Goal: Task Accomplishment & Management: Manage account settings

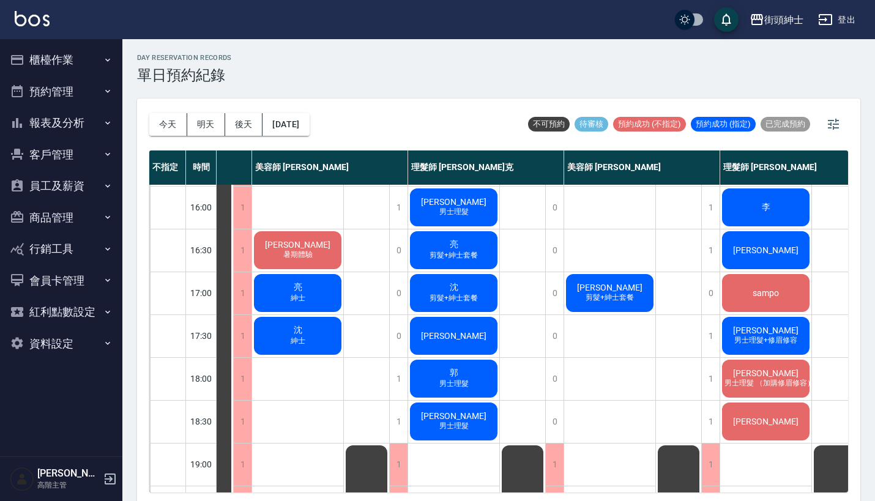
scroll to position [408, 75]
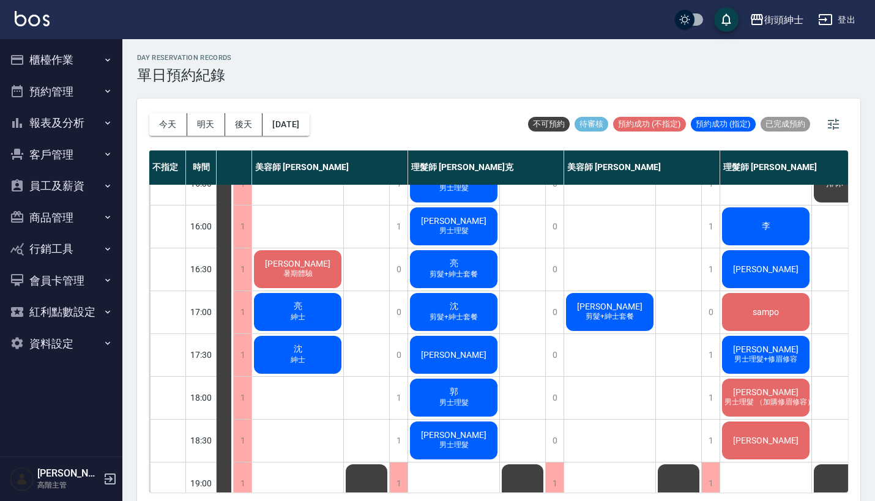
click at [445, 275] on span "剪髮+紳士套餐" at bounding box center [453, 274] width 53 height 10
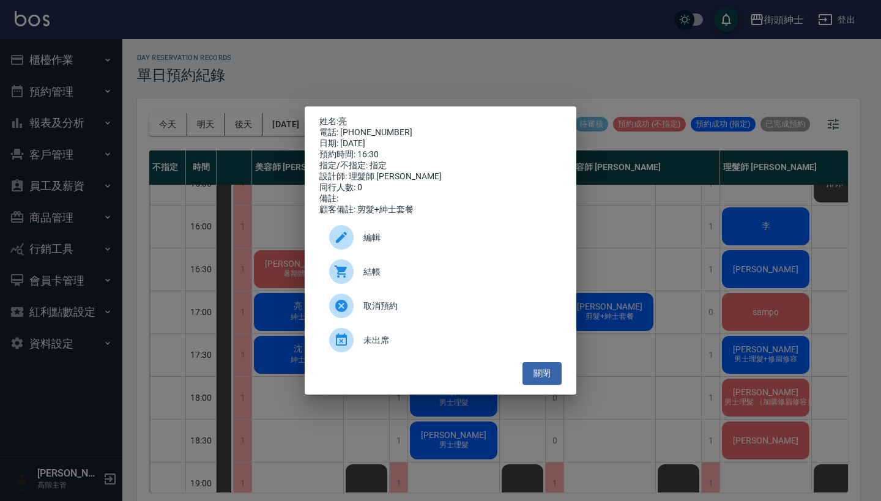
click at [345, 127] on div "電話: 0902203521" at bounding box center [440, 132] width 242 height 11
click at [345, 121] on link "亮" at bounding box center [342, 121] width 9 height 10
click at [405, 71] on div "姓名: 亮 電話: 0902203521 日期: 2025/09/18 預約時間: 16:30 指定/不指定: 指定 設計師: 理髮師 Vic 維克 同行人數…" at bounding box center [440, 250] width 881 height 501
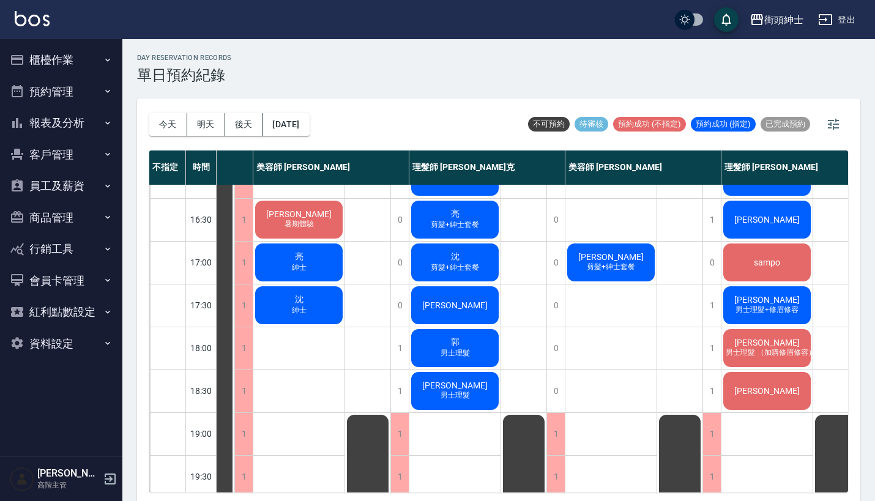
scroll to position [456, 73]
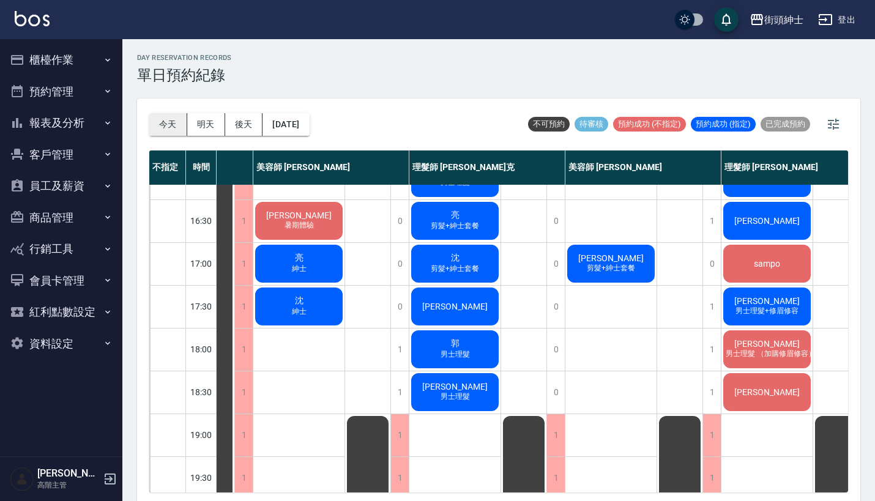
click at [166, 114] on button "今天" at bounding box center [168, 124] width 38 height 23
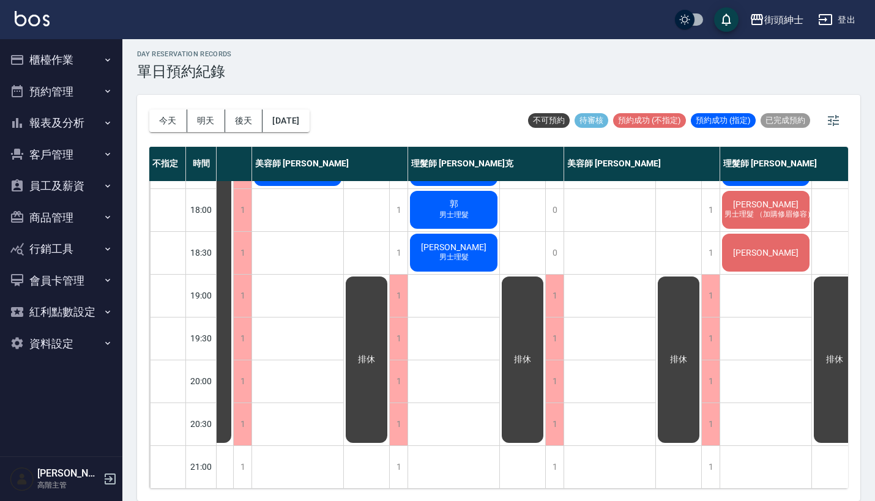
scroll to position [3, 0]
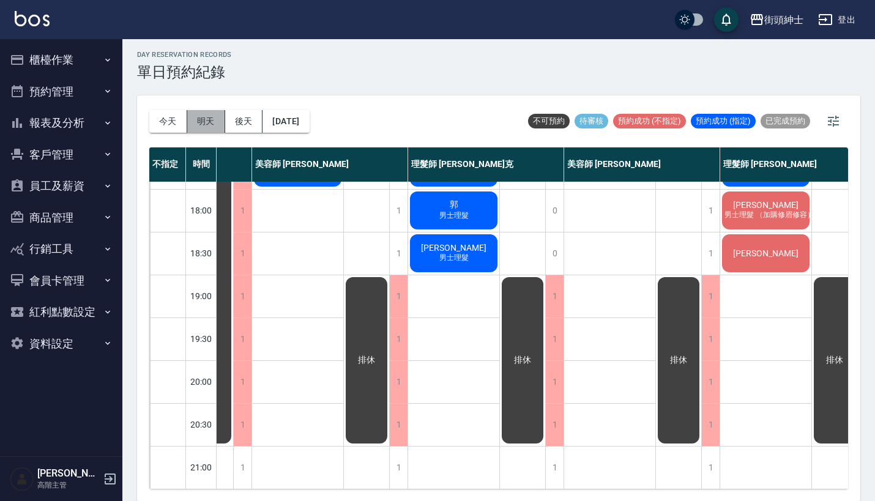
click at [204, 123] on button "明天" at bounding box center [206, 121] width 38 height 23
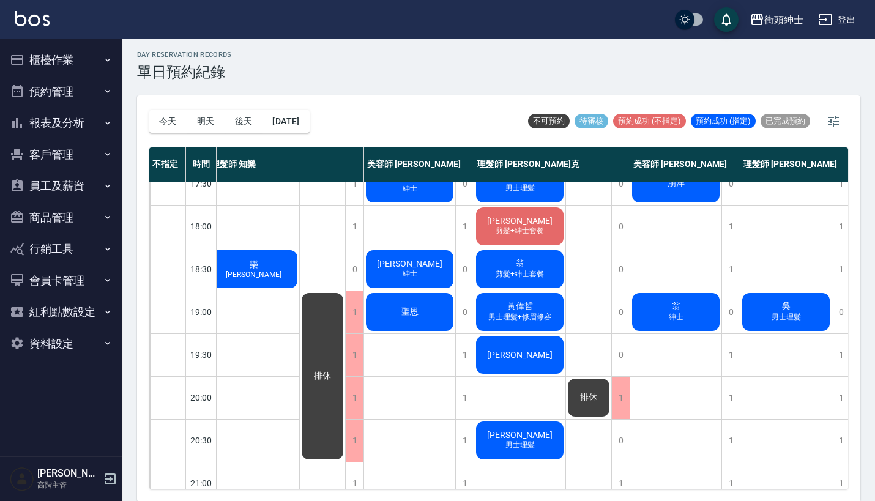
scroll to position [577, 9]
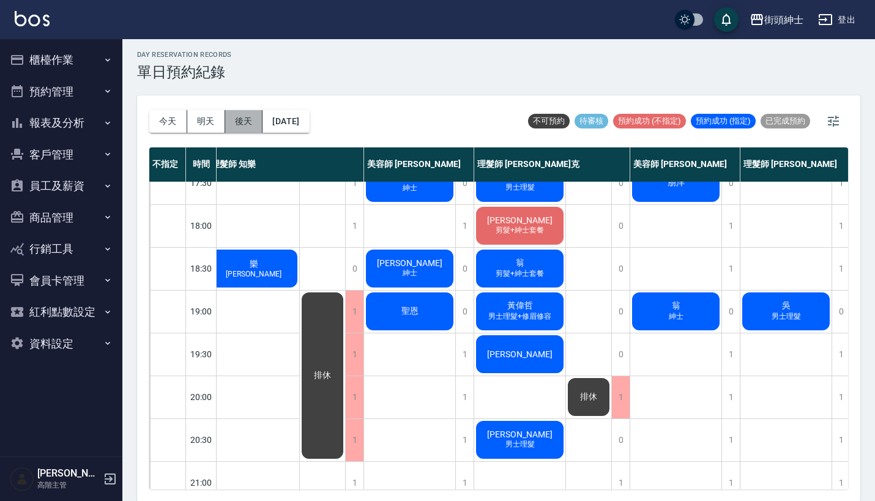
click at [239, 120] on button "後天" at bounding box center [244, 121] width 38 height 23
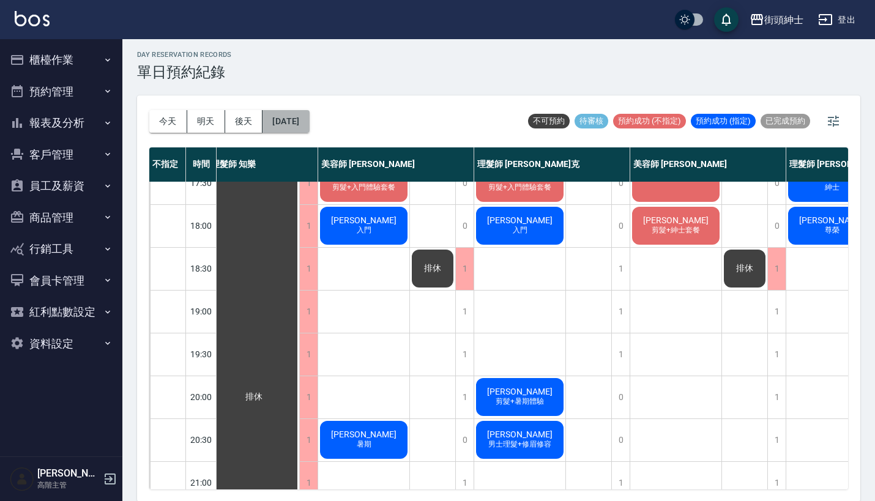
click at [286, 113] on button "2025/09/20" at bounding box center [286, 121] width 47 height 23
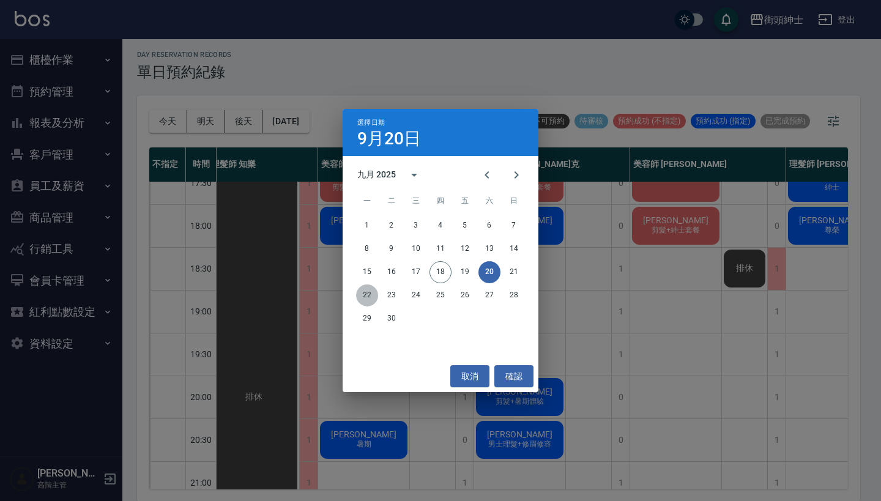
click at [366, 297] on button "22" at bounding box center [367, 296] width 22 height 22
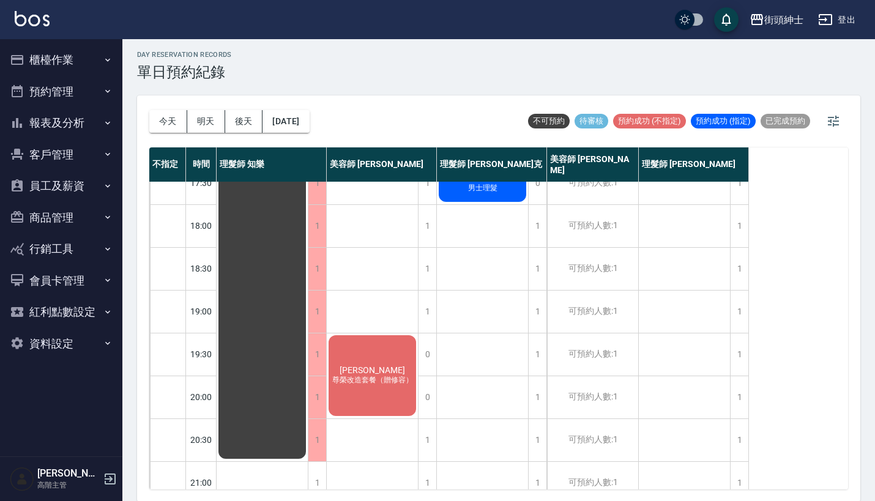
scroll to position [493, 0]
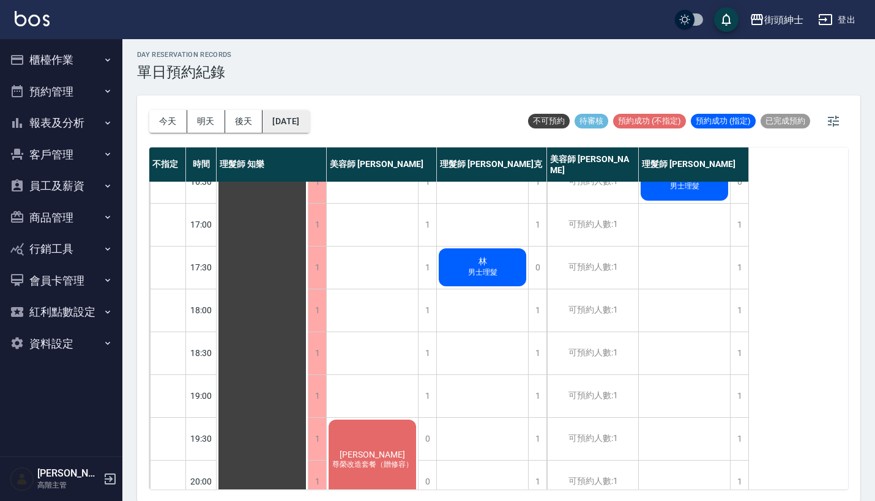
click at [309, 121] on button "2025/09/22" at bounding box center [286, 121] width 47 height 23
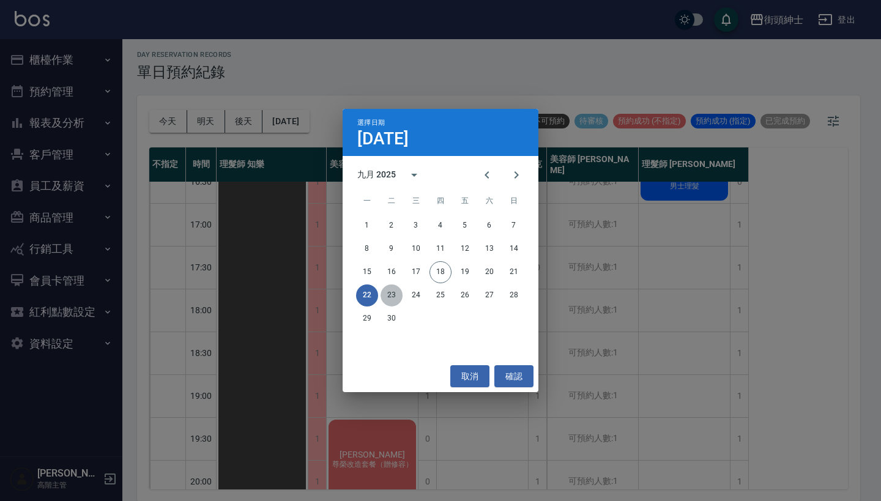
click at [389, 297] on button "23" at bounding box center [392, 296] width 22 height 22
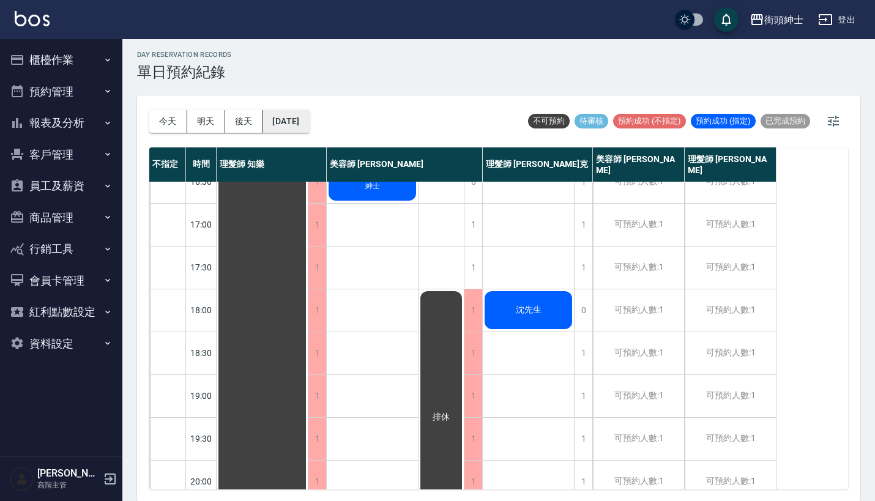
click at [308, 125] on button "2025/09/23" at bounding box center [286, 121] width 47 height 23
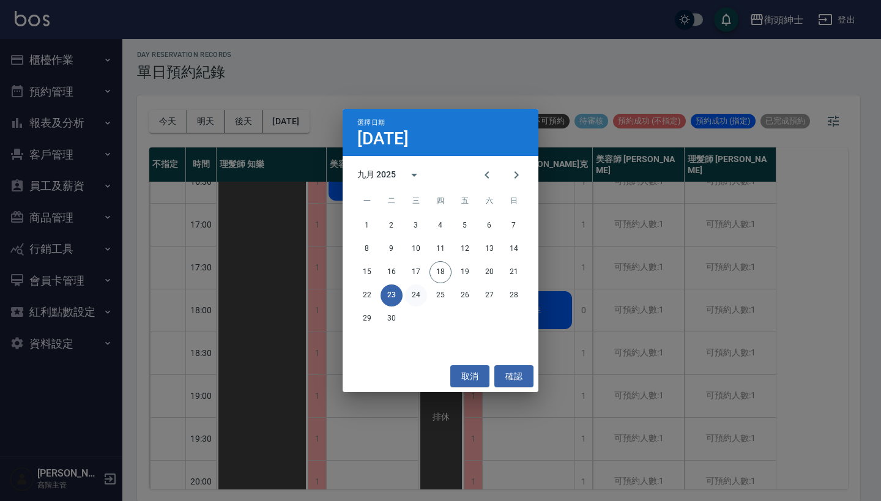
click at [414, 299] on button "24" at bounding box center [416, 296] width 22 height 22
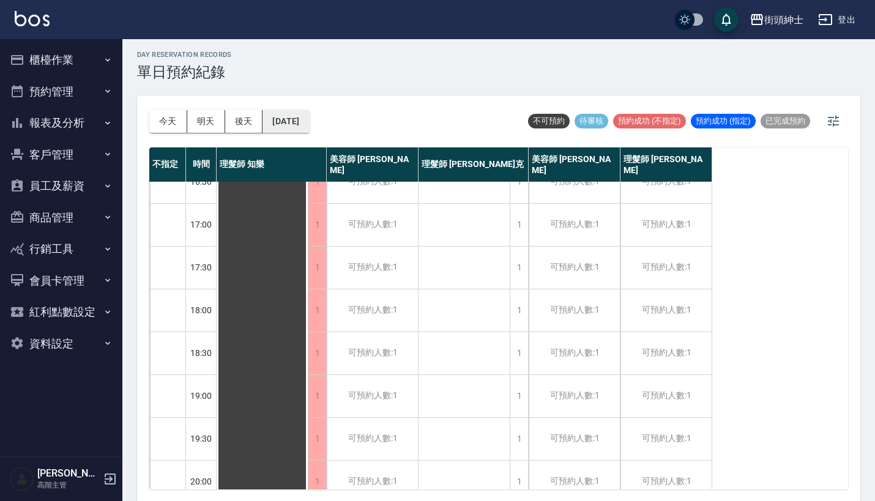
click at [309, 120] on button "2025/09/24" at bounding box center [286, 121] width 47 height 23
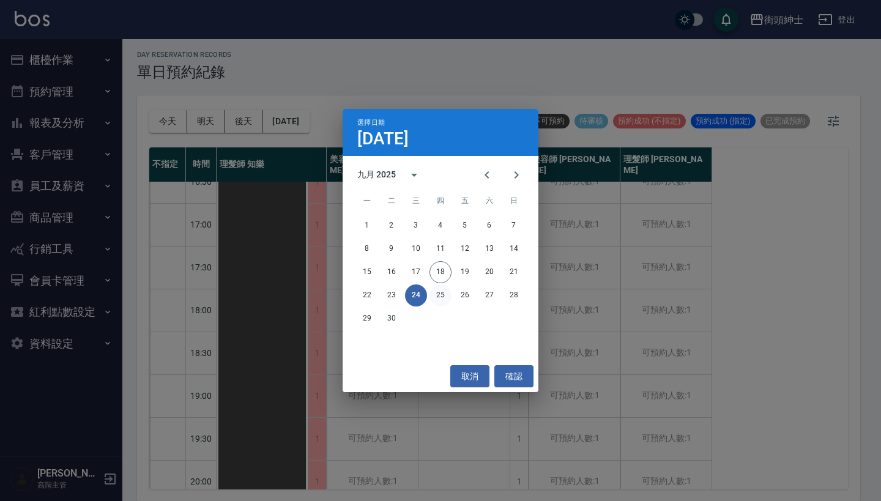
click at [435, 291] on button "25" at bounding box center [441, 296] width 22 height 22
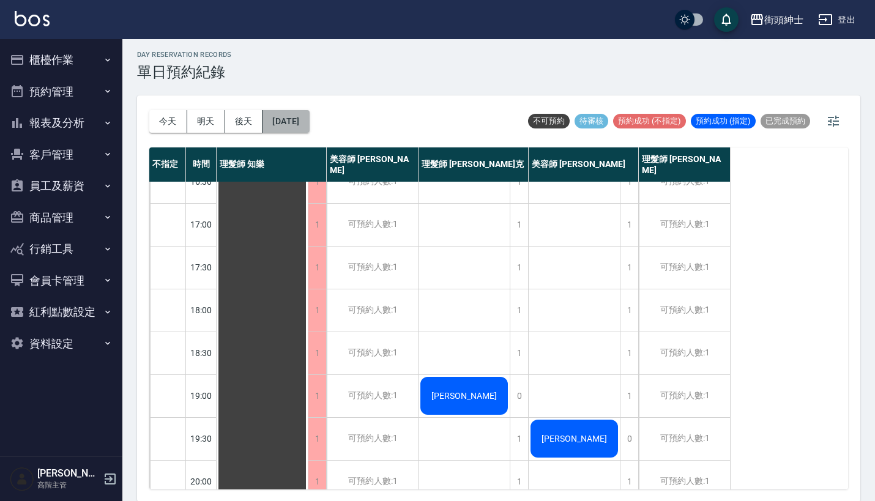
click at [305, 119] on button "2025/09/25" at bounding box center [286, 121] width 47 height 23
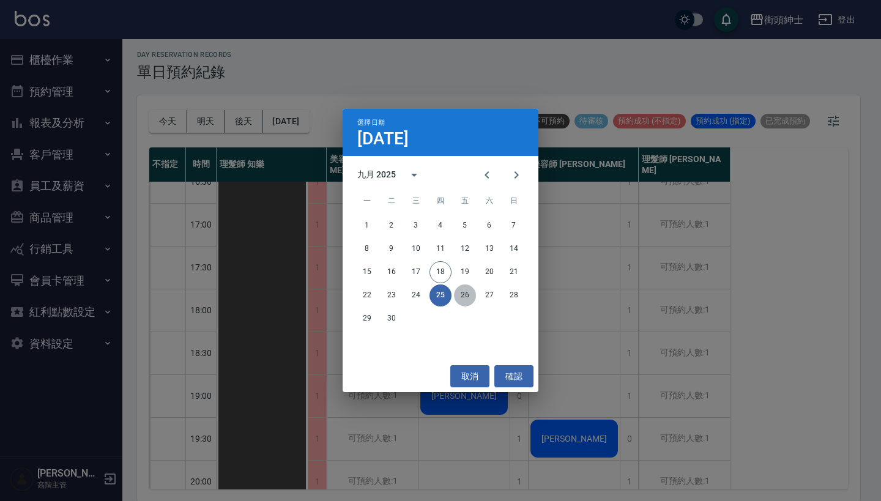
click at [472, 294] on button "26" at bounding box center [465, 296] width 22 height 22
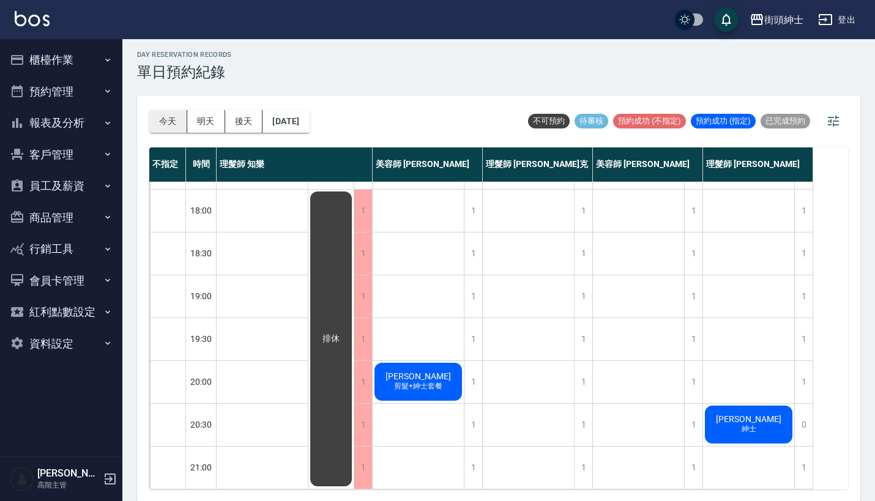
scroll to position [602, 0]
click at [169, 117] on button "今天" at bounding box center [168, 121] width 38 height 23
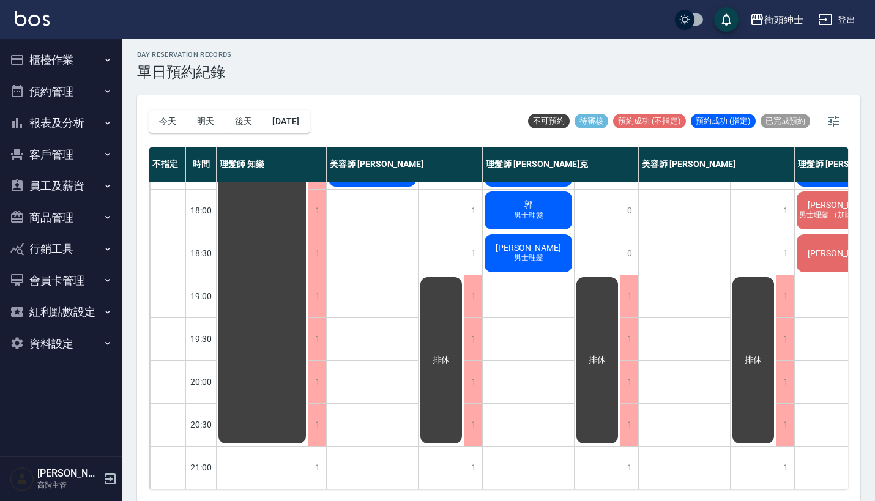
scroll to position [602, 0]
click at [199, 125] on button "明天" at bounding box center [206, 121] width 38 height 23
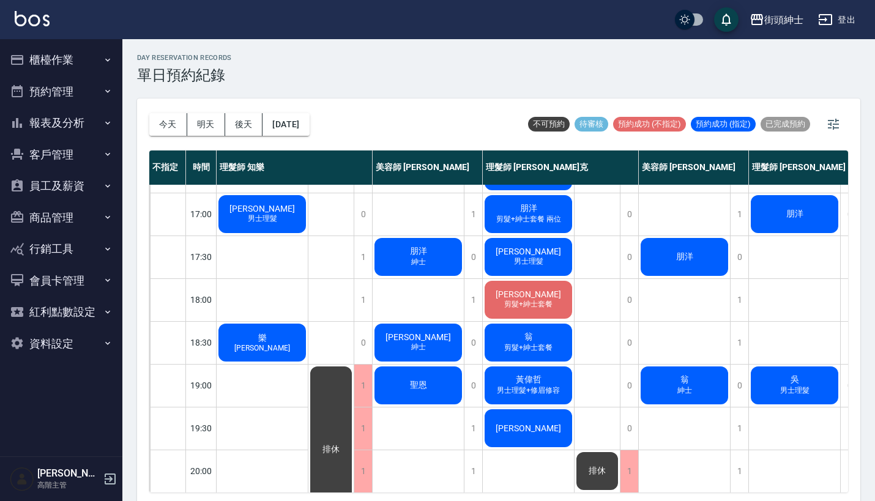
scroll to position [496, 0]
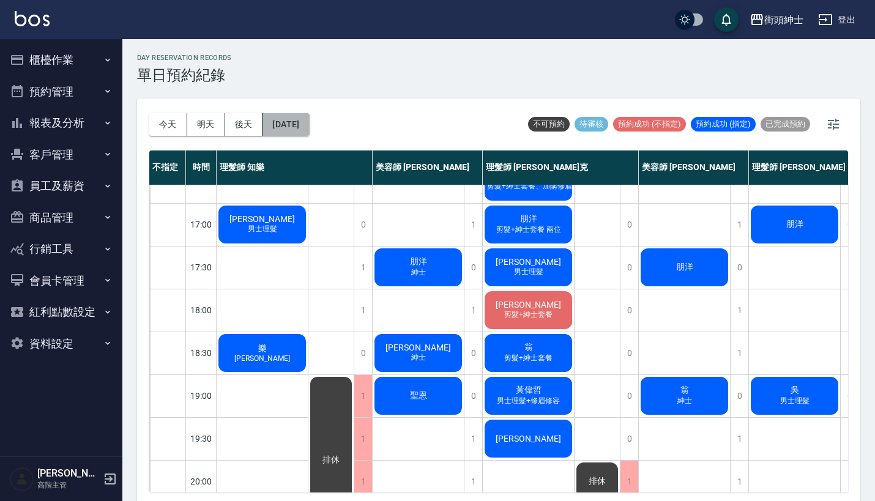
click at [287, 118] on button "2025/09/19" at bounding box center [286, 124] width 47 height 23
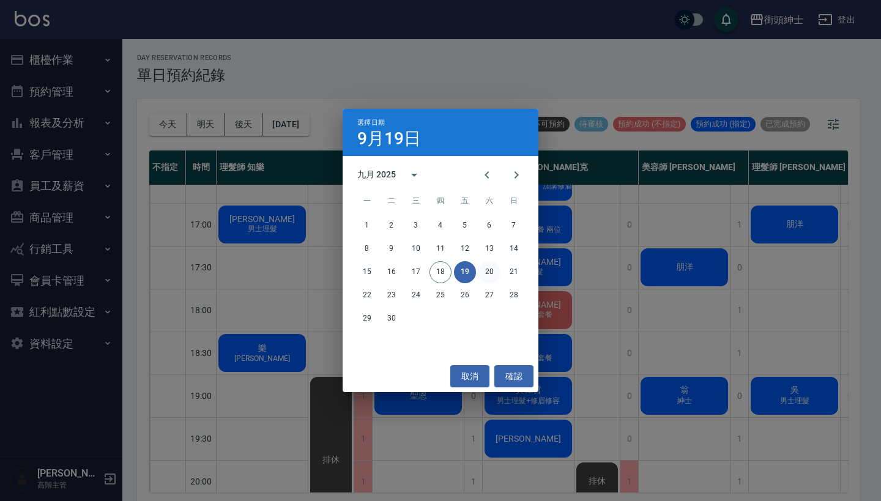
click at [489, 277] on button "20" at bounding box center [490, 272] width 22 height 22
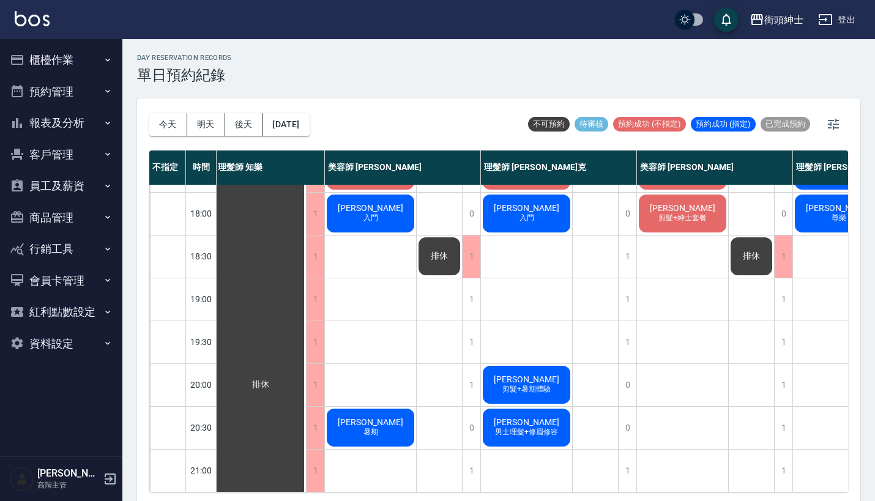
scroll to position [602, 2]
click at [309, 119] on button "2025/09/20" at bounding box center [286, 124] width 47 height 23
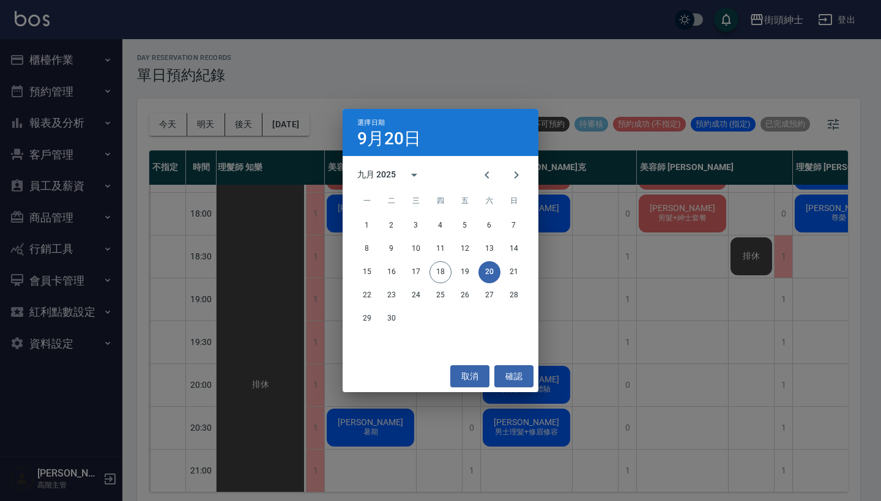
click at [618, 286] on div "選擇日期 9月20日 九月 2025 一 二 三 四 五 六 日 1 2 3 4 5 6 7 8 9 10 11 12 13 14 15 16 17 18 1…" at bounding box center [440, 250] width 881 height 501
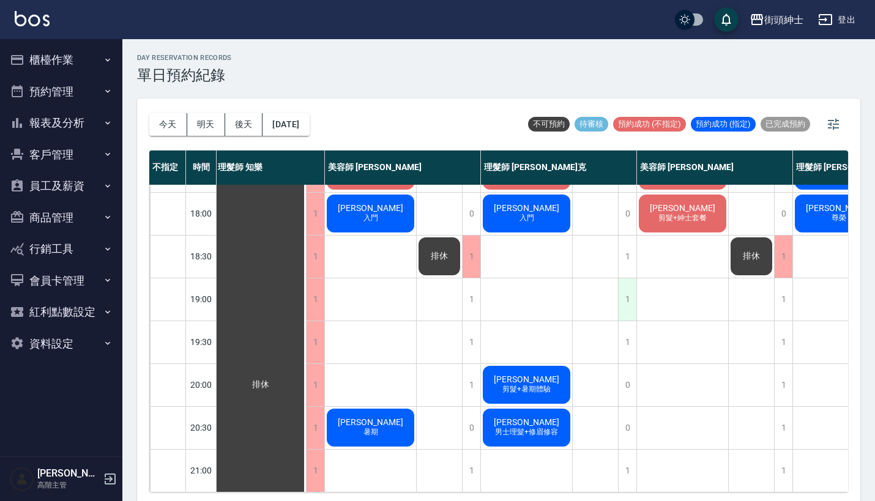
click at [625, 291] on div "1" at bounding box center [627, 299] width 18 height 42
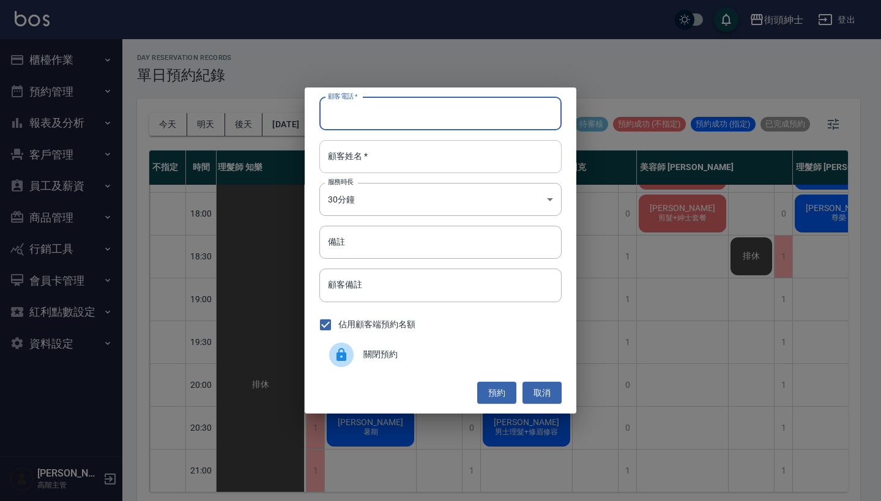
paste input "James 電話：0955026236"
type input "James 電話：0955026236"
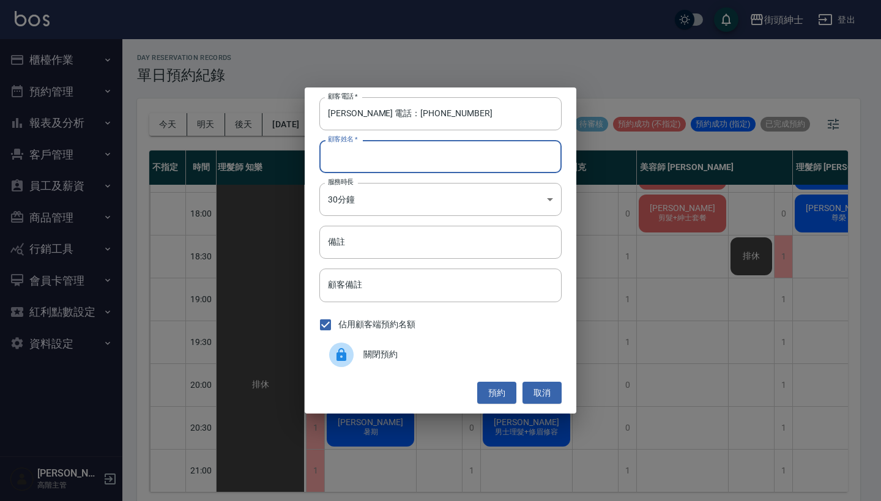
paste input "James 電話：0955026236"
type input "James 電話：0955026236"
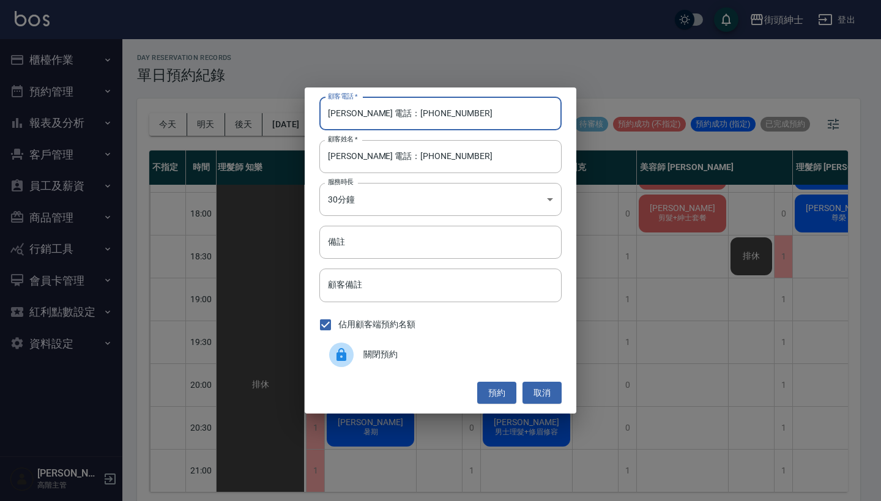
drag, startPoint x: 381, startPoint y: 114, endPoint x: 324, endPoint y: 111, distance: 56.4
click at [324, 112] on input "James 電話：0955026236" at bounding box center [440, 113] width 242 height 33
type input "0955026236"
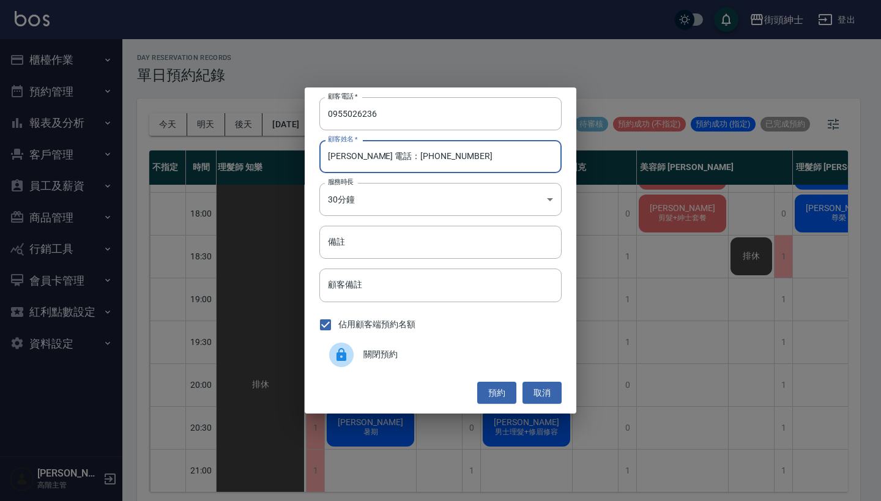
drag, startPoint x: 457, startPoint y: 157, endPoint x: 352, endPoint y: 157, distance: 104.6
click at [352, 157] on input "James 電話：0955026236" at bounding box center [440, 156] width 242 height 33
type input "James"
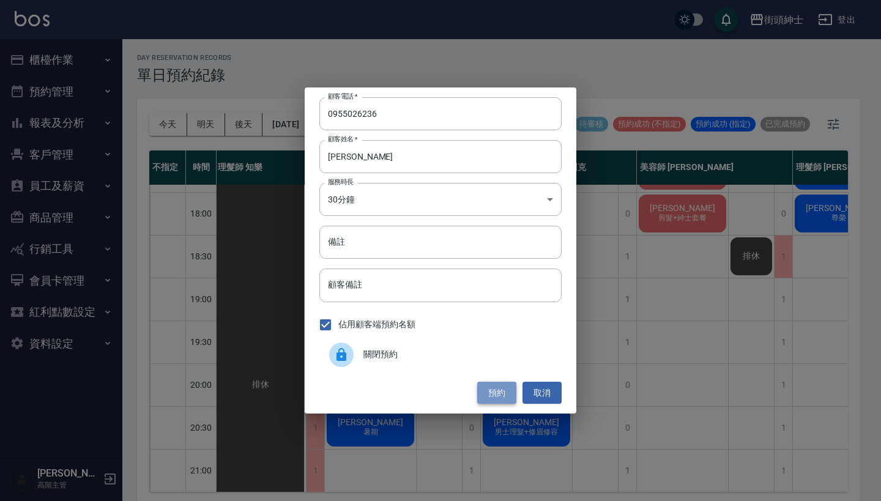
click at [491, 390] on button "預約" at bounding box center [496, 393] width 39 height 23
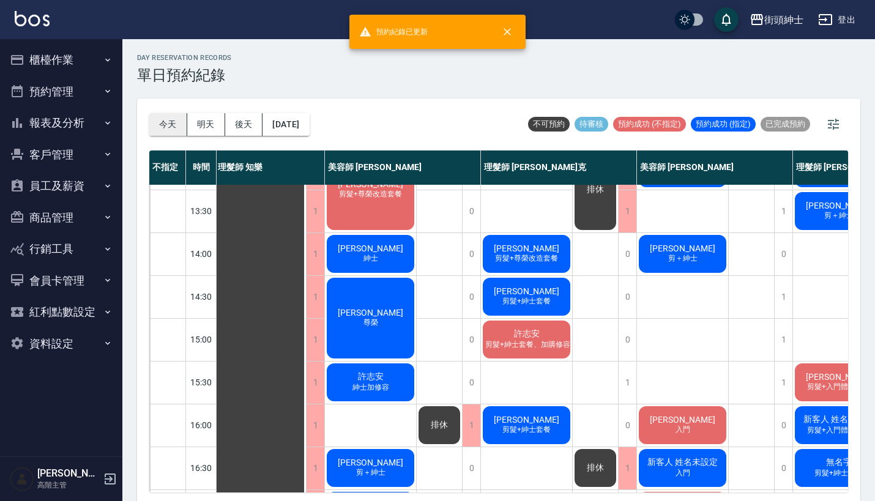
scroll to position [212, 2]
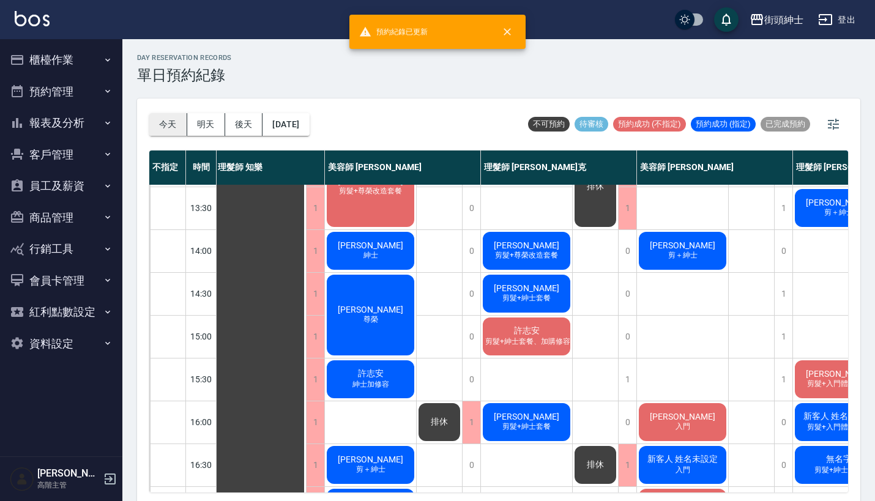
click at [171, 128] on button "今天" at bounding box center [168, 124] width 38 height 23
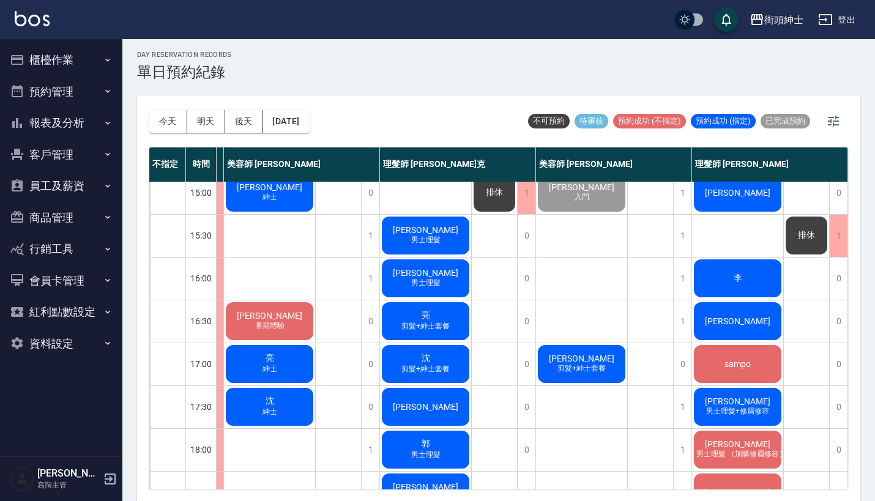
scroll to position [400, 109]
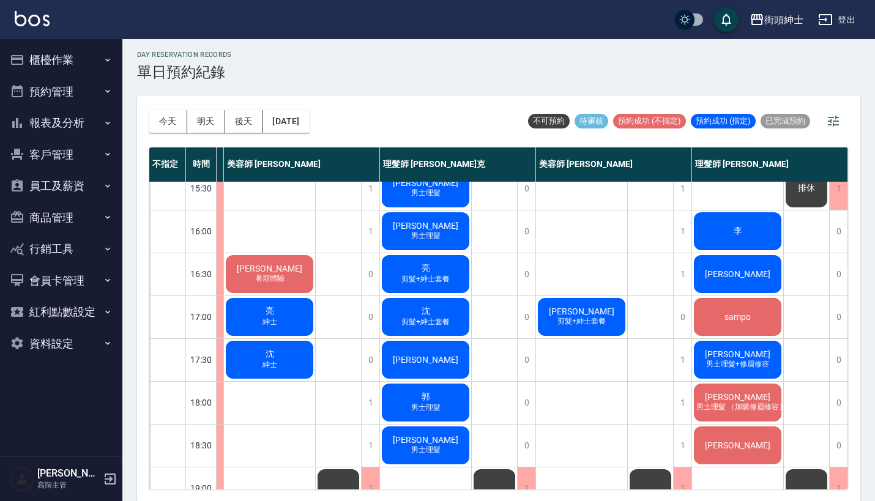
click at [564, 318] on span "剪髮+紳士套餐" at bounding box center [581, 321] width 53 height 10
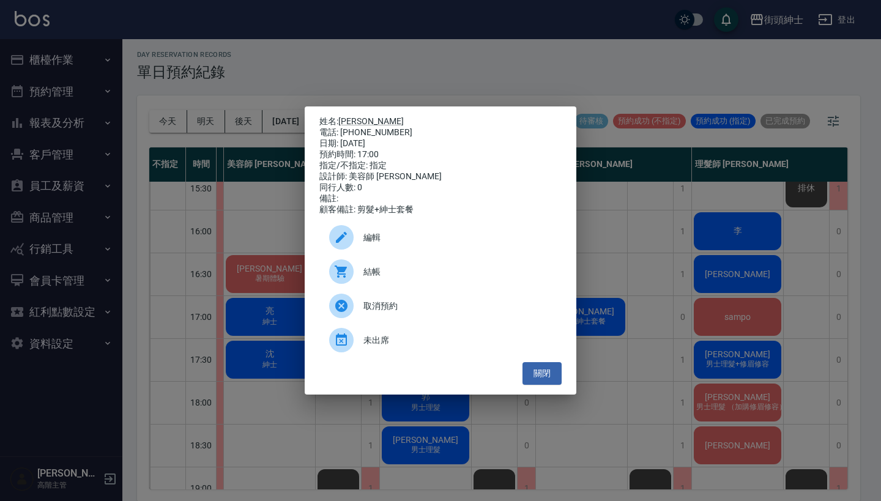
click at [419, 244] on span "編輯" at bounding box center [457, 237] width 188 height 13
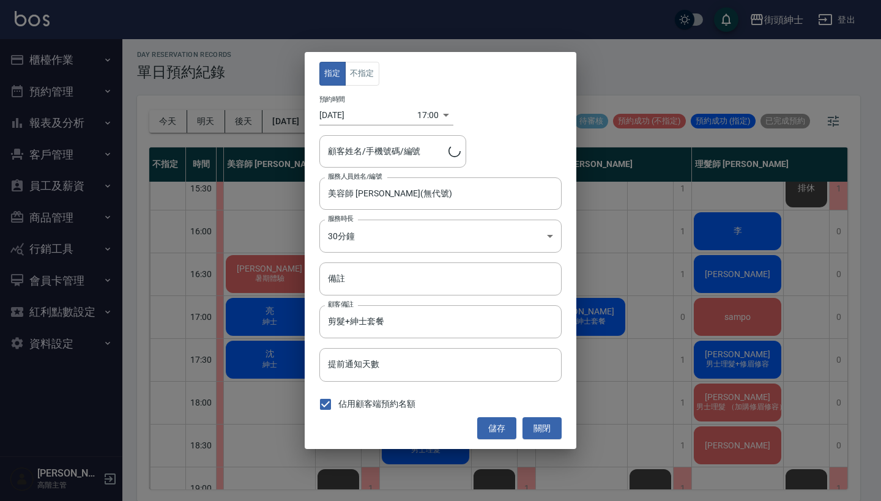
type input "吳亭穎/0983987914"
click at [445, 321] on input "剪髮+紳士套餐" at bounding box center [440, 321] width 242 height 33
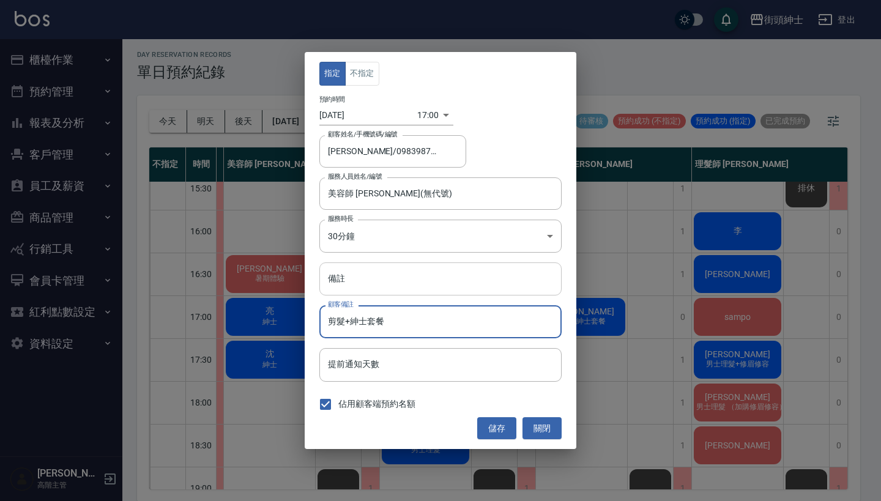
click at [458, 289] on input "備註" at bounding box center [440, 279] width 242 height 33
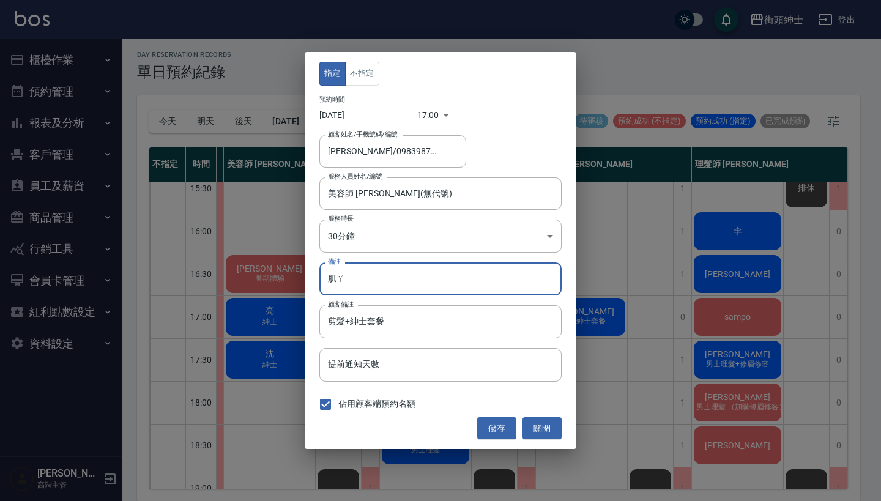
type input "肌"
type input "加修容"
click at [498, 420] on button "儲存" at bounding box center [496, 428] width 39 height 23
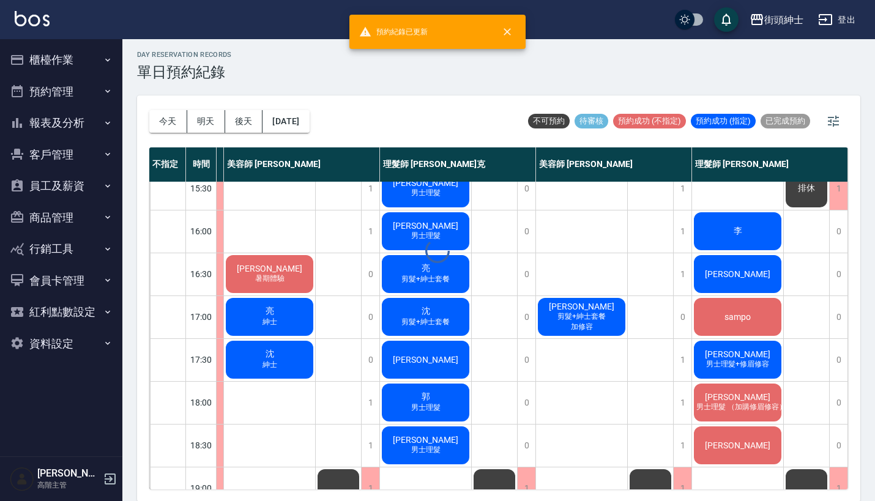
scroll to position [400, 103]
click at [169, 120] on button "今天" at bounding box center [168, 121] width 38 height 23
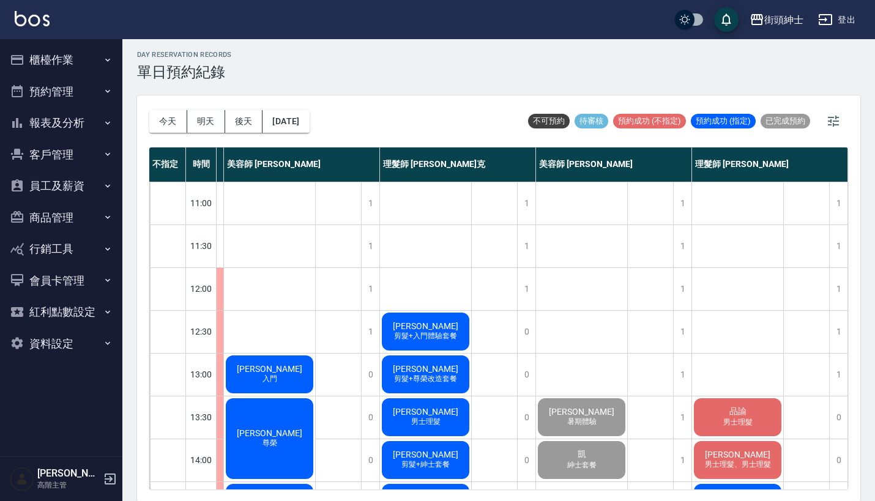
scroll to position [587, 103]
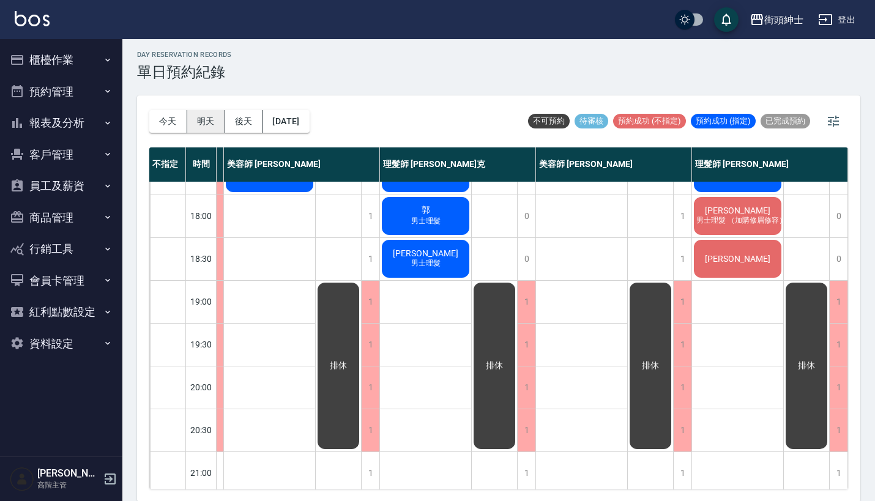
click at [200, 116] on button "明天" at bounding box center [206, 121] width 38 height 23
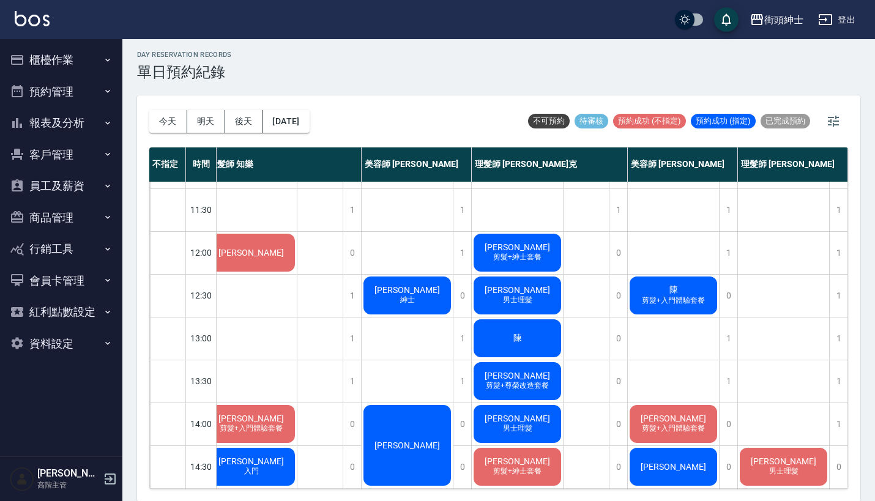
scroll to position [6, 17]
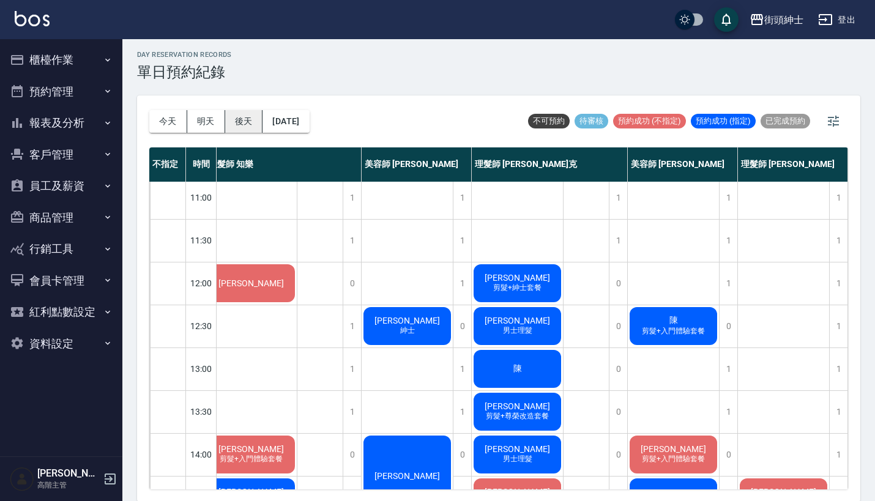
click at [245, 115] on button "後天" at bounding box center [244, 121] width 38 height 23
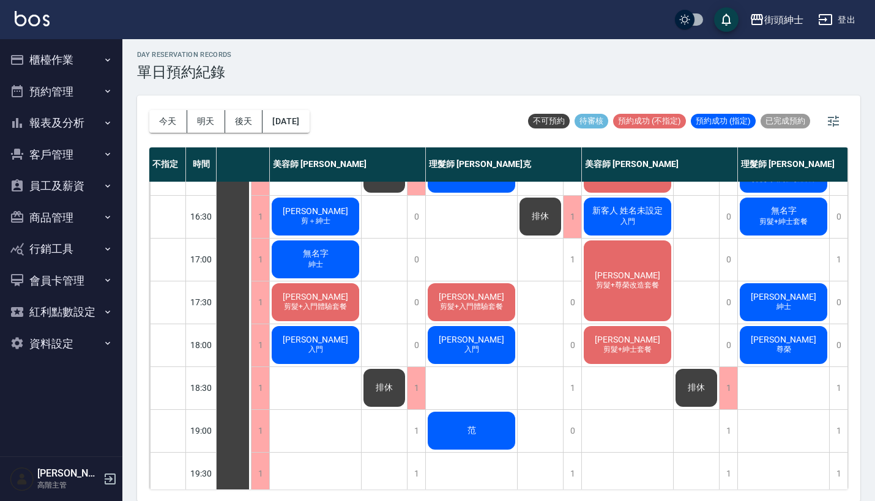
scroll to position [458, 63]
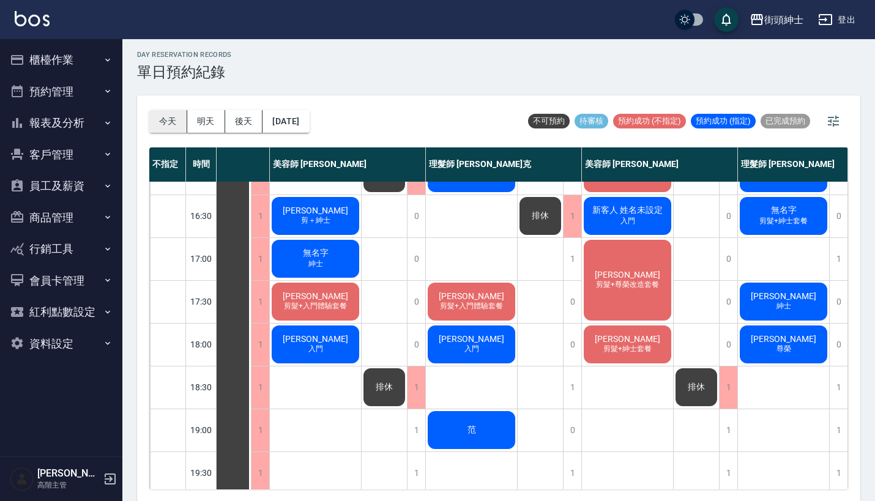
click at [165, 118] on button "今天" at bounding box center [168, 121] width 38 height 23
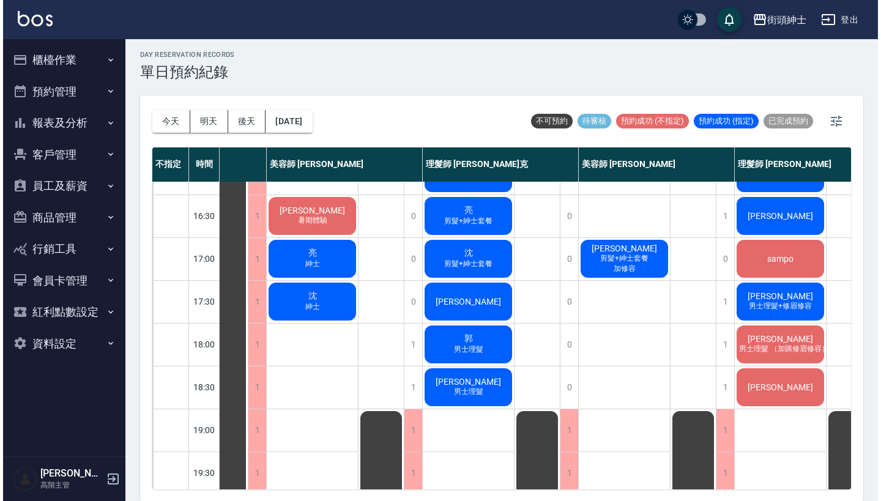
scroll to position [454, 63]
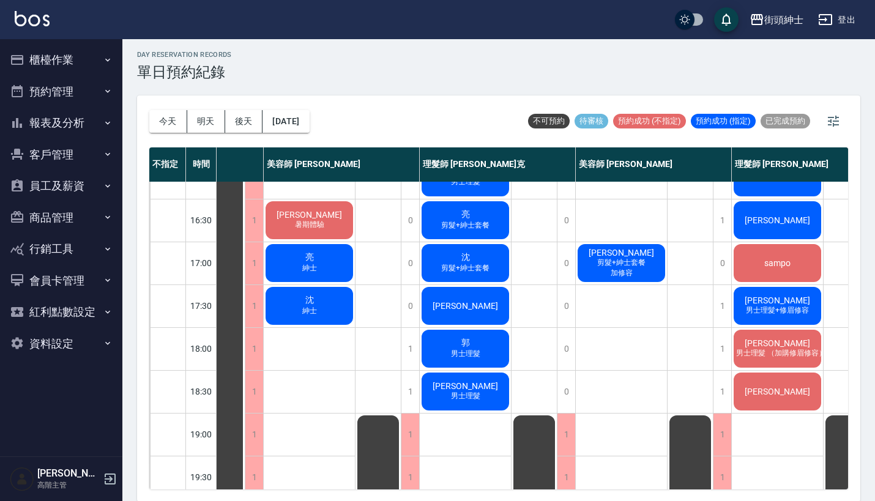
click at [617, 263] on span "剪髮+紳士套餐" at bounding box center [621, 263] width 53 height 10
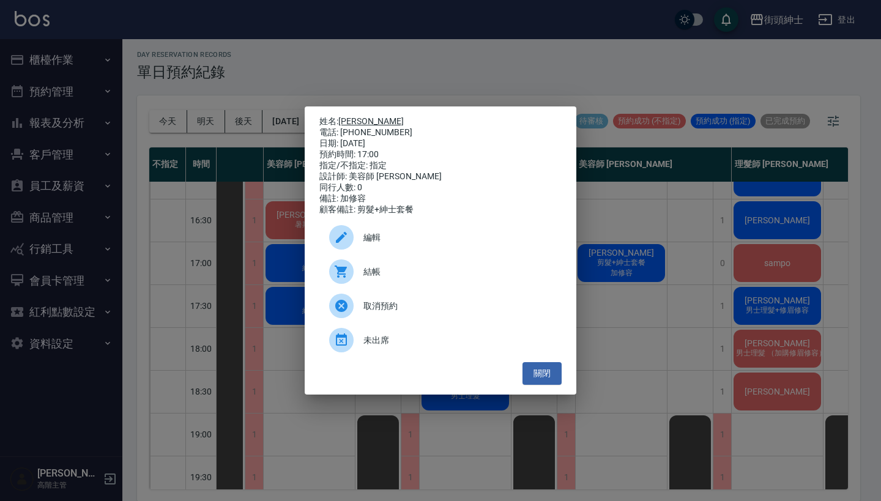
click at [349, 116] on link "[PERSON_NAME]" at bounding box center [370, 121] width 65 height 10
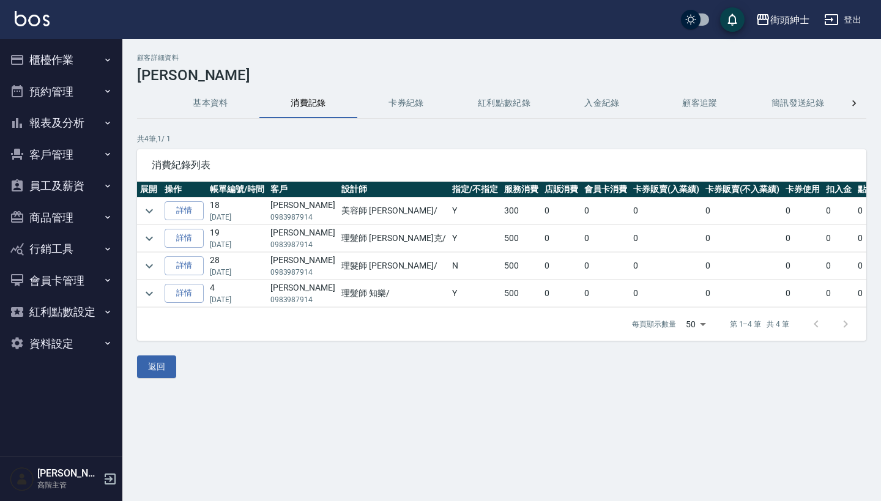
click at [87, 81] on button "預約管理" at bounding box center [61, 92] width 113 height 32
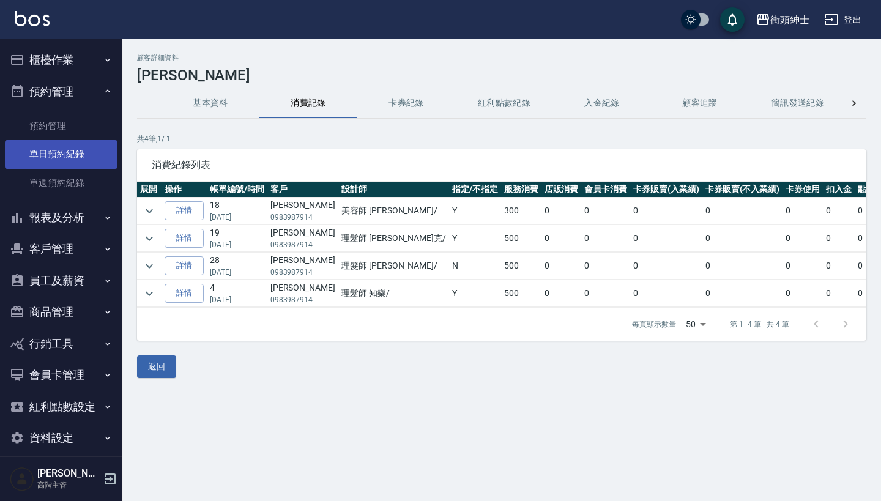
click at [71, 152] on link "單日預約紀錄" at bounding box center [61, 154] width 113 height 28
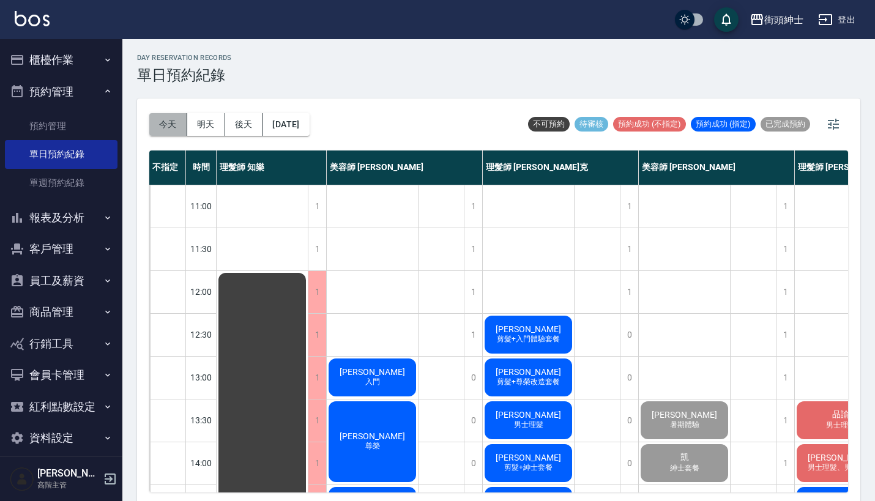
click at [167, 119] on button "今天" at bounding box center [168, 124] width 38 height 23
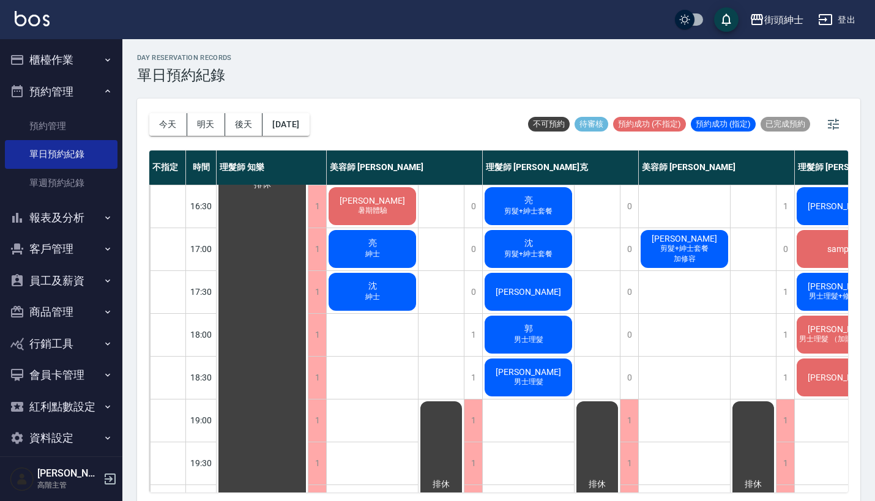
scroll to position [469, 0]
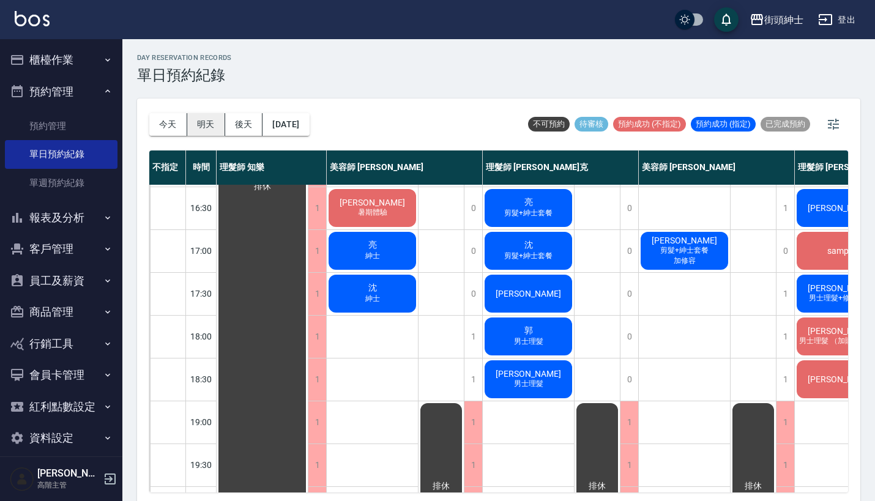
click at [203, 119] on button "明天" at bounding box center [206, 124] width 38 height 23
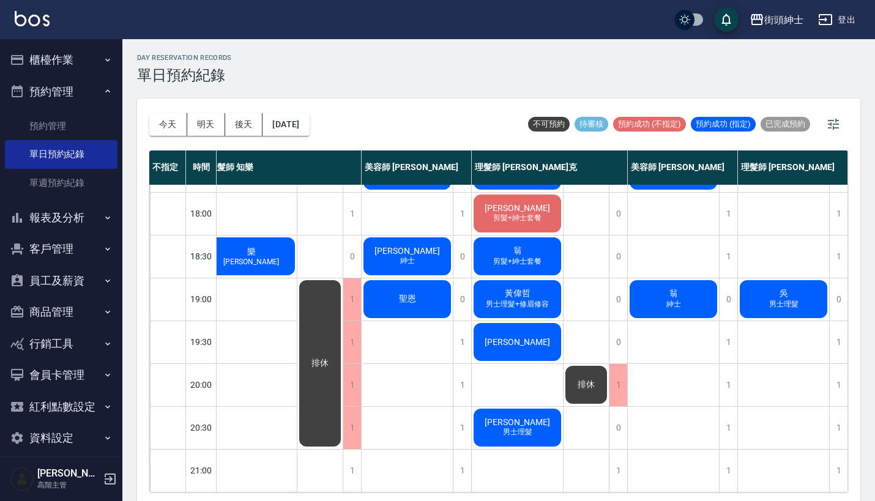
scroll to position [602, 17]
click at [158, 123] on button "今天" at bounding box center [168, 124] width 38 height 23
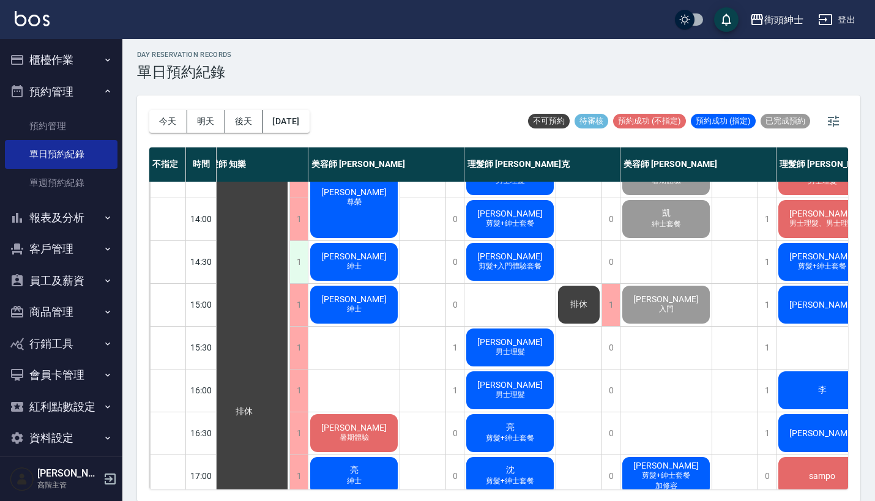
scroll to position [235, 18]
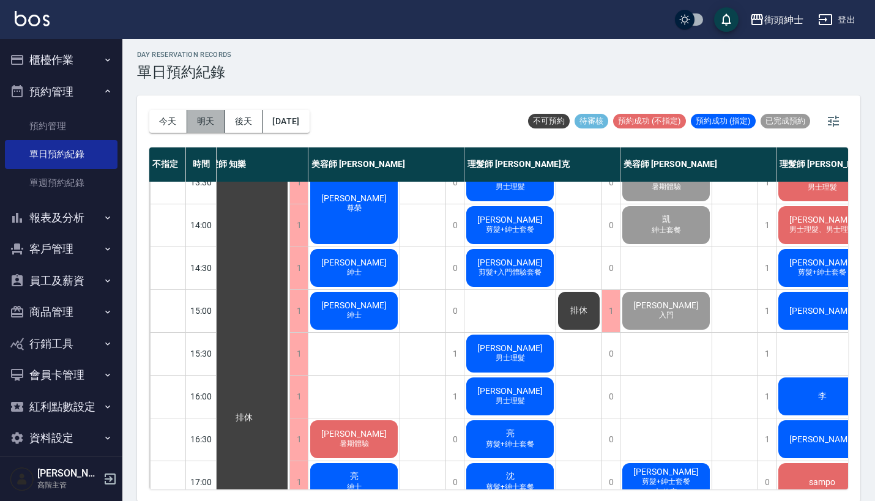
click at [206, 121] on button "明天" at bounding box center [206, 121] width 38 height 23
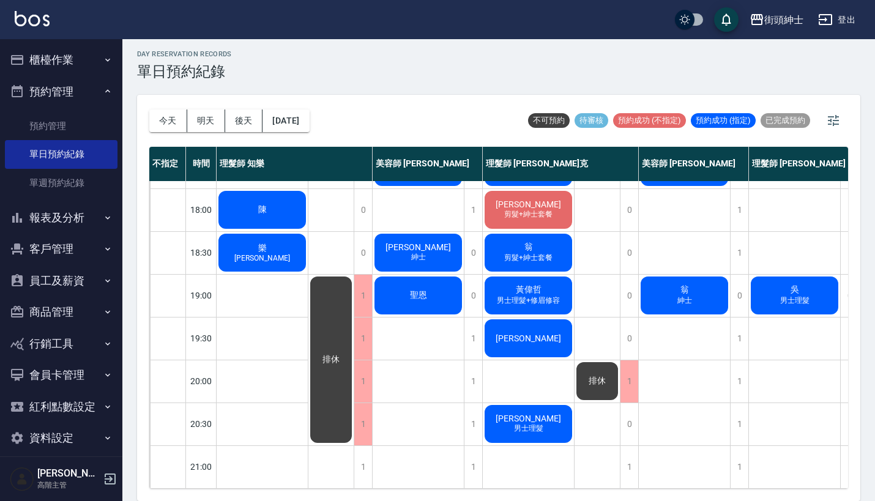
scroll to position [3, 0]
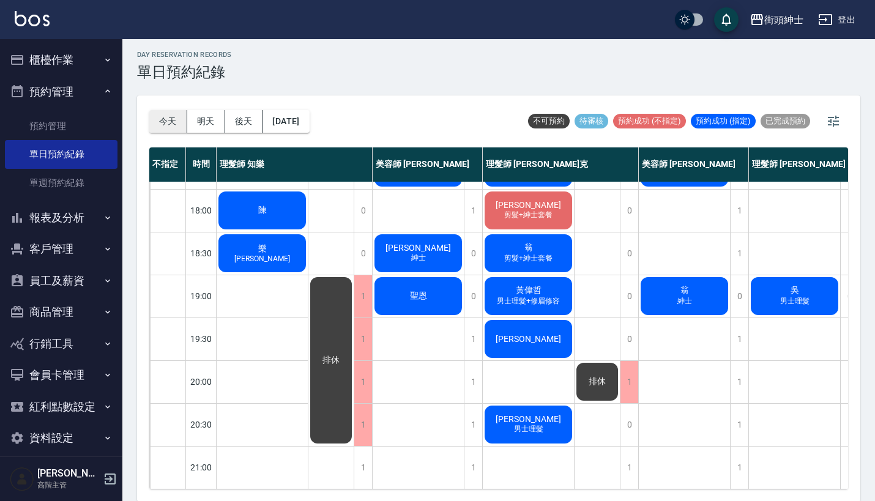
click at [174, 119] on button "今天" at bounding box center [168, 121] width 38 height 23
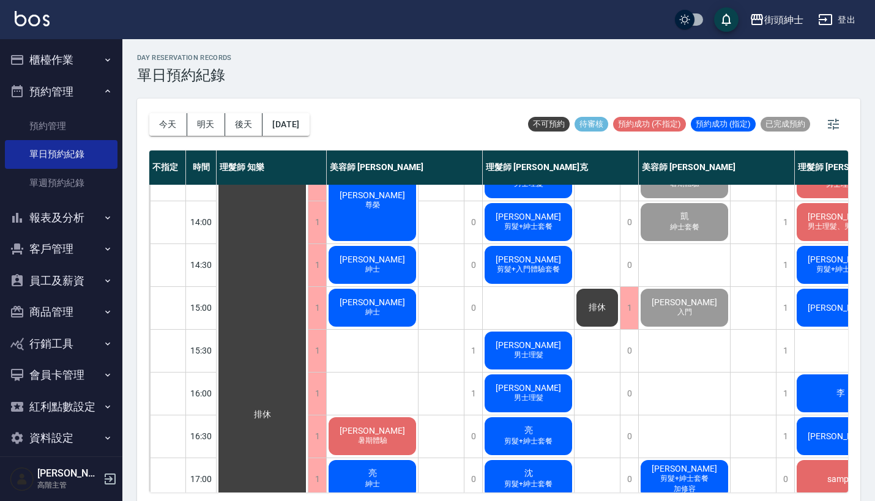
scroll to position [258, 0]
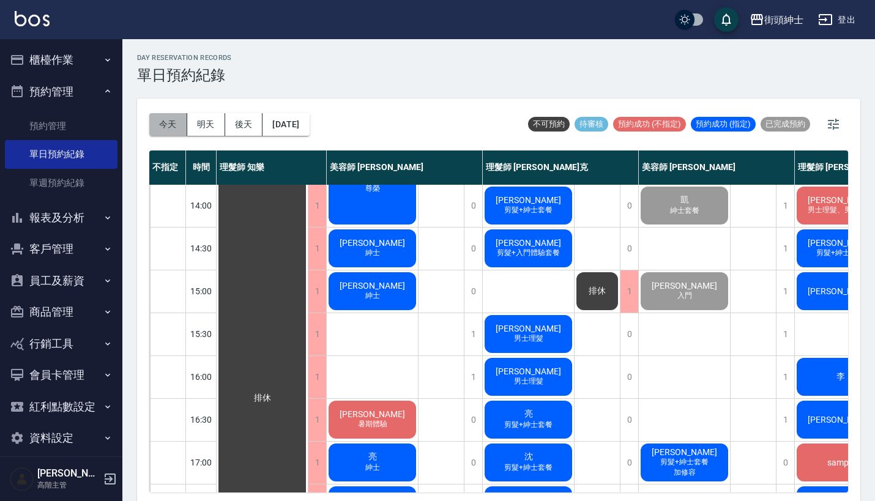
click at [165, 121] on button "今天" at bounding box center [168, 124] width 38 height 23
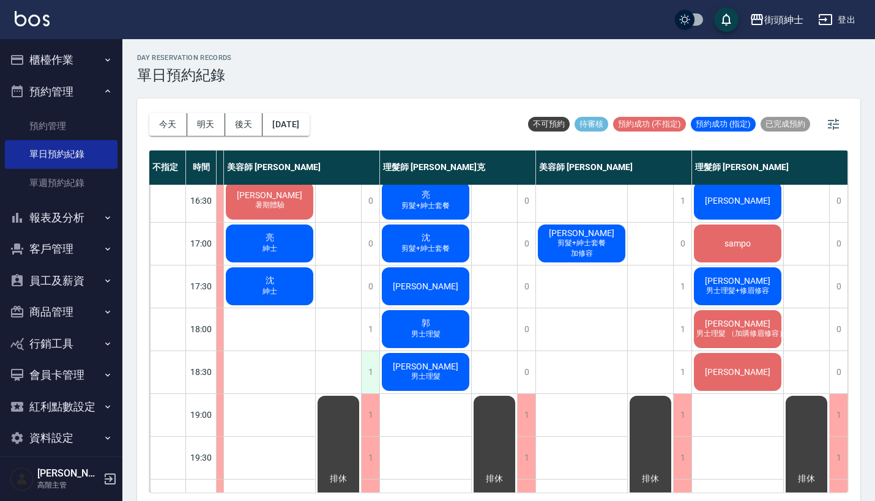
scroll to position [420, 109]
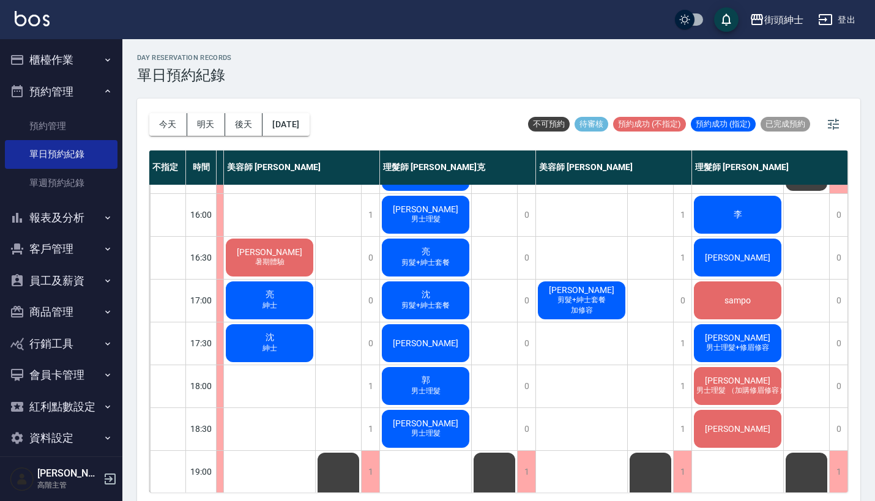
click at [717, 386] on span "[PERSON_NAME]" at bounding box center [737, 381] width 70 height 10
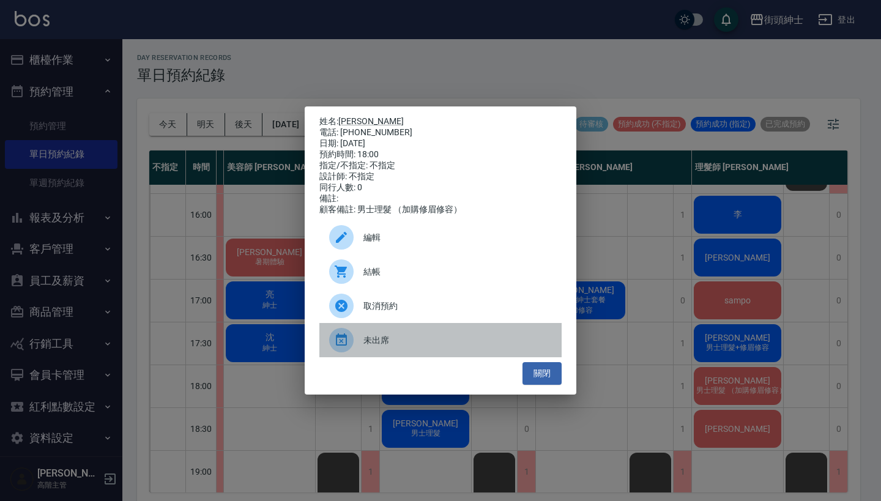
click at [400, 347] on span "未出席" at bounding box center [457, 340] width 188 height 13
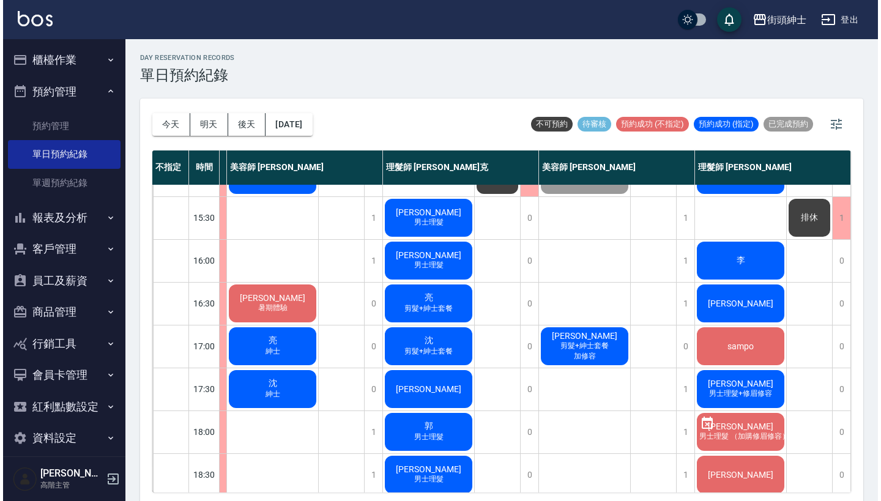
scroll to position [373, 104]
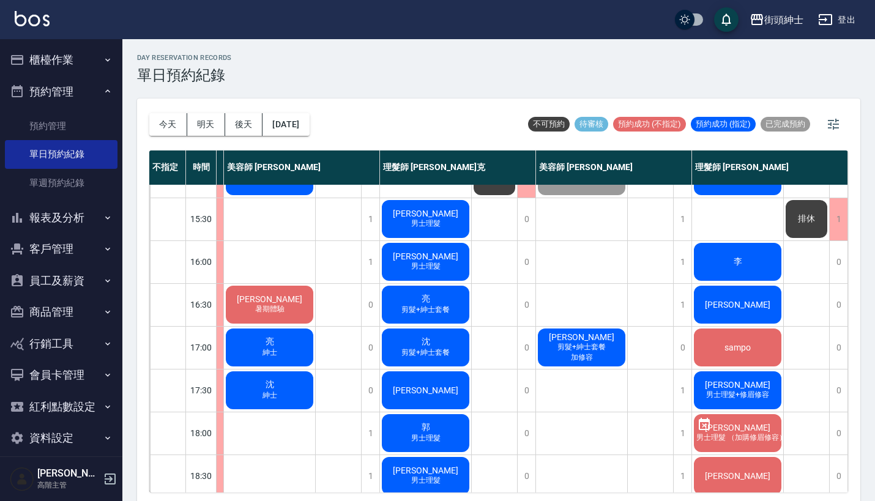
click at [574, 349] on span "剪髮+紳士套餐" at bounding box center [581, 347] width 53 height 10
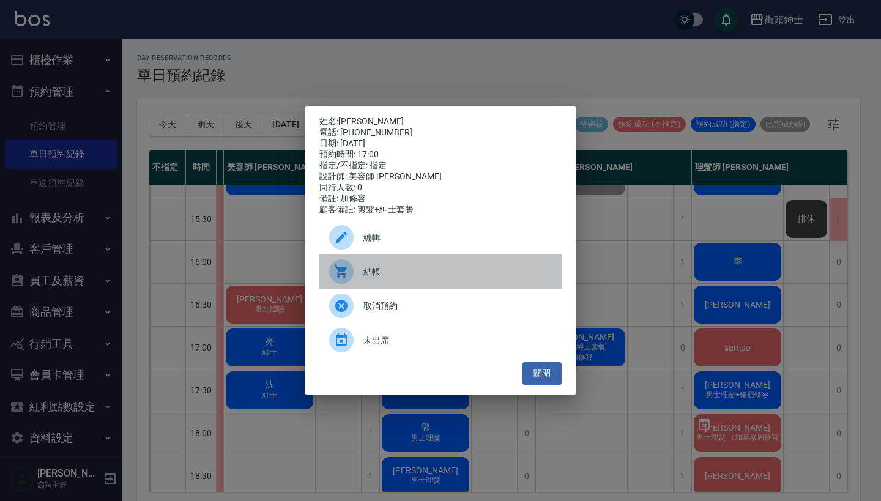
click at [471, 278] on span "結帳" at bounding box center [457, 272] width 188 height 13
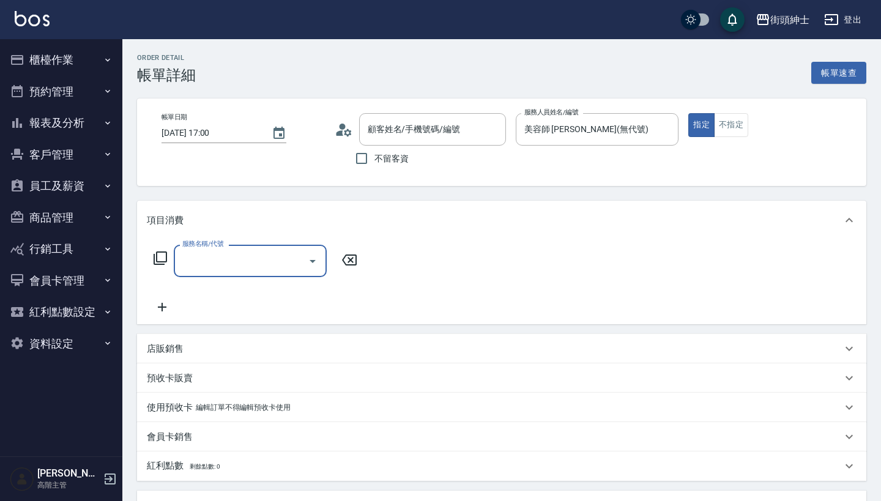
type input "[PERSON_NAME]/0983987914/null"
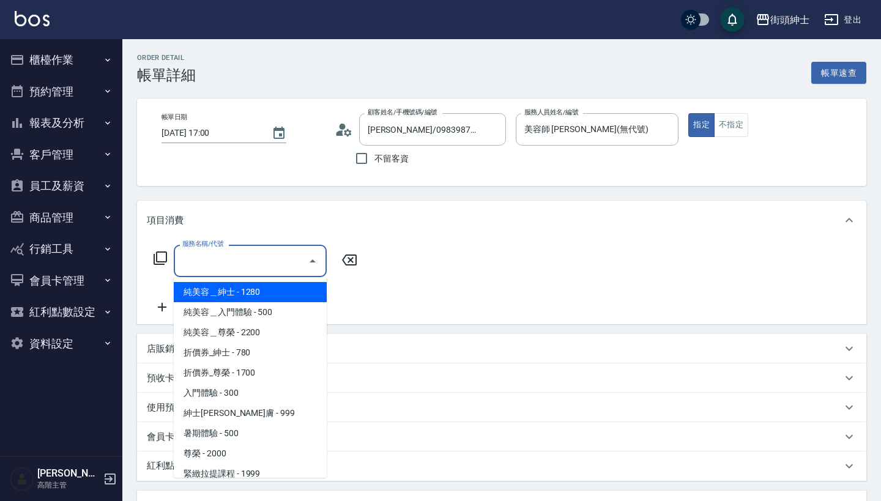
click at [264, 251] on input "服務名稱/代號" at bounding box center [241, 260] width 124 height 21
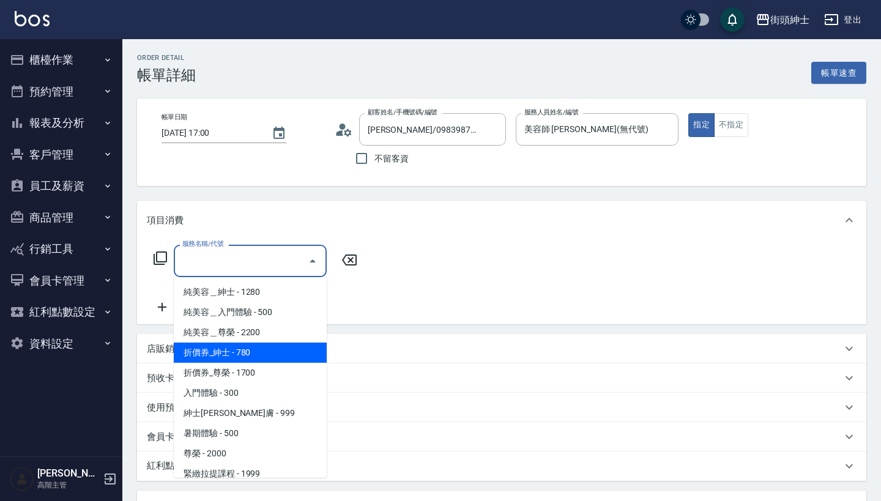
click at [258, 349] on span "折價券_紳士 - 780" at bounding box center [250, 353] width 153 height 20
type input "折價券_紳士"
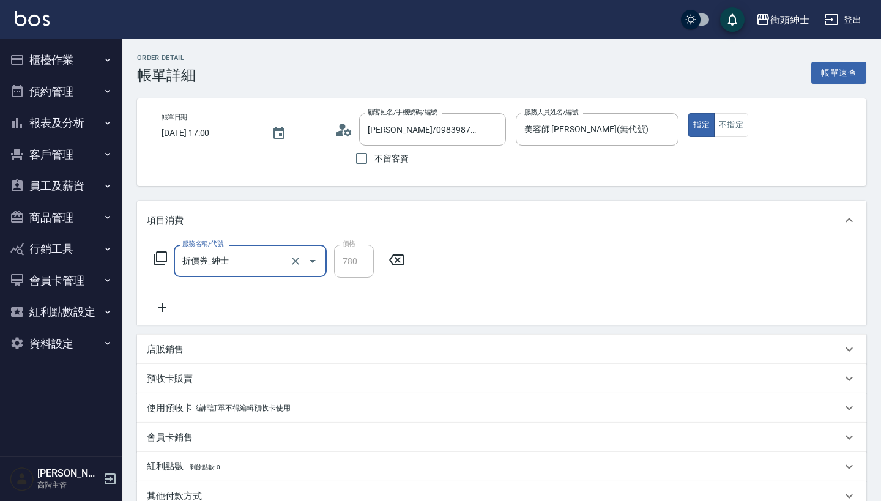
click at [160, 310] on icon at bounding box center [162, 307] width 31 height 15
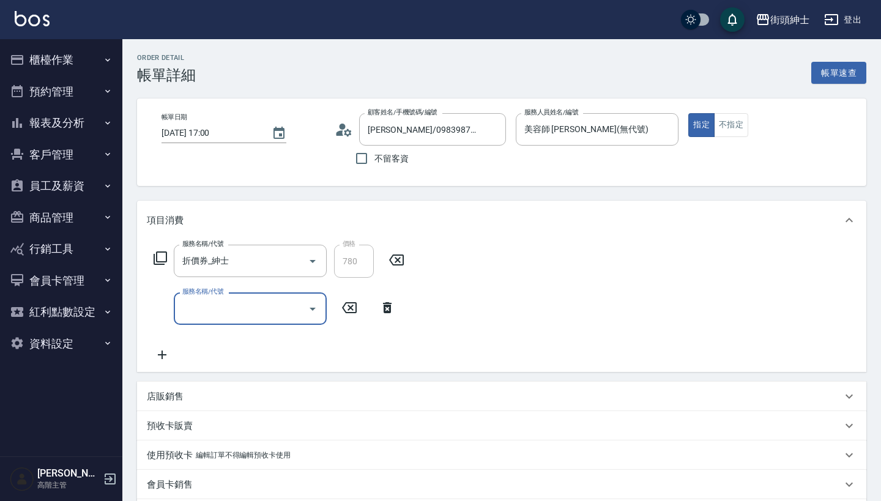
click at [217, 299] on input "服務名稱/代號" at bounding box center [241, 308] width 124 height 21
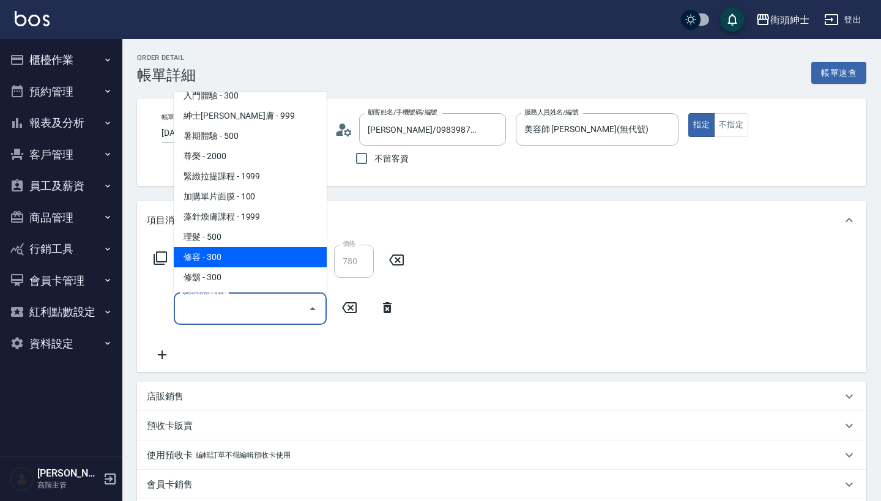
scroll to position [112, 0]
click at [256, 256] on span "修容 - 300" at bounding box center [250, 257] width 153 height 20
type input "修容(A03)"
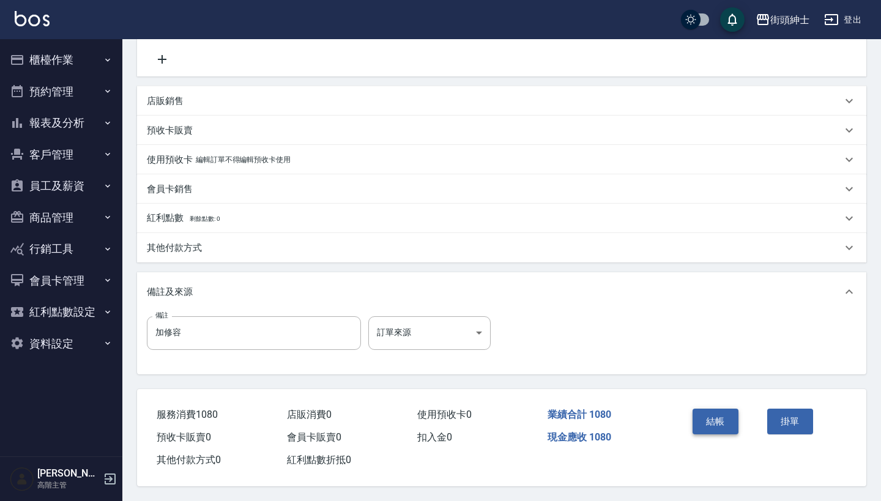
click at [720, 410] on button "結帳" at bounding box center [716, 422] width 46 height 26
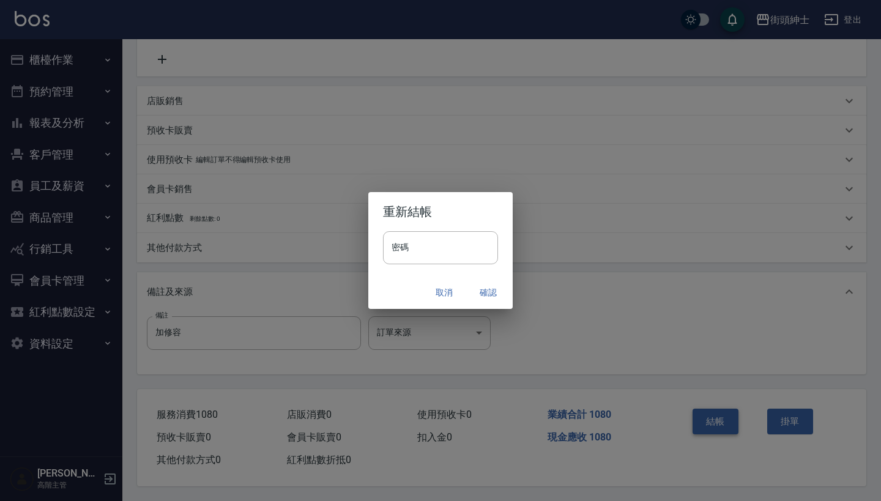
scroll to position [301, 0]
click at [498, 289] on button "確認" at bounding box center [488, 292] width 39 height 23
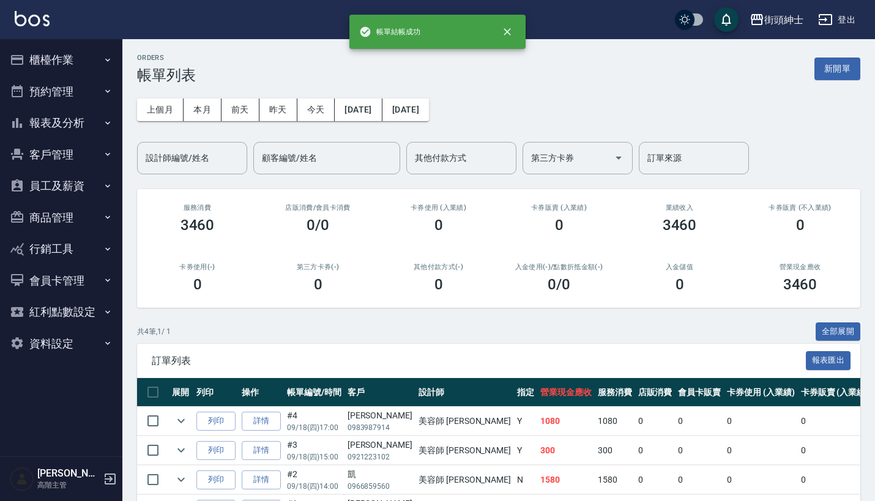
click at [84, 88] on button "預約管理" at bounding box center [61, 92] width 113 height 32
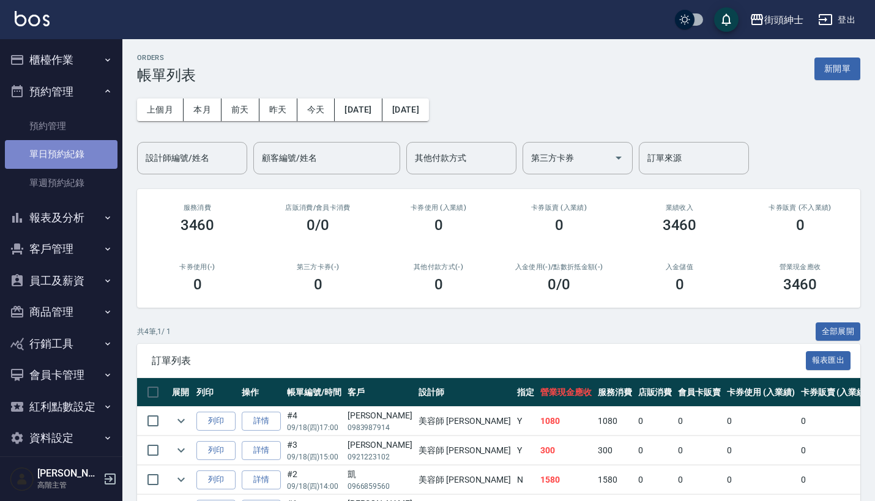
click at [84, 141] on link "單日預約紀錄" at bounding box center [61, 154] width 113 height 28
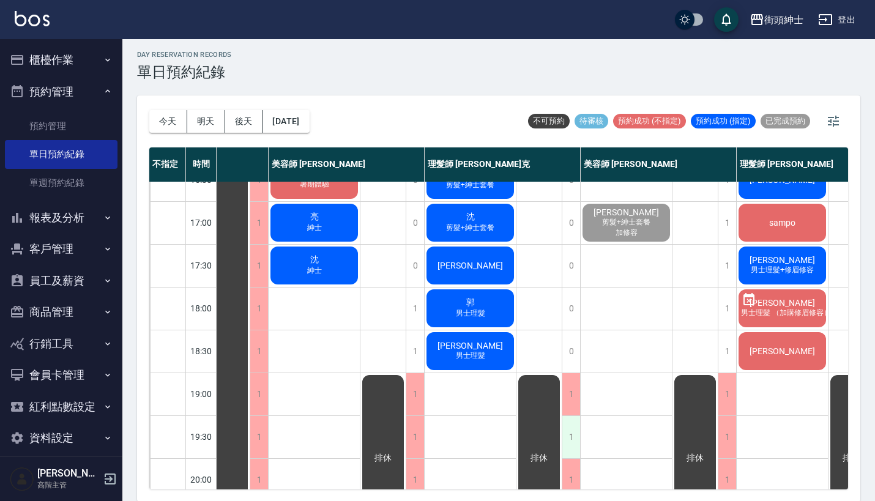
scroll to position [491, 58]
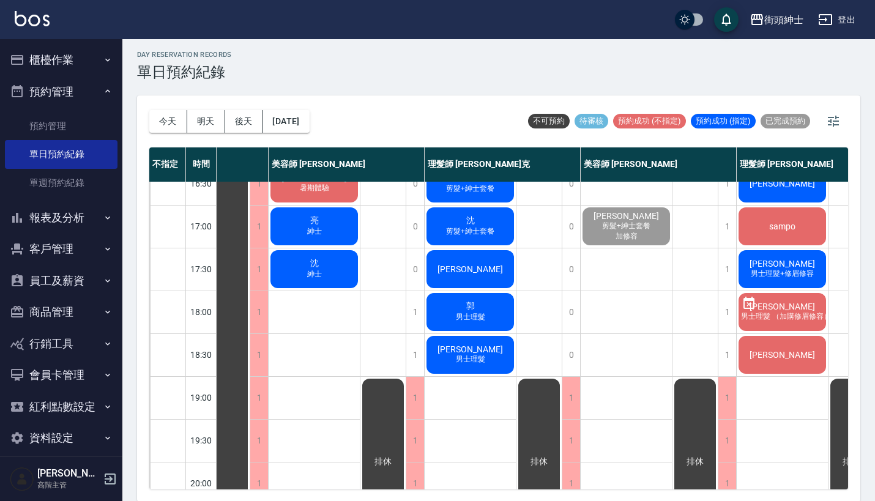
click at [508, 1] on div "街頭紳士 登出" at bounding box center [437, 19] width 875 height 39
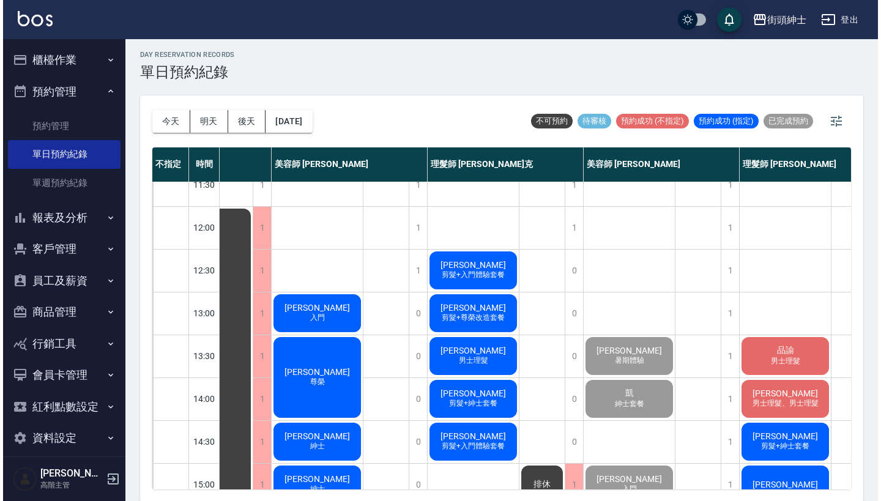
scroll to position [70, 58]
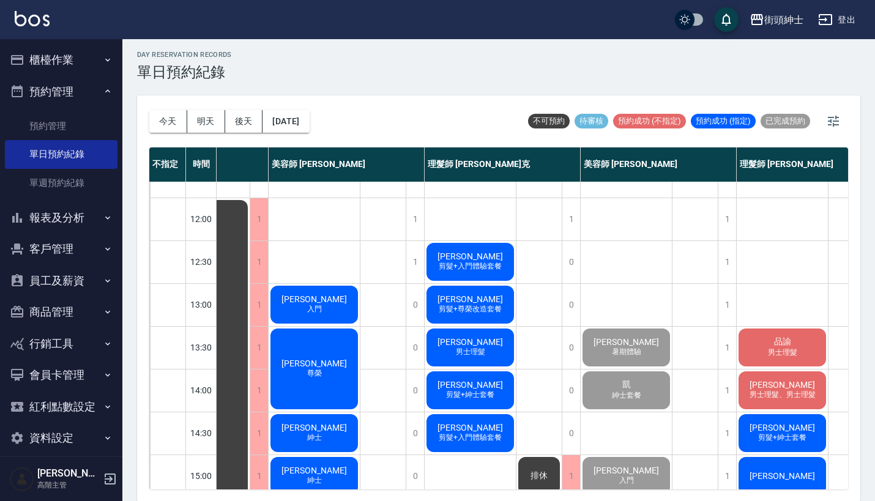
click at [465, 259] on span "[PERSON_NAME]" at bounding box center [470, 256] width 70 height 10
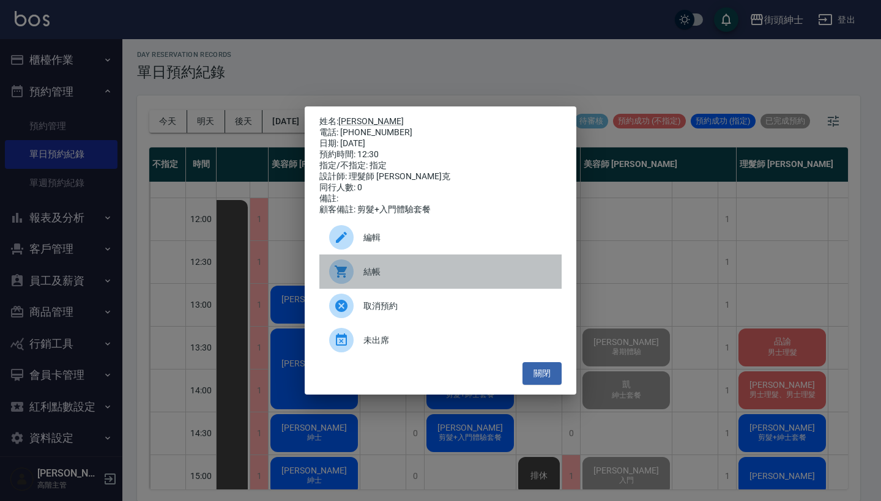
click at [392, 278] on span "結帳" at bounding box center [457, 272] width 188 height 13
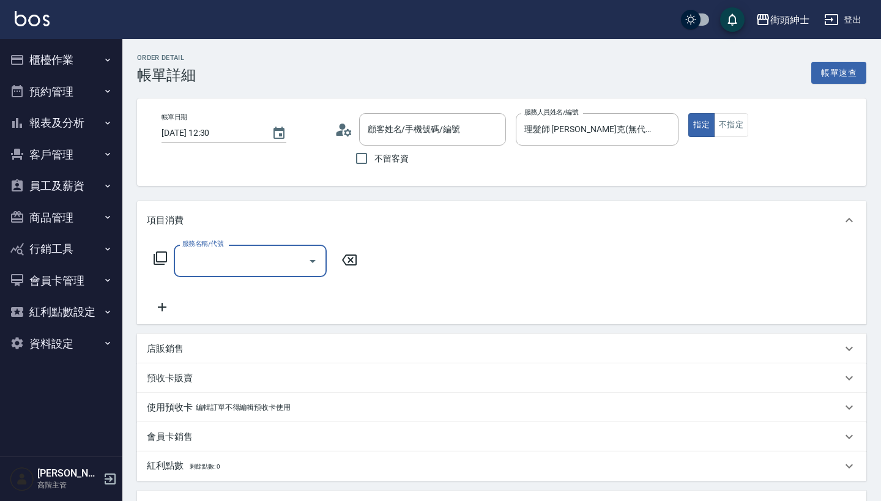
type input "[PERSON_NAME]/0913791214/null"
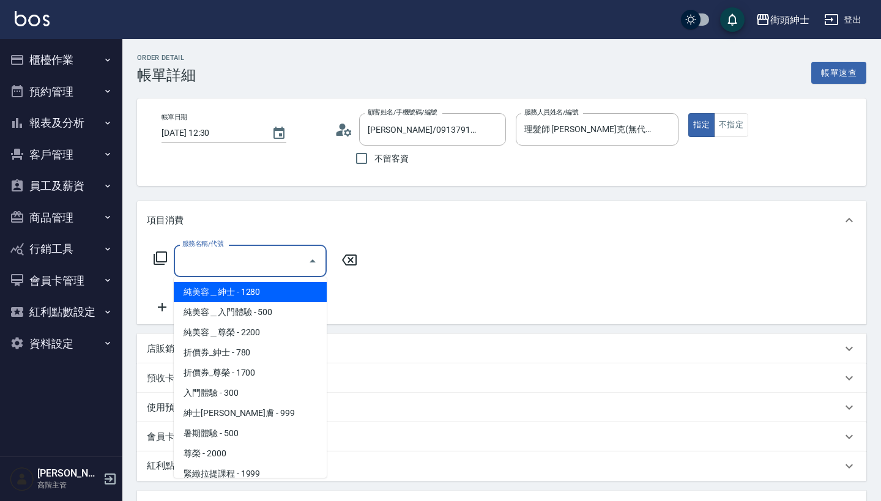
click at [284, 255] on input "服務名稱/代號" at bounding box center [241, 260] width 124 height 21
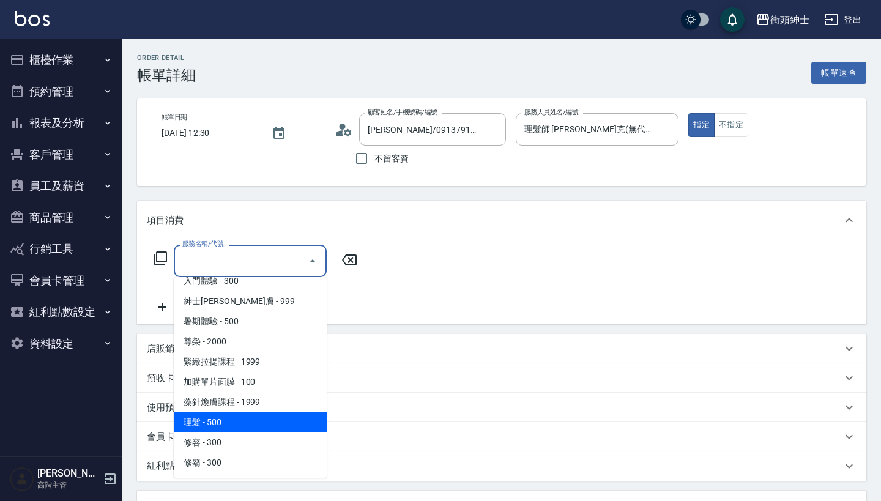
scroll to position [112, 0]
click at [259, 425] on span "理髮 - 500" at bounding box center [250, 422] width 153 height 20
type input "理髮(A02)"
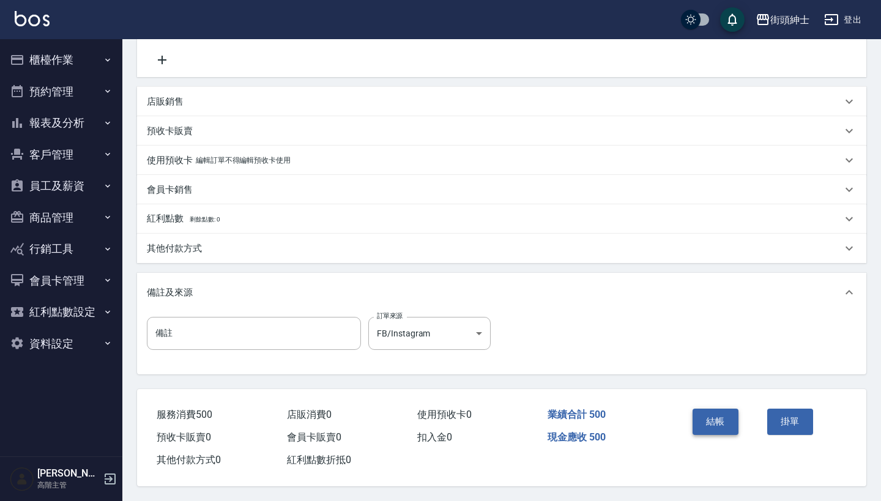
scroll to position [253, 0]
click at [712, 415] on button "結帳" at bounding box center [716, 422] width 46 height 26
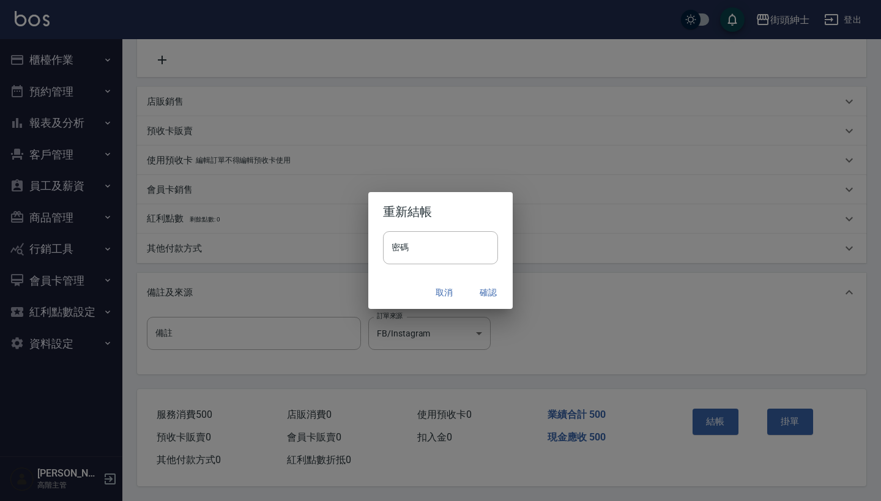
click at [495, 291] on button "確認" at bounding box center [488, 292] width 39 height 23
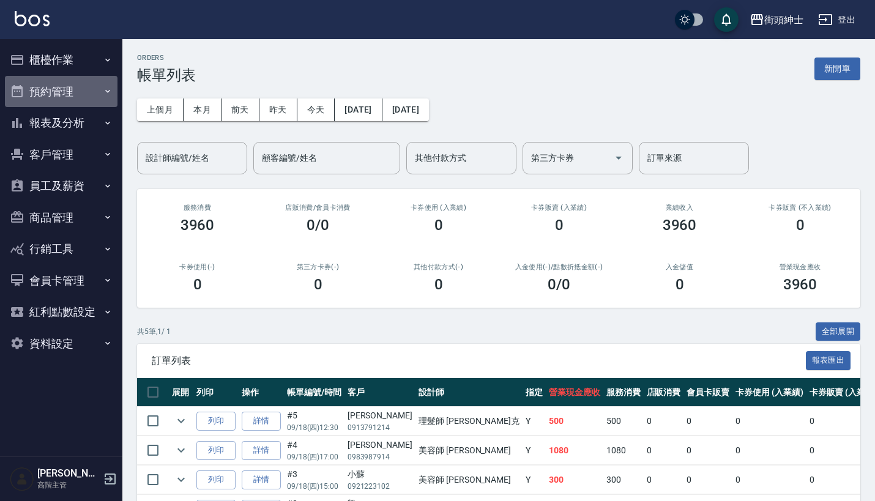
click at [69, 93] on button "預約管理" at bounding box center [61, 92] width 113 height 32
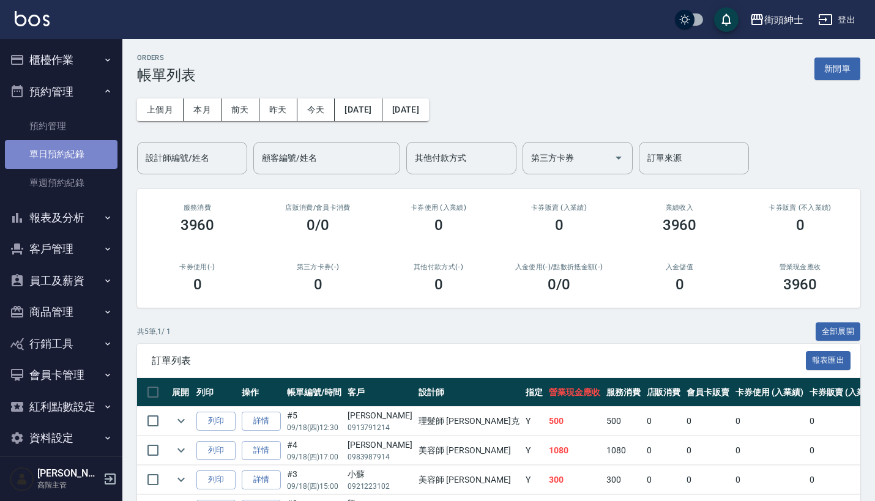
click at [75, 155] on link "單日預約紀錄" at bounding box center [61, 154] width 113 height 28
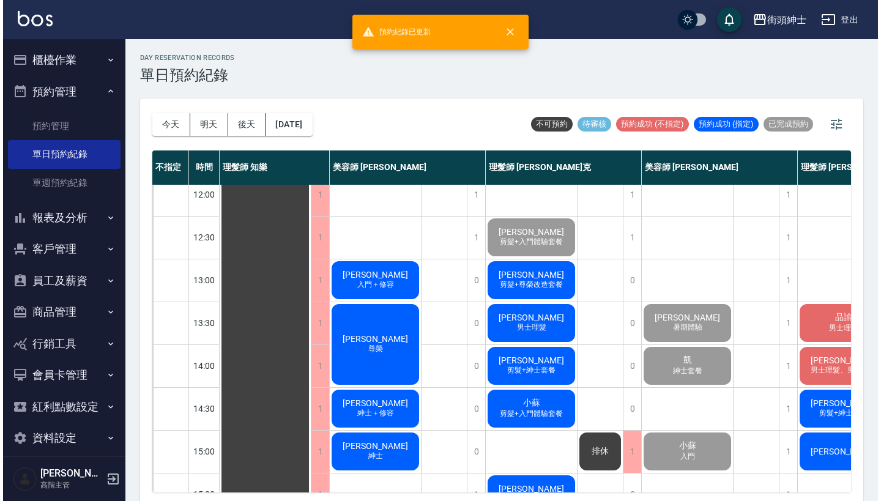
scroll to position [114, 0]
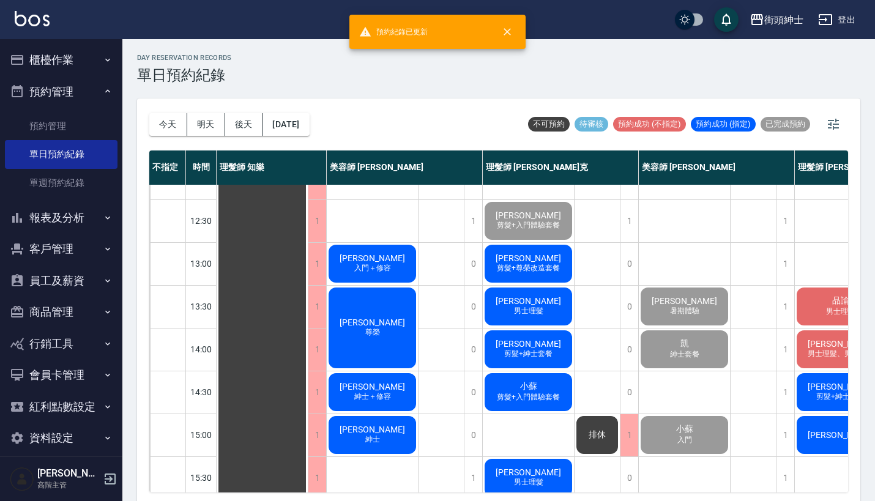
click at [528, 265] on span "剪髮+尊榮改造套餐" at bounding box center [528, 268] width 68 height 10
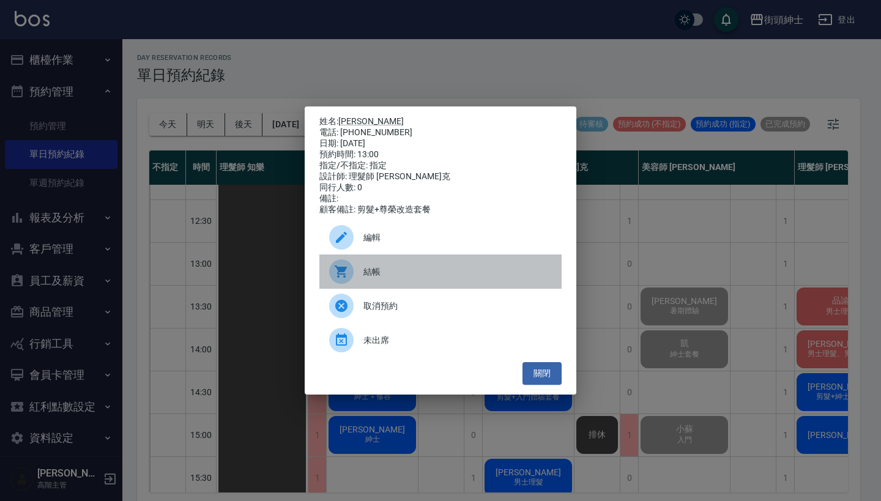
click at [380, 273] on span "結帳" at bounding box center [457, 272] width 188 height 13
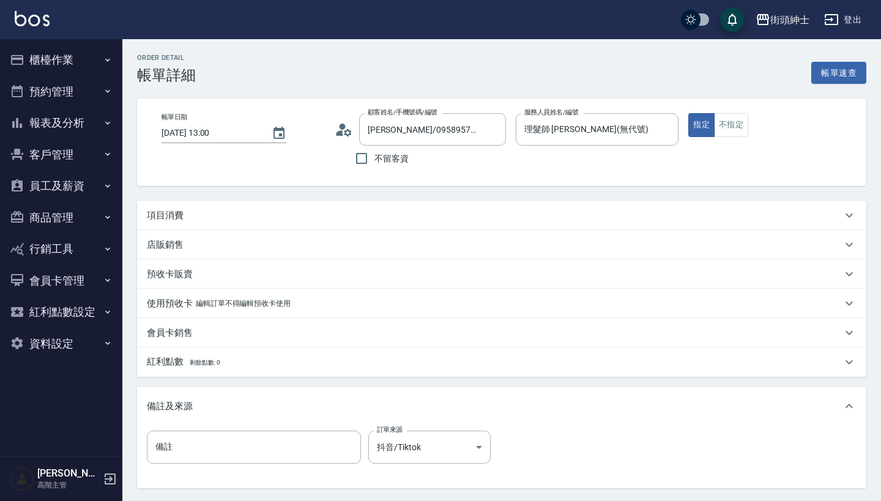
drag, startPoint x: 0, startPoint y: 0, endPoint x: 543, endPoint y: 31, distance: 544.3
click at [543, 31] on div "街頭紳士 登出" at bounding box center [440, 19] width 881 height 39
click at [370, 209] on div "項目消費" at bounding box center [494, 215] width 695 height 13
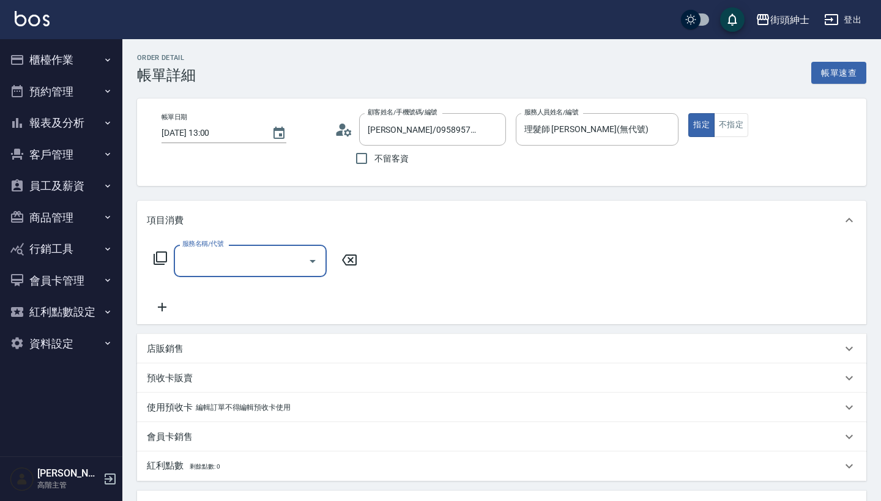
click at [269, 272] on div "服務名稱/代號" at bounding box center [250, 261] width 153 height 32
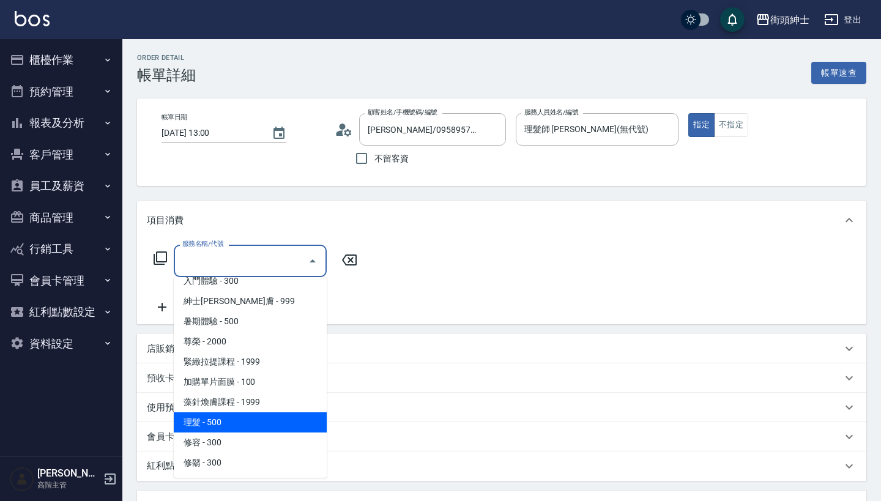
scroll to position [112, 0]
click at [281, 424] on span "理髮 - 500" at bounding box center [250, 422] width 153 height 20
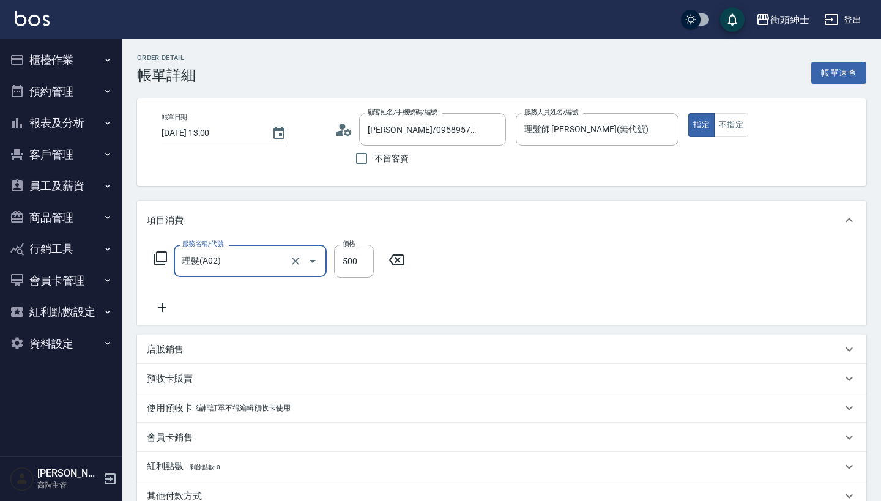
type input "理髮(A02)"
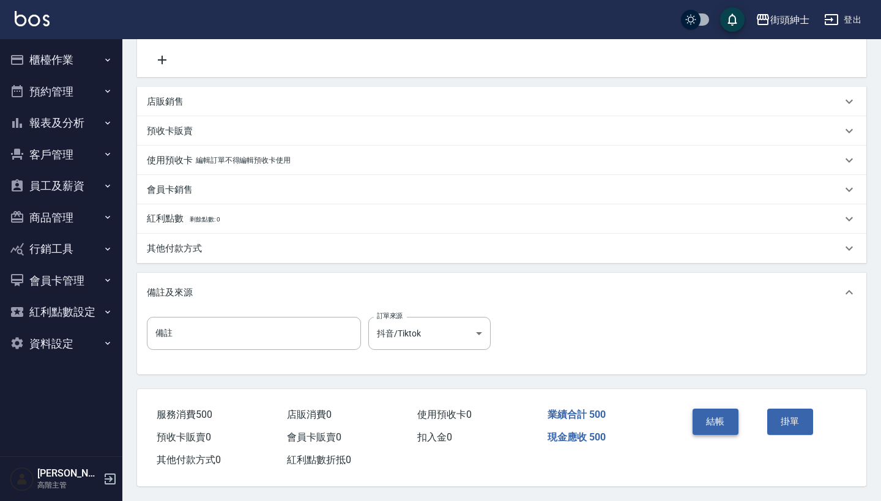
click at [713, 417] on button "結帳" at bounding box center [716, 422] width 46 height 26
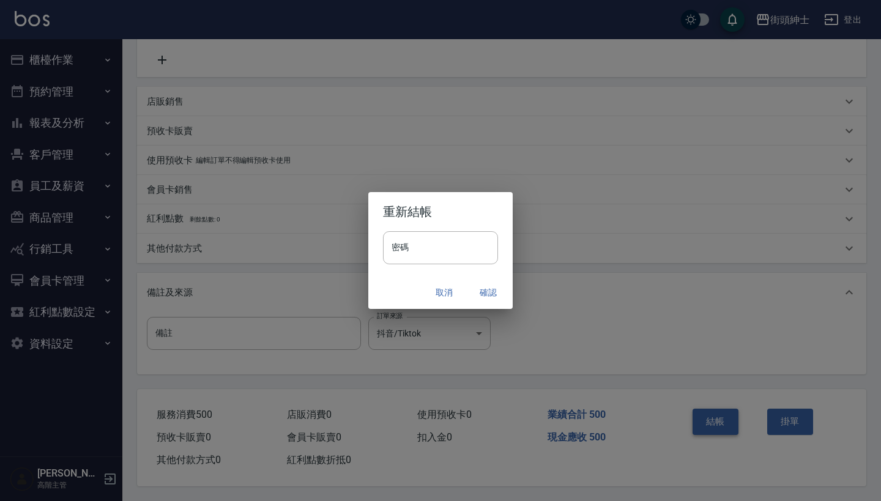
scroll to position [253, 0]
click at [483, 291] on button "確認" at bounding box center [488, 292] width 39 height 23
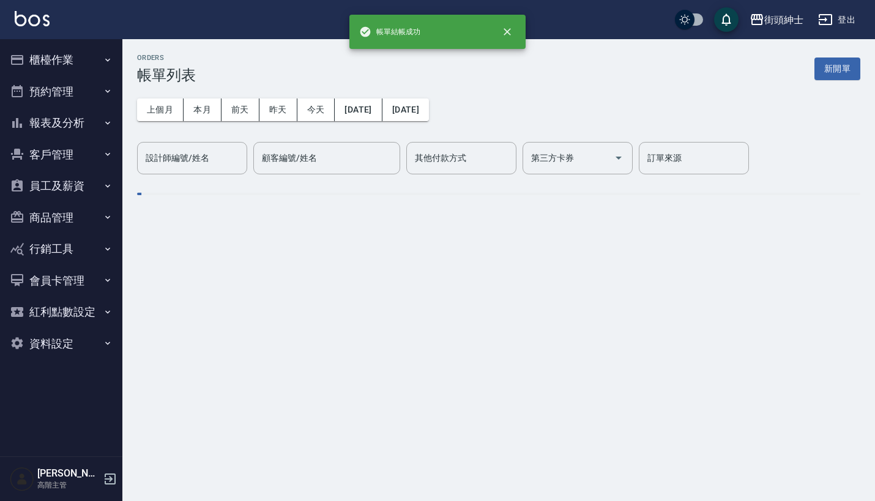
click at [95, 88] on button "預約管理" at bounding box center [61, 92] width 113 height 32
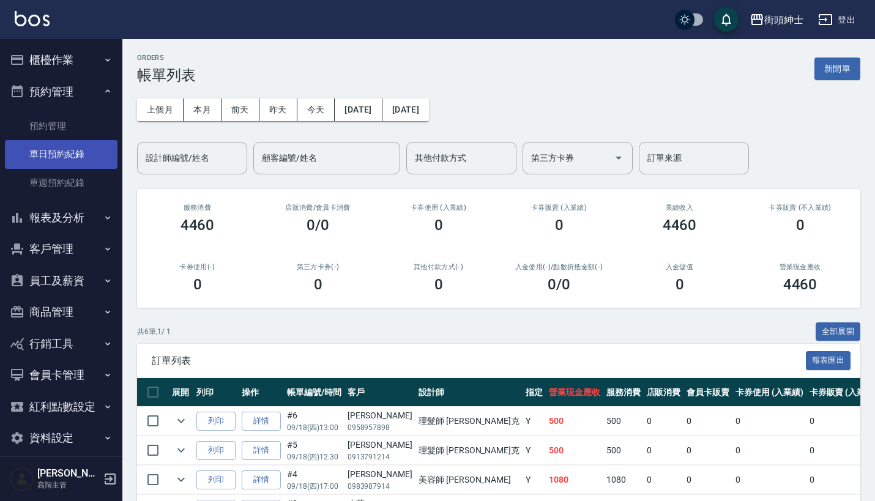
click at [87, 154] on link "單日預約紀錄" at bounding box center [61, 154] width 113 height 28
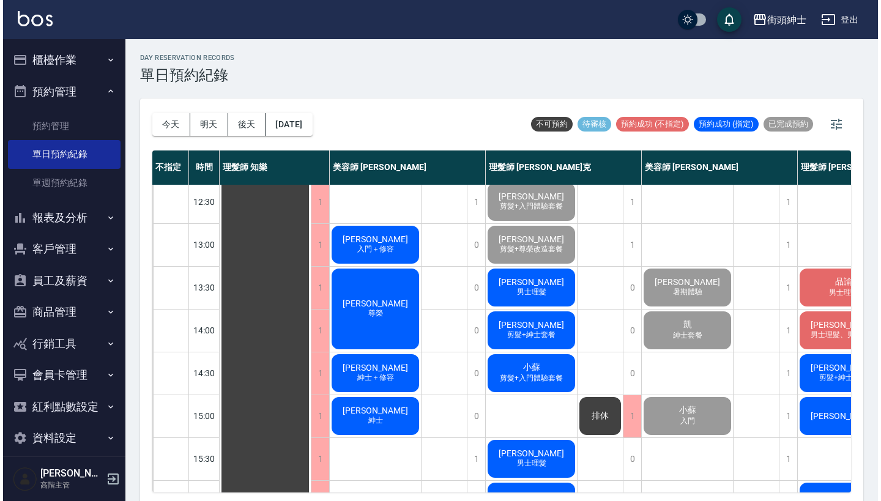
scroll to position [124, 0]
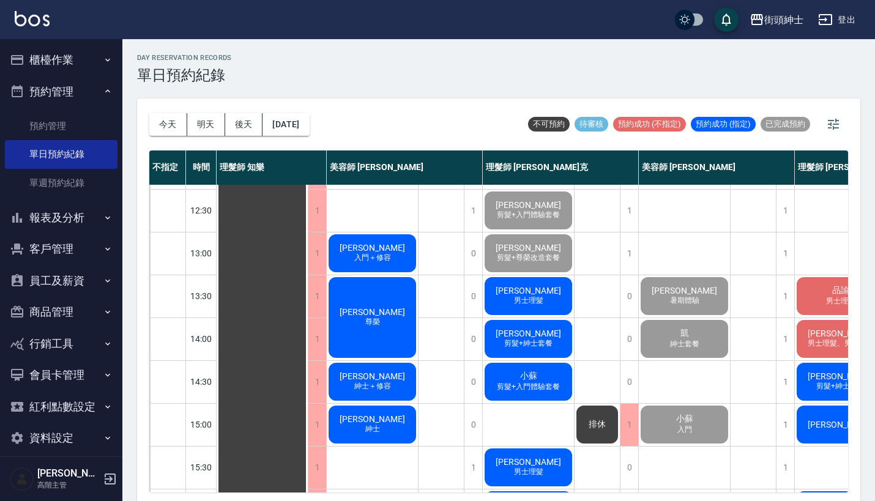
click at [536, 301] on span "男士理髮" at bounding box center [529, 301] width 34 height 10
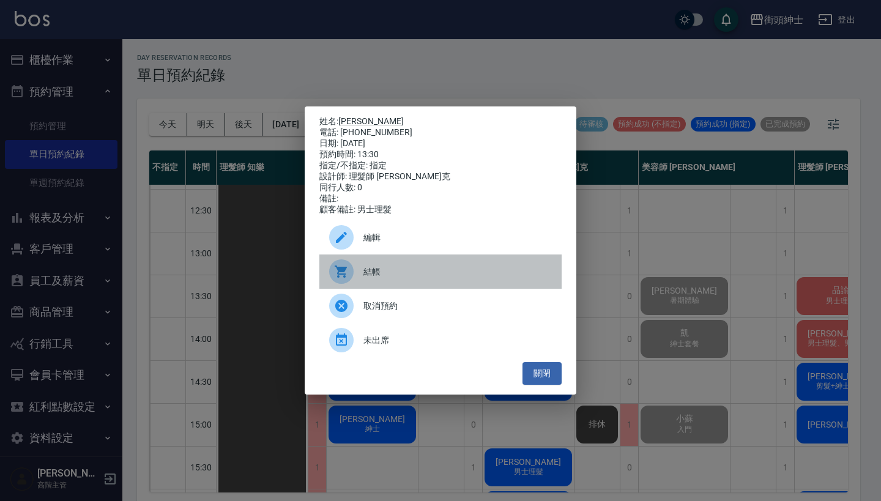
click at [406, 276] on span "結帳" at bounding box center [457, 272] width 188 height 13
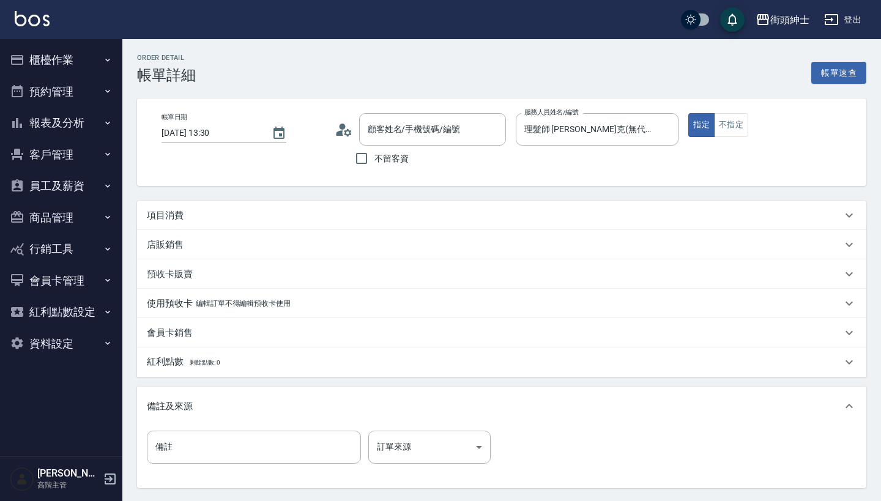
type input "[PERSON_NAME]/0912900635/null"
click at [370, 216] on div "項目消費" at bounding box center [494, 215] width 695 height 13
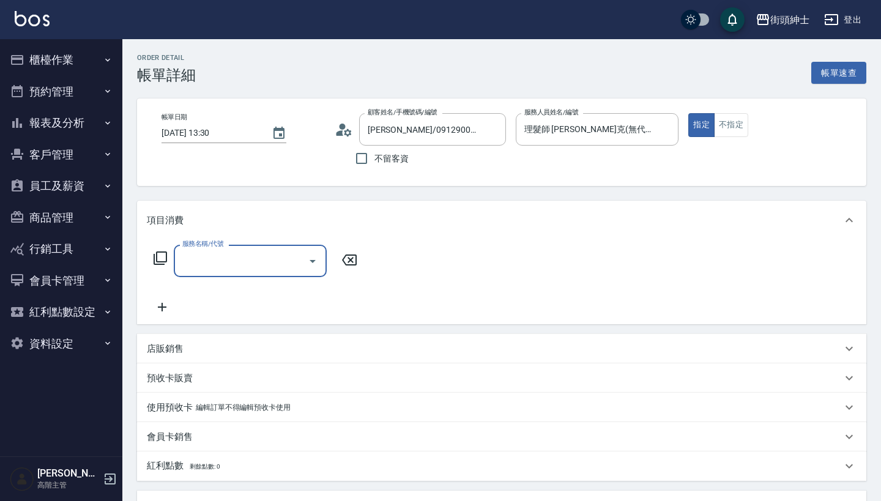
click at [269, 259] on input "服務名稱/代號" at bounding box center [241, 260] width 124 height 21
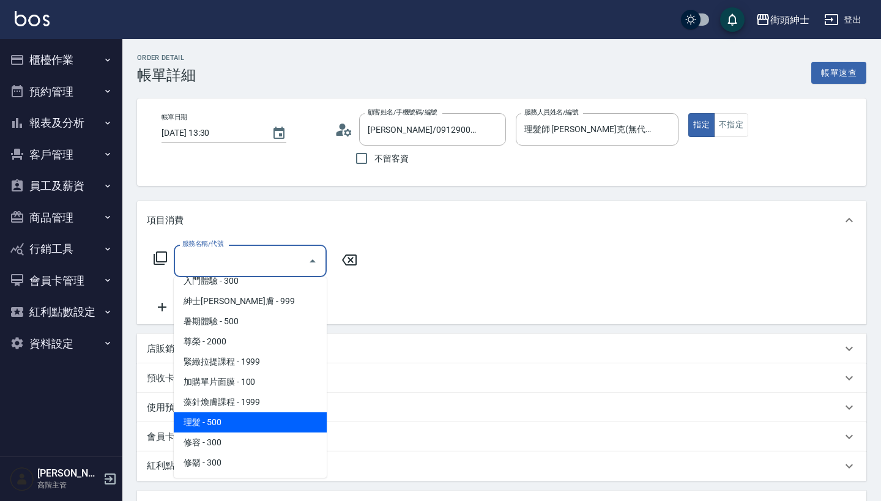
scroll to position [112, 0]
click at [261, 430] on span "理髮 - 500" at bounding box center [250, 422] width 153 height 20
type input "理髮(A02)"
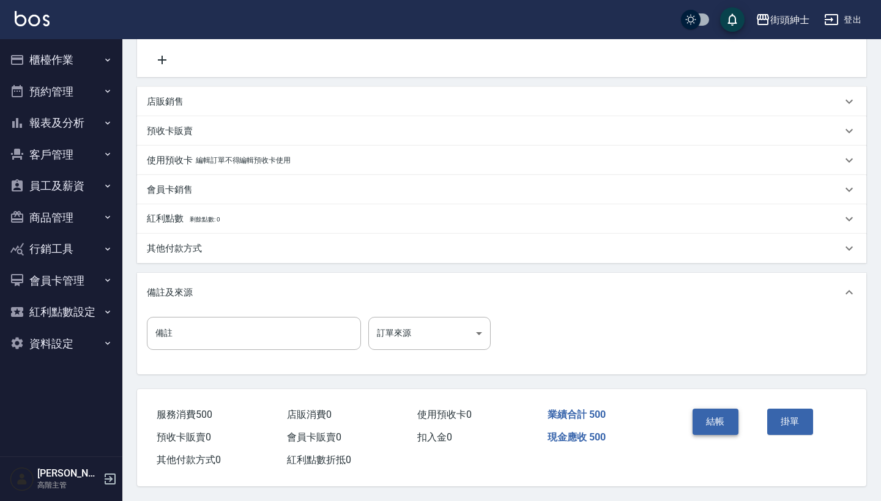
click at [723, 413] on button "結帳" at bounding box center [716, 422] width 46 height 26
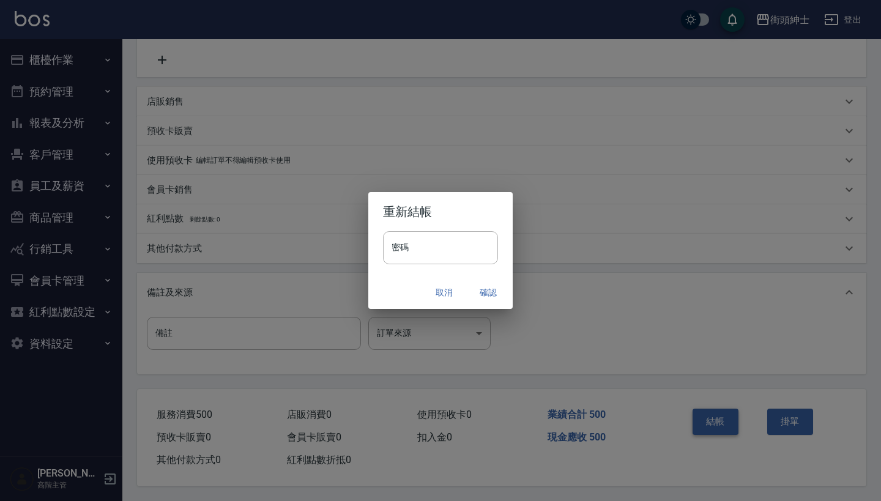
scroll to position [253, 0]
click at [485, 295] on button "確認" at bounding box center [488, 292] width 39 height 23
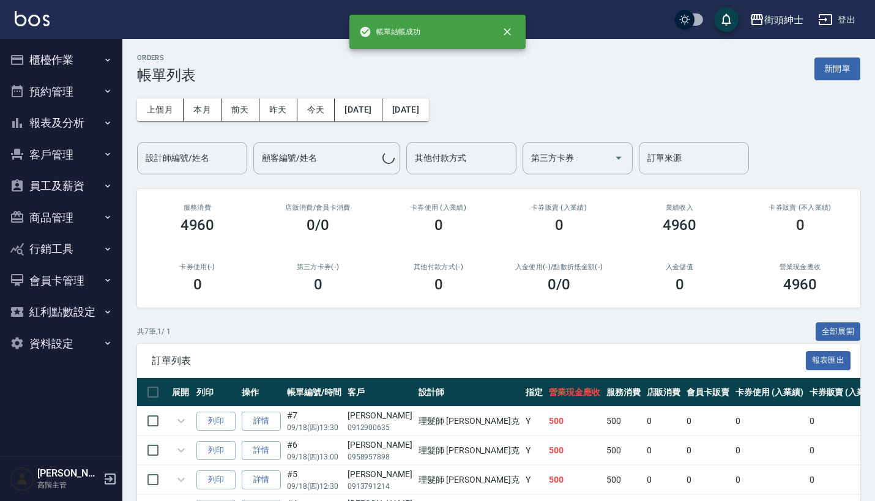
click at [73, 89] on button "預約管理" at bounding box center [61, 92] width 113 height 32
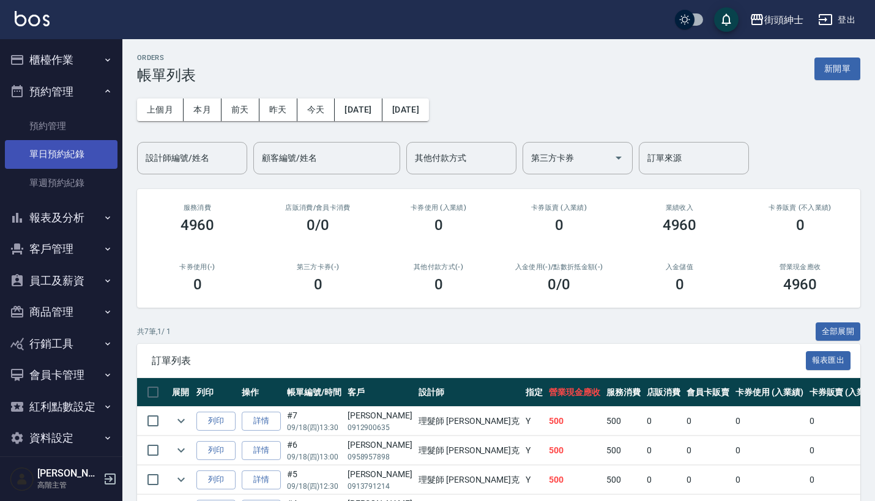
click at [75, 149] on link "單日預約紀錄" at bounding box center [61, 154] width 113 height 28
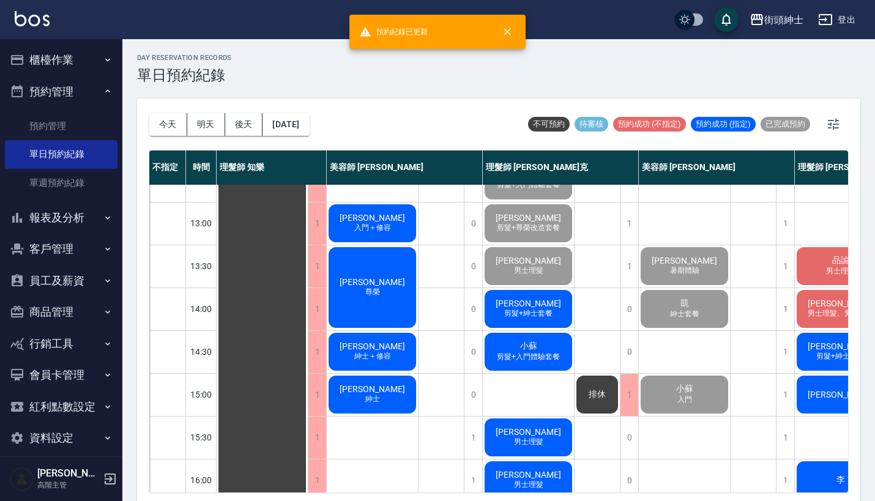
scroll to position [166, 0]
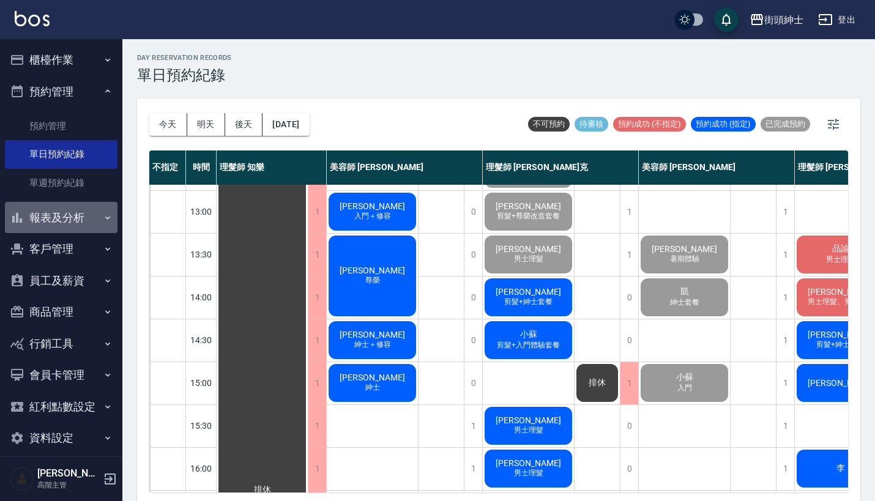
click at [81, 211] on button "報表及分析" at bounding box center [61, 218] width 113 height 32
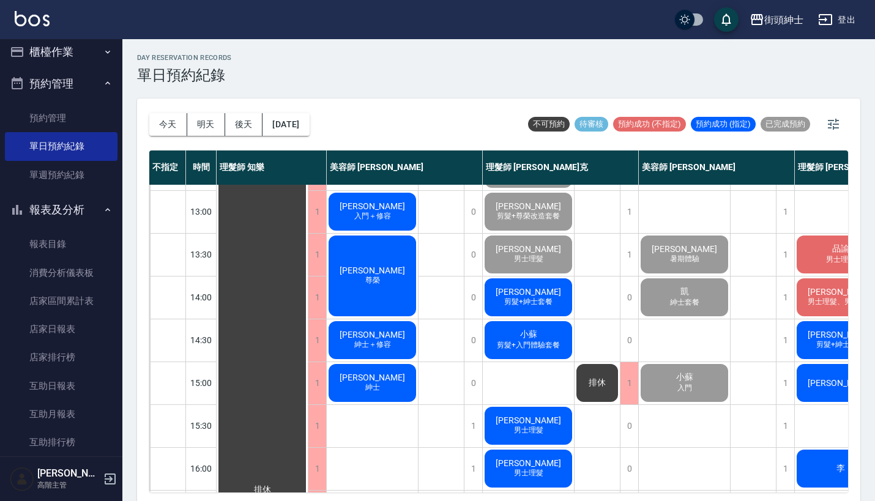
scroll to position [5, 0]
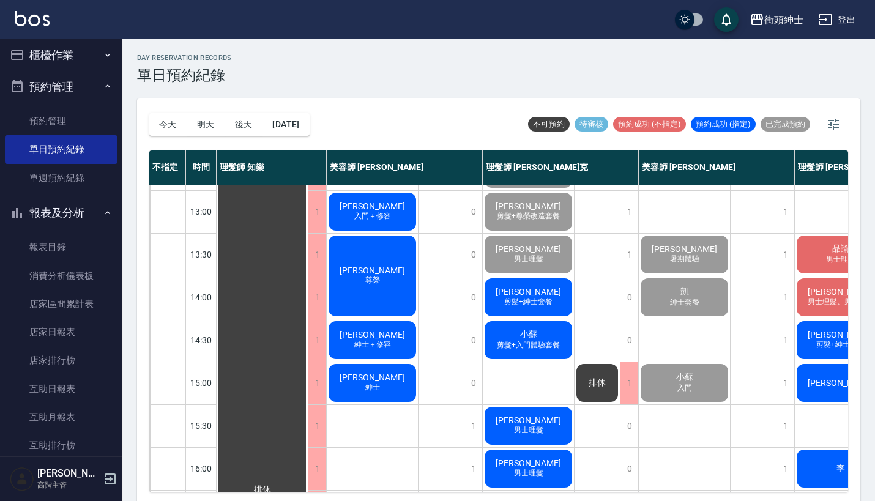
click at [94, 85] on button "預約管理" at bounding box center [61, 87] width 113 height 32
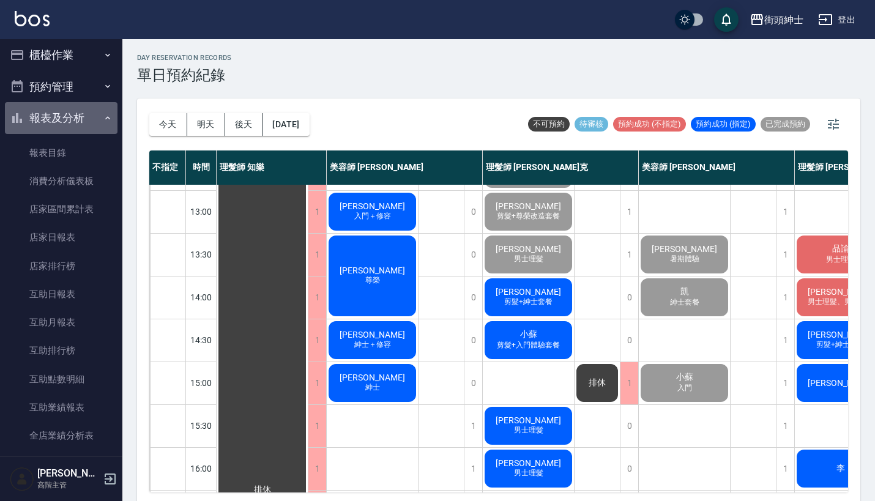
click at [101, 106] on button "報表及分析" at bounding box center [61, 118] width 113 height 32
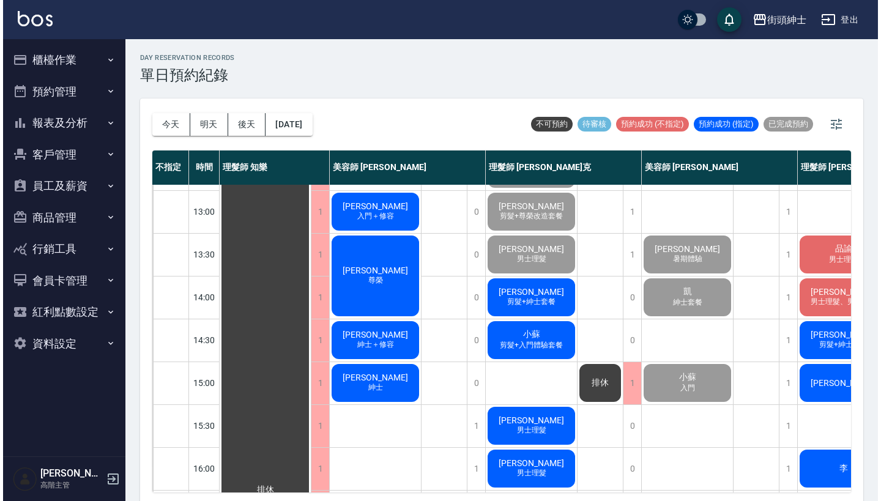
scroll to position [0, 0]
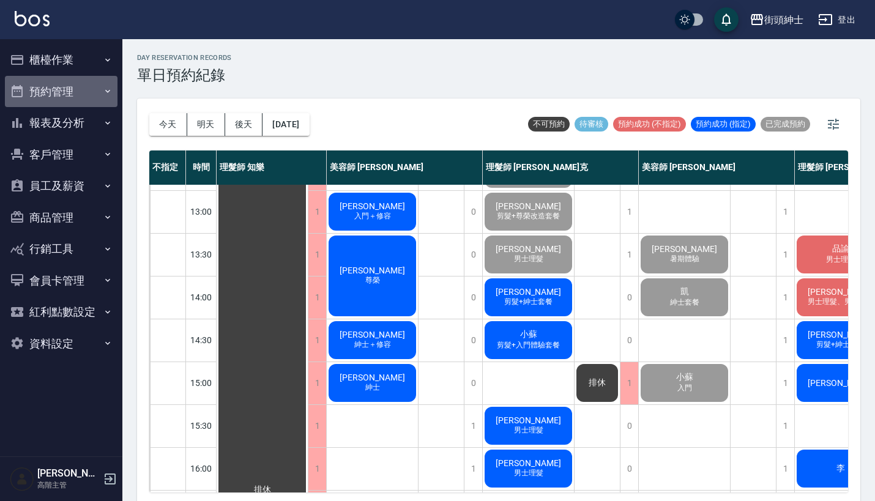
click at [101, 106] on button "預約管理" at bounding box center [61, 92] width 113 height 32
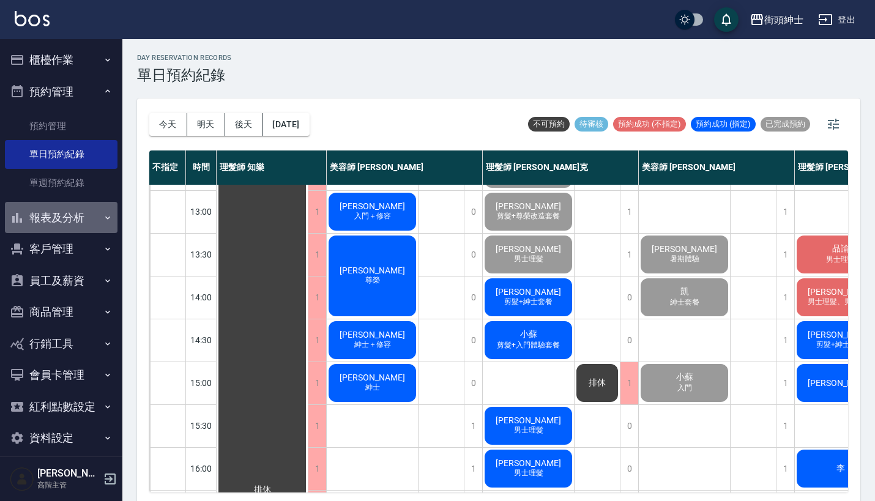
click at [94, 225] on button "報表及分析" at bounding box center [61, 218] width 113 height 32
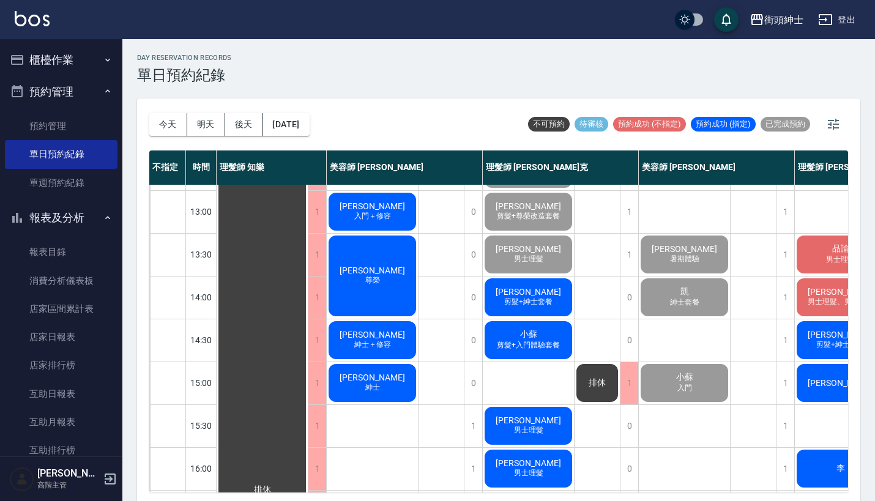
click at [94, 221] on button "報表及分析" at bounding box center [61, 218] width 113 height 32
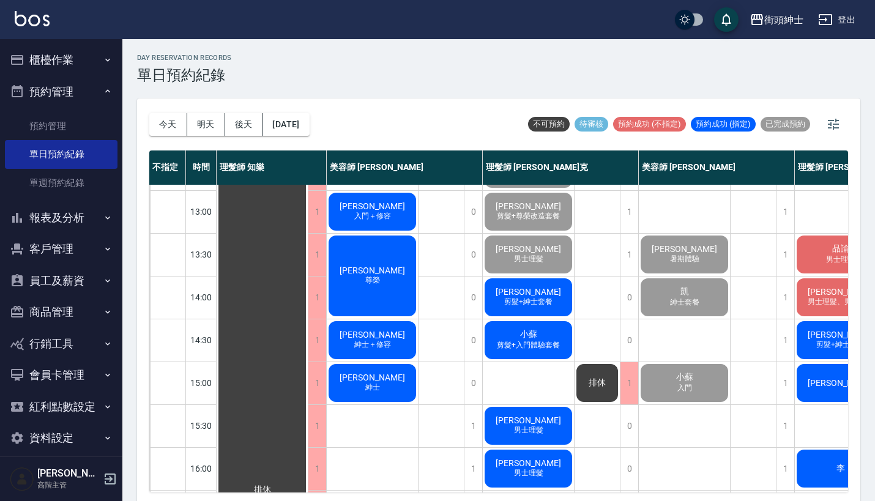
click at [91, 90] on button "預約管理" at bounding box center [61, 92] width 113 height 32
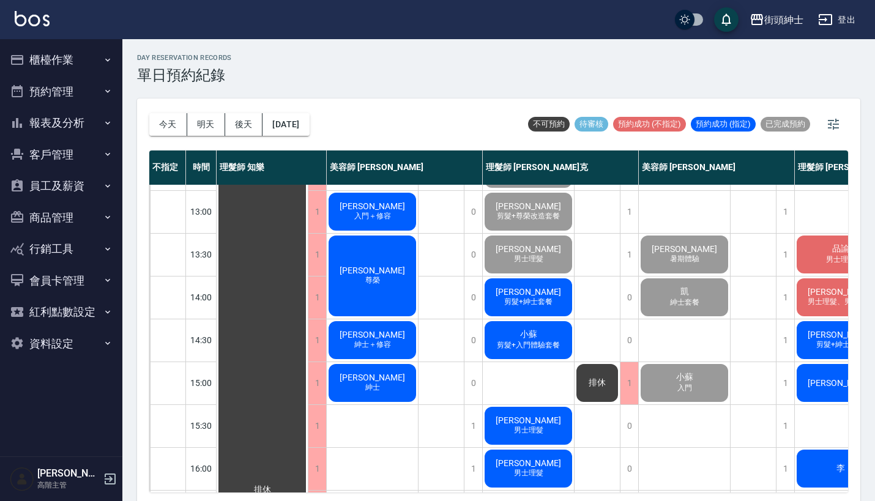
click at [92, 59] on button "櫃檯作業" at bounding box center [61, 60] width 113 height 32
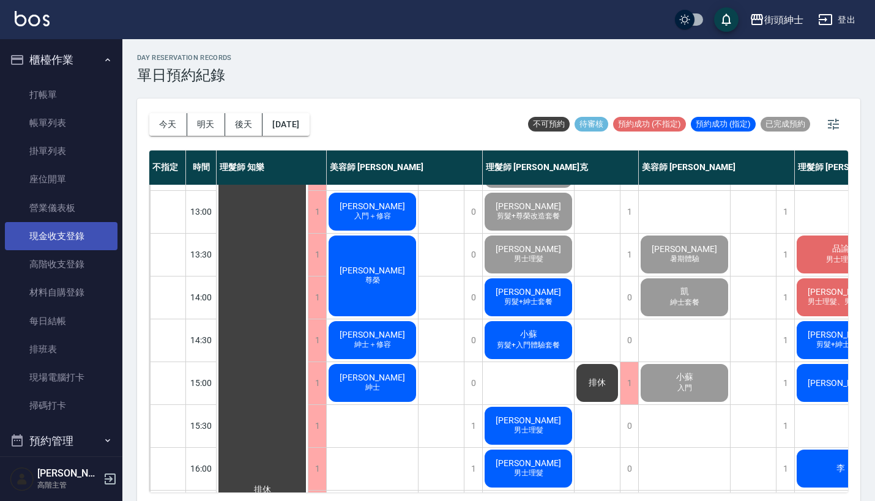
click at [48, 223] on link "現金收支登錄" at bounding box center [61, 236] width 113 height 28
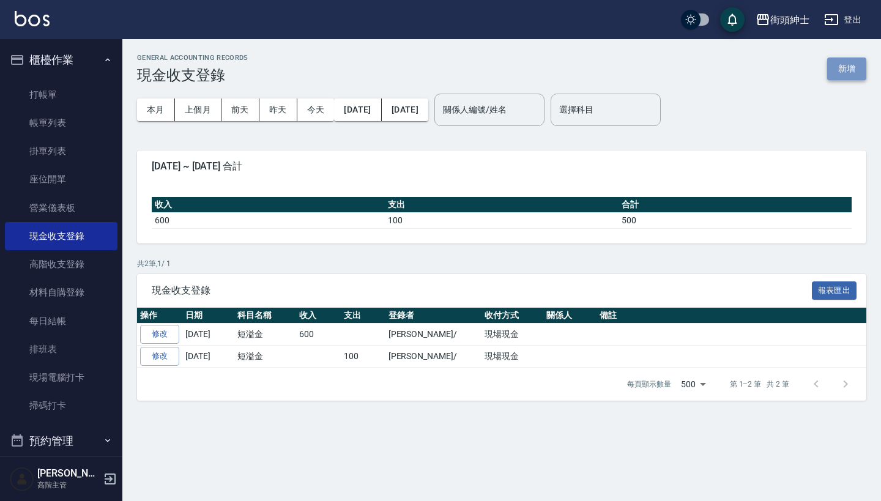
click at [850, 71] on button "新增" at bounding box center [846, 69] width 39 height 23
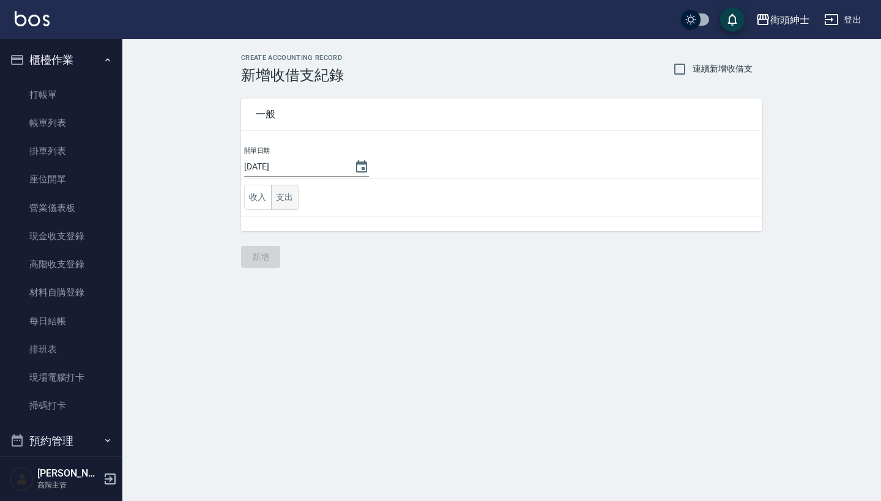
click at [285, 200] on button "支出" at bounding box center [285, 197] width 28 height 25
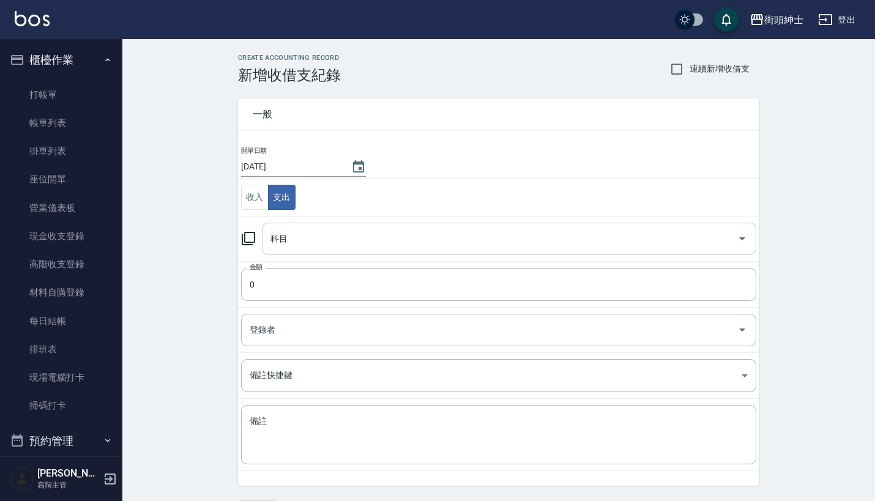
click at [314, 231] on input "科目" at bounding box center [499, 238] width 465 height 21
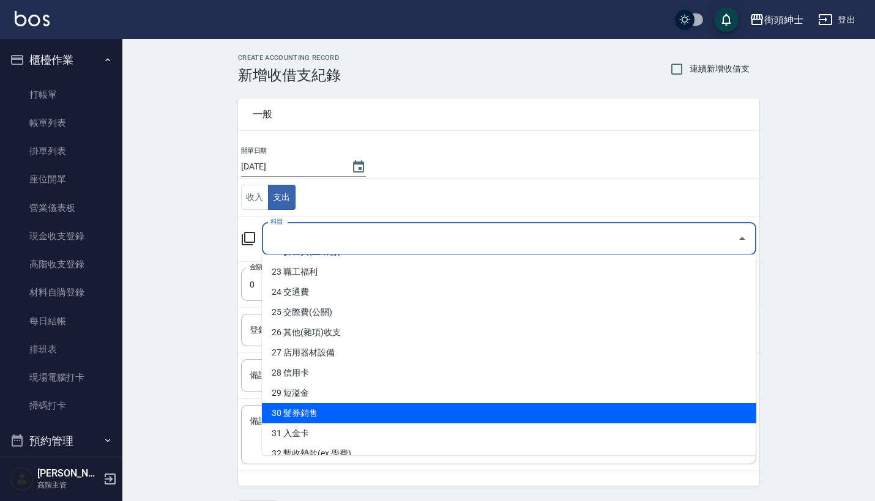
scroll to position [452, 0]
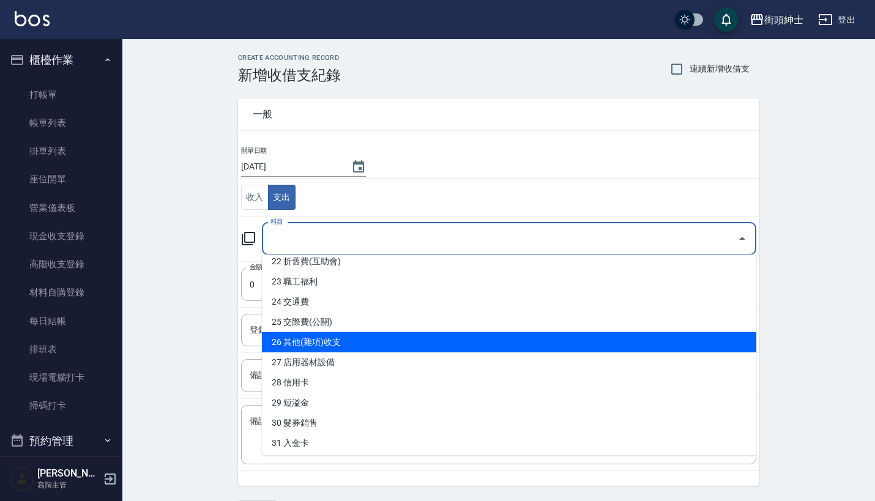
click at [371, 343] on li "26 其他(雜項)收支" at bounding box center [509, 342] width 494 height 20
type input "26 其他(雜項)收支"
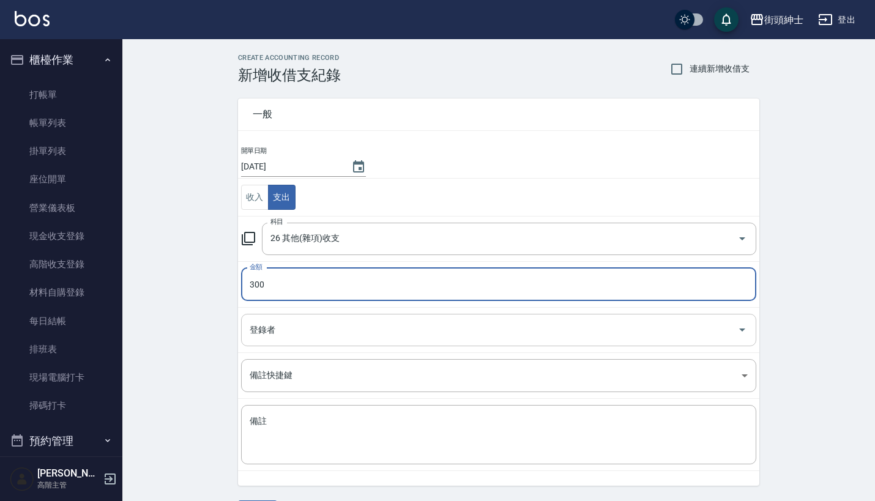
type input "300"
click at [393, 331] on input "登錄者" at bounding box center [490, 329] width 486 height 21
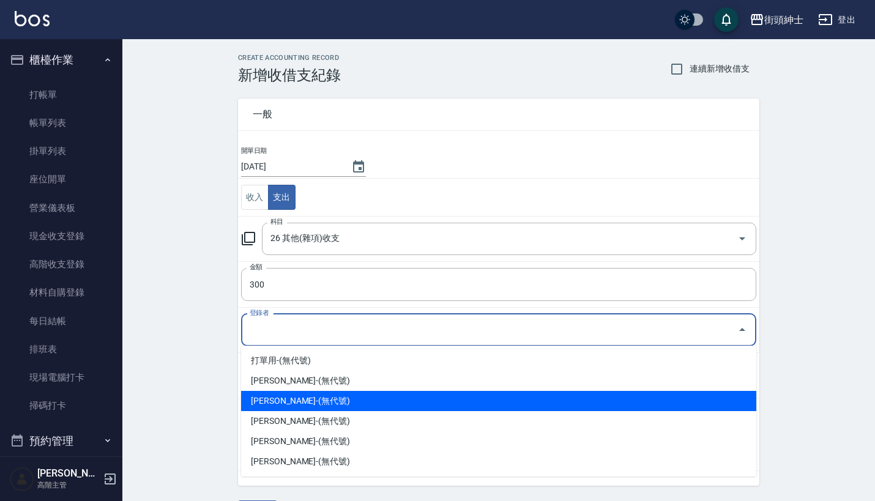
click at [395, 403] on li "洪庭萱-(無代號)" at bounding box center [498, 401] width 515 height 20
type input "洪庭萱-(無代號)"
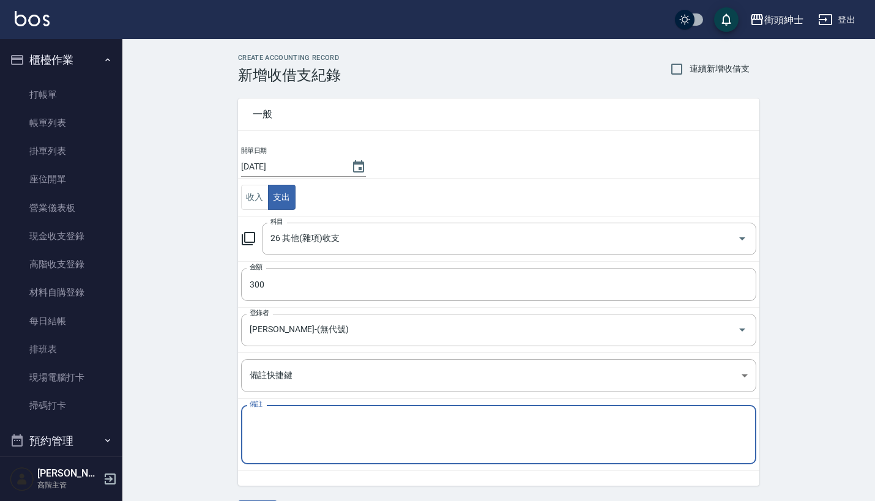
click at [395, 431] on textarea "備註" at bounding box center [499, 434] width 498 height 39
type textarea "g"
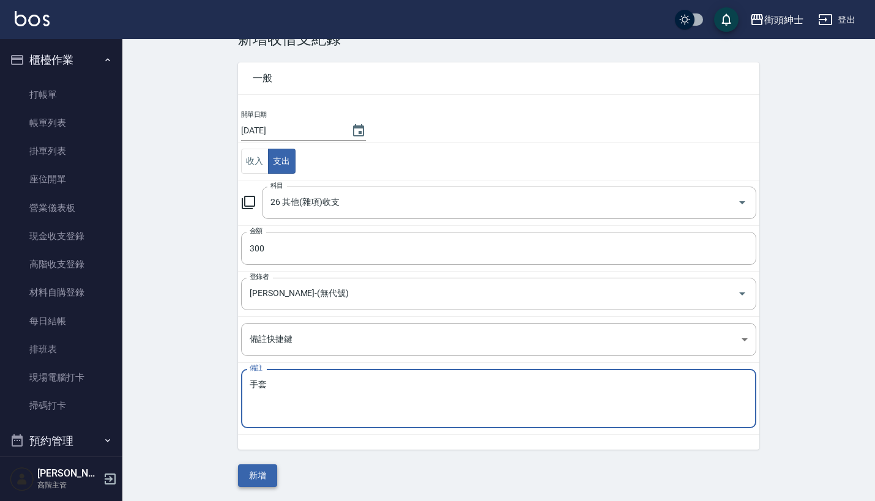
scroll to position [35, 0]
type textarea "手套"
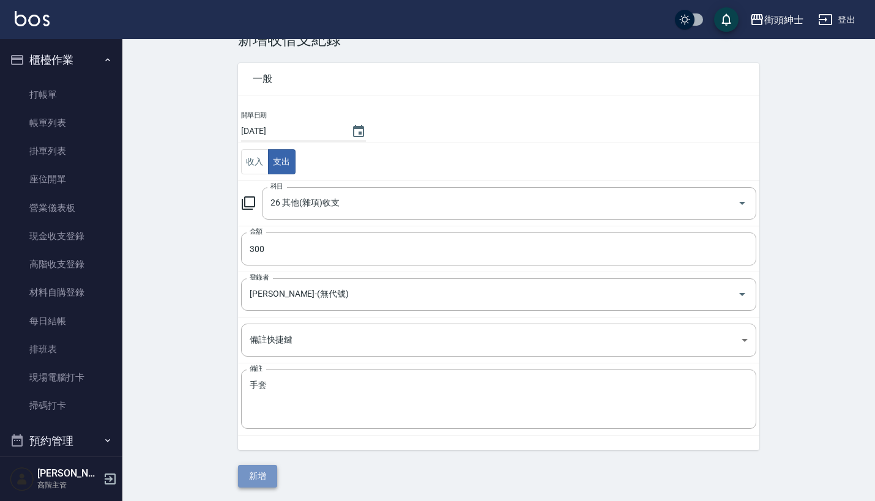
click at [261, 474] on button "新增" at bounding box center [257, 476] width 39 height 23
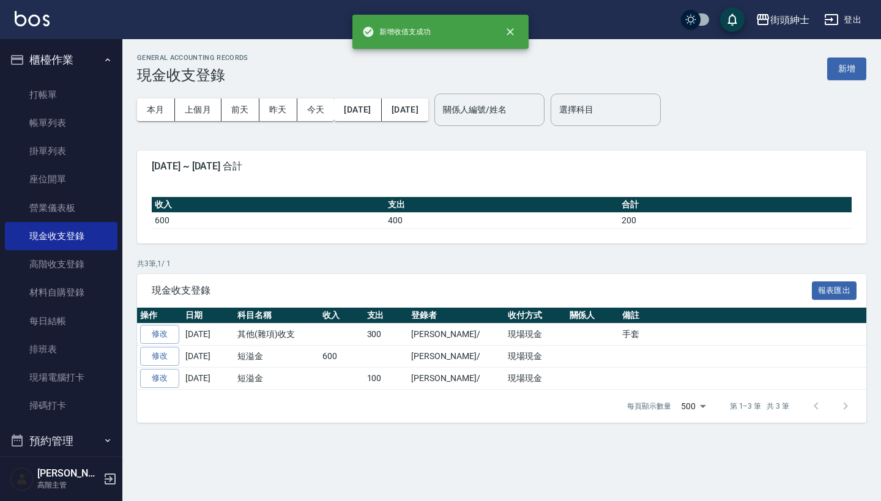
click at [100, 69] on button "櫃檯作業" at bounding box center [61, 60] width 113 height 32
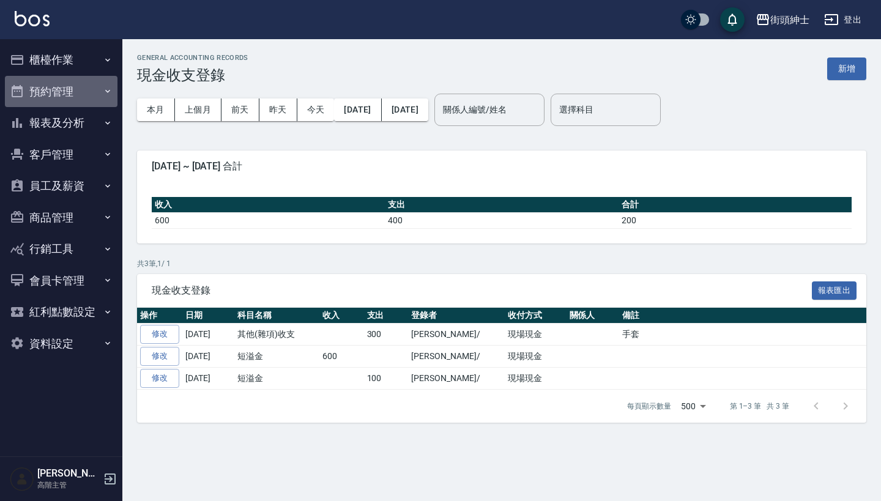
click at [77, 80] on button "預約管理" at bounding box center [61, 92] width 113 height 32
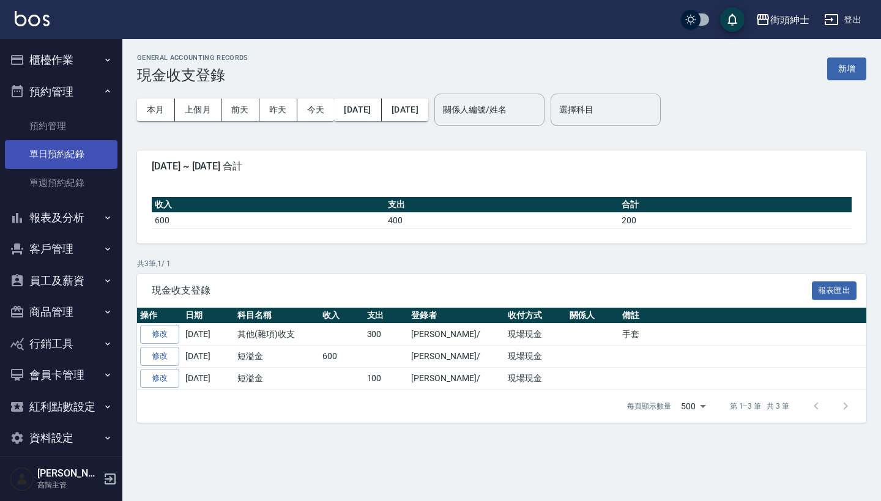
click at [81, 158] on link "單日預約紀錄" at bounding box center [61, 154] width 113 height 28
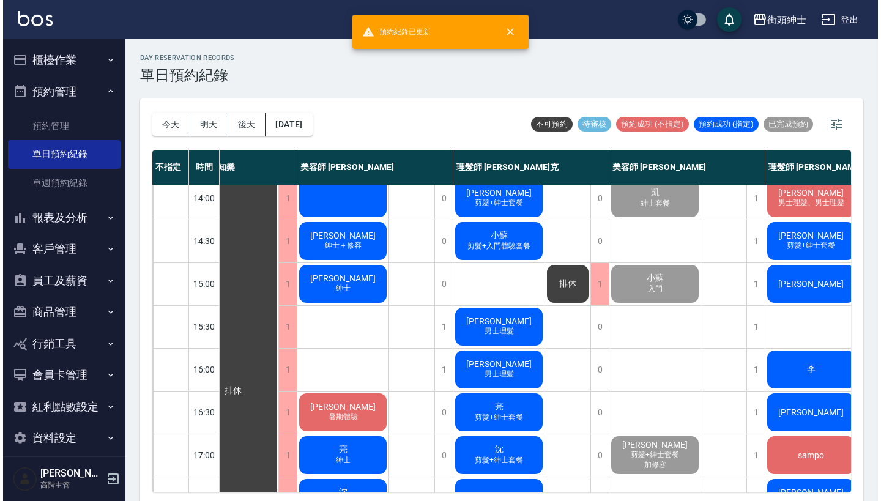
scroll to position [222, 32]
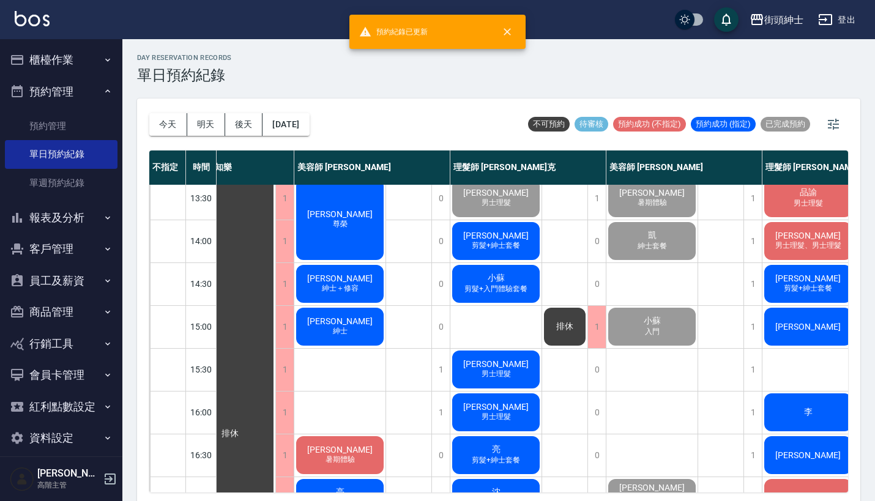
click at [501, 238] on span "[PERSON_NAME]" at bounding box center [496, 236] width 70 height 10
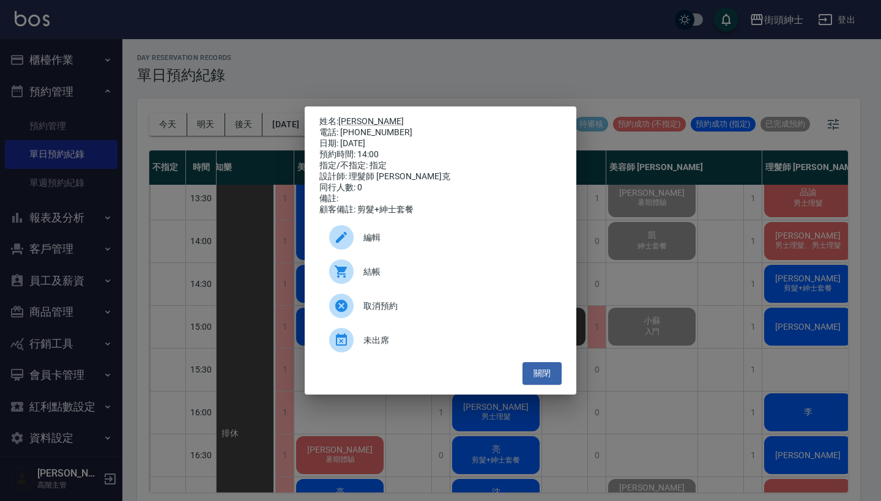
click at [372, 270] on div "結帳" at bounding box center [440, 272] width 242 height 34
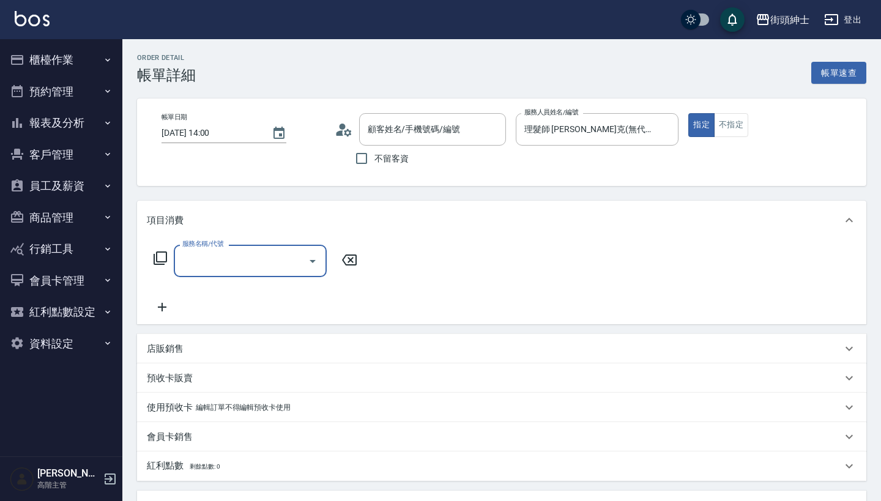
click at [237, 264] on input "服務名稱/代號" at bounding box center [241, 260] width 124 height 21
type input "[PERSON_NAME]/0922557332/null"
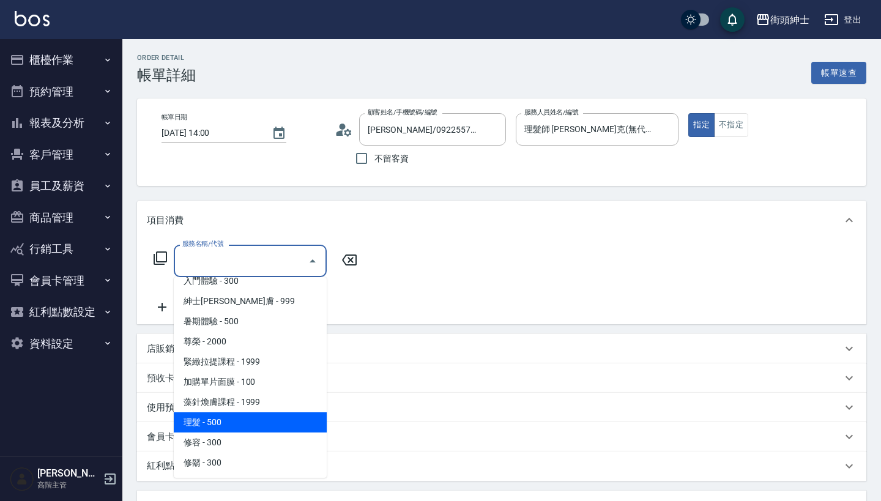
scroll to position [113, 0]
click at [231, 422] on span "理髮 - 500" at bounding box center [250, 422] width 153 height 20
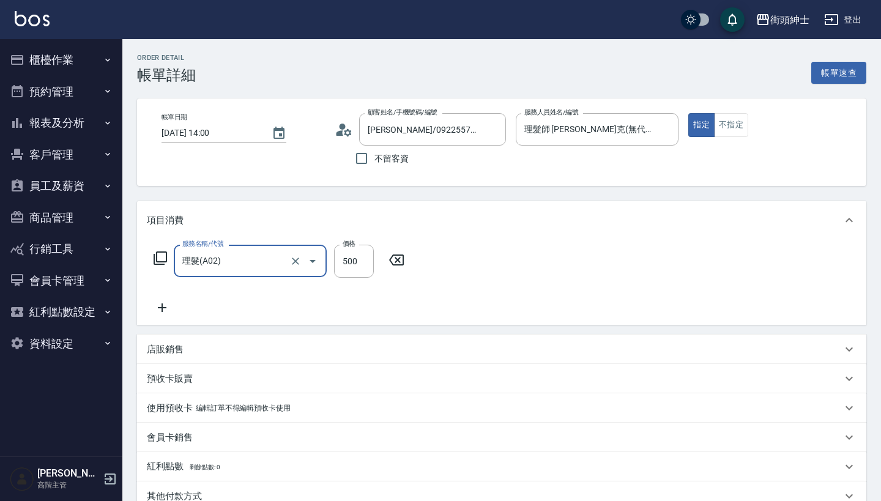
type input "理髮(A02)"
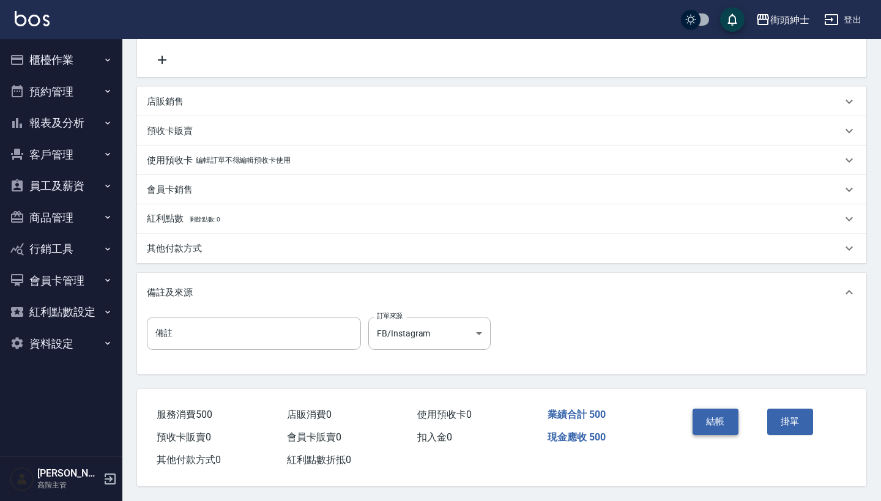
scroll to position [253, 0]
click at [713, 417] on button "結帳" at bounding box center [716, 422] width 46 height 26
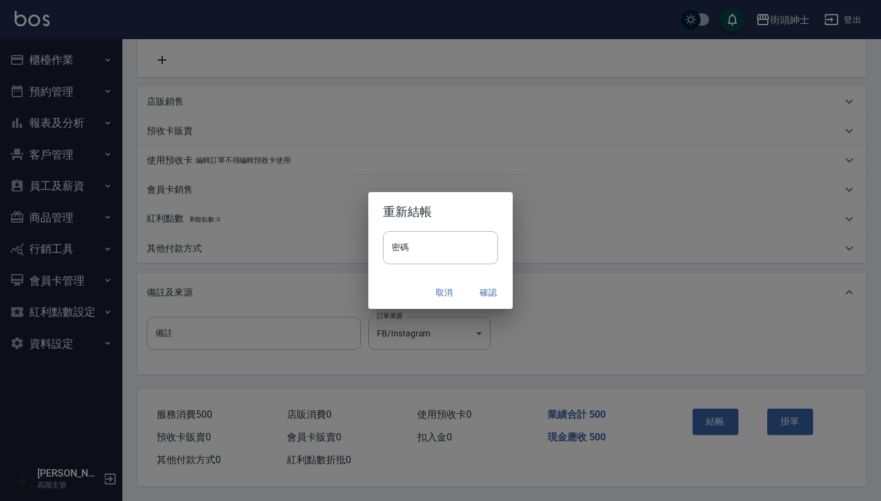
click at [497, 288] on button "確認" at bounding box center [488, 292] width 39 height 23
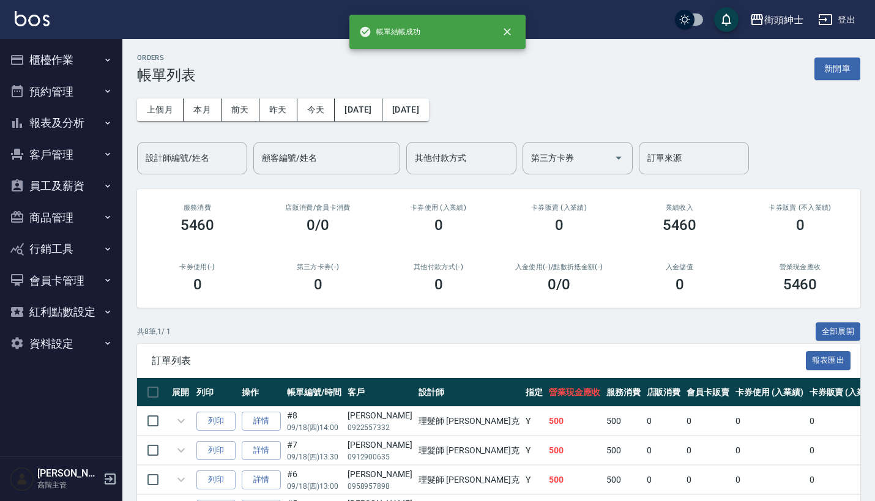
click at [89, 89] on button "預約管理" at bounding box center [61, 92] width 113 height 32
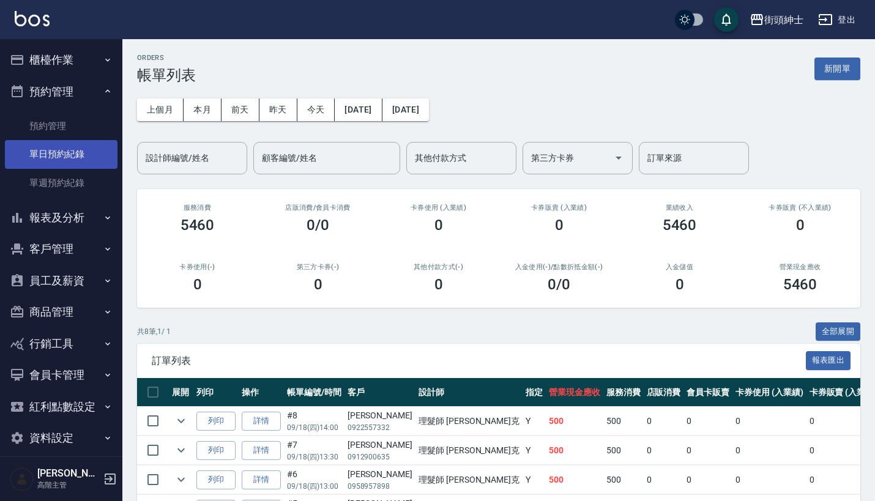
click at [80, 159] on link "單日預約紀錄" at bounding box center [61, 154] width 113 height 28
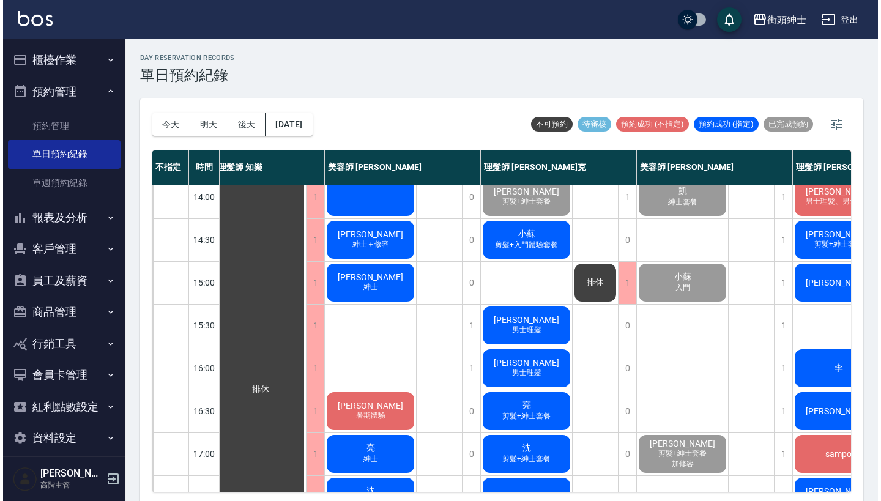
scroll to position [264, 9]
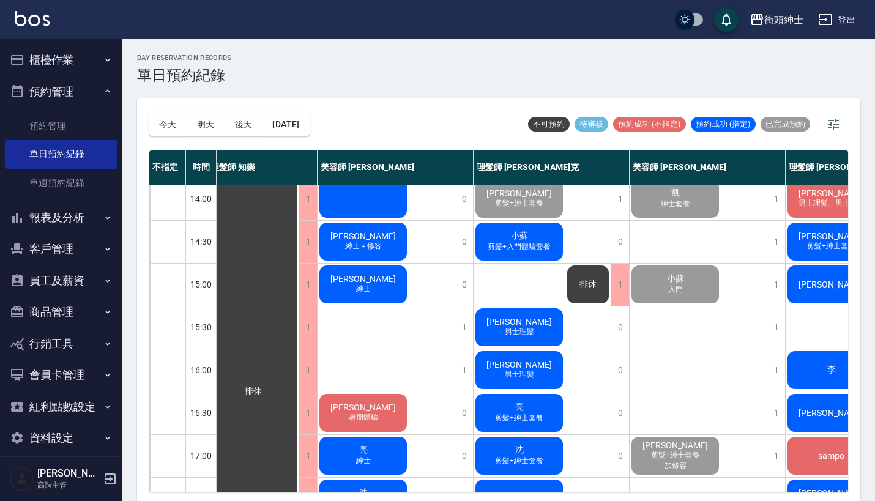
click at [526, 250] on span "剪髮+入門體驗套餐" at bounding box center [519, 247] width 68 height 10
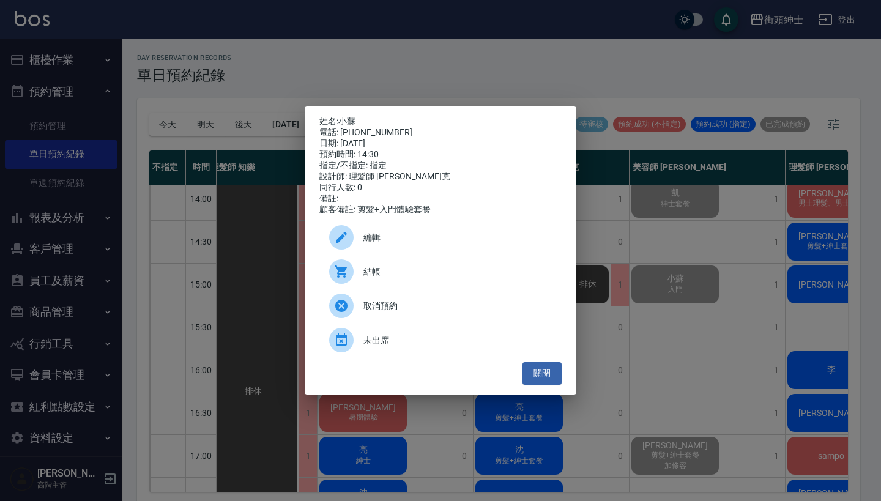
click at [404, 277] on span "結帳" at bounding box center [457, 272] width 188 height 13
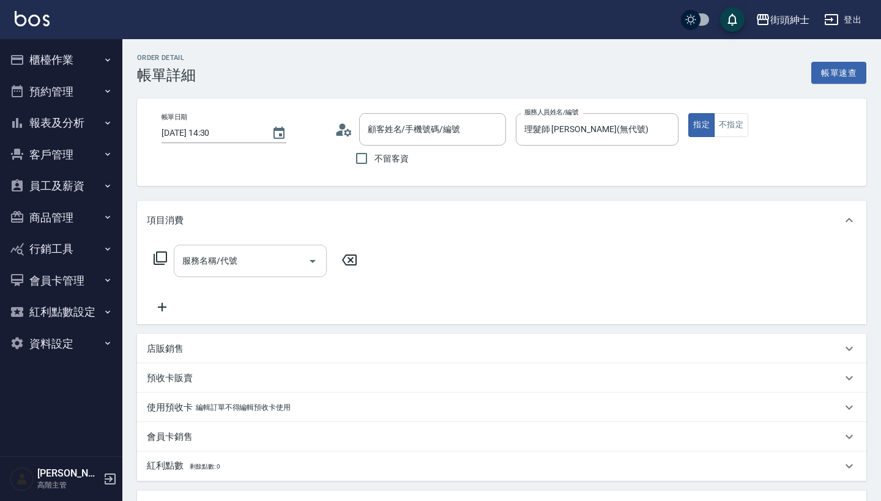
click at [257, 266] on input "服務名稱/代號" at bounding box center [241, 260] width 124 height 21
type input "小蘇/0921223102/null"
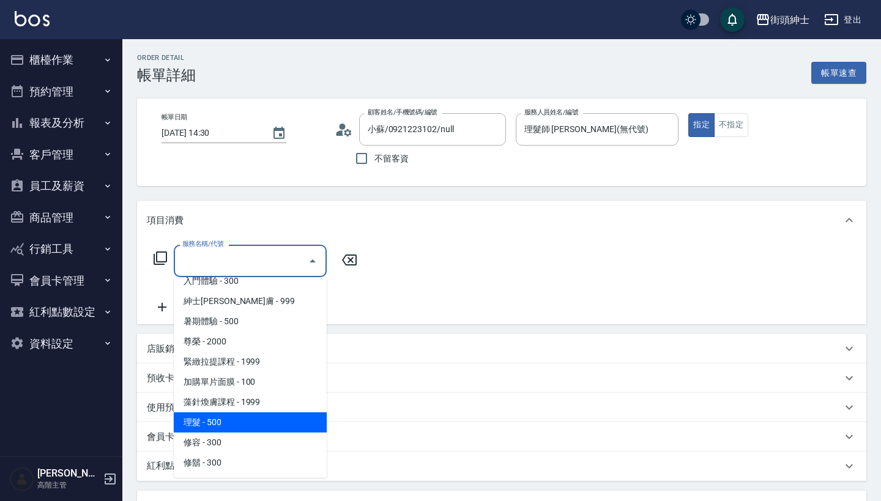
scroll to position [112, 0]
click at [262, 412] on span "藻針煥膚課程 - 1999" at bounding box center [250, 402] width 153 height 20
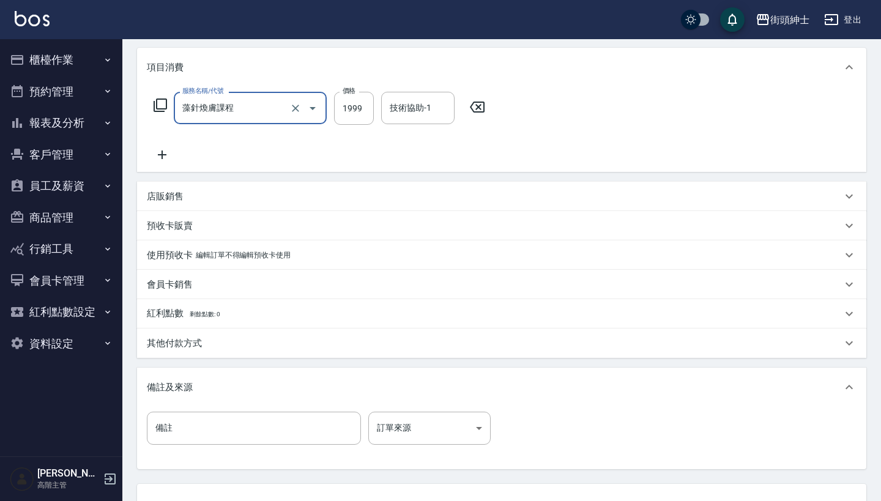
scroll to position [31, 0]
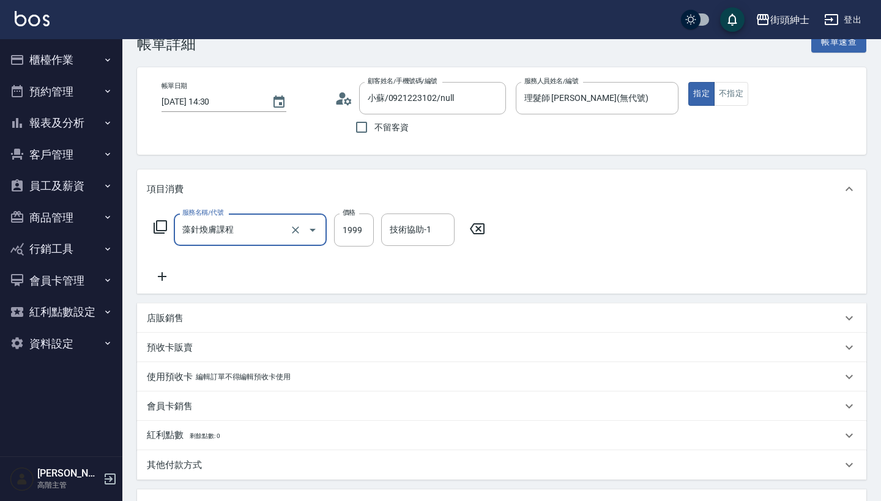
click at [275, 229] on input "藻針煥膚課程" at bounding box center [233, 229] width 108 height 21
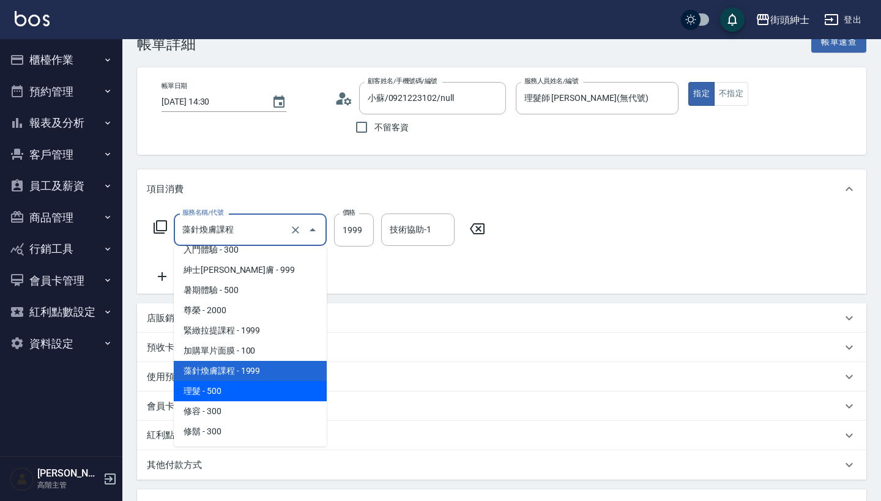
scroll to position [113, 0]
click at [274, 384] on span "理髮 - 500" at bounding box center [250, 391] width 153 height 20
type input "理髮(A02)"
type input "500"
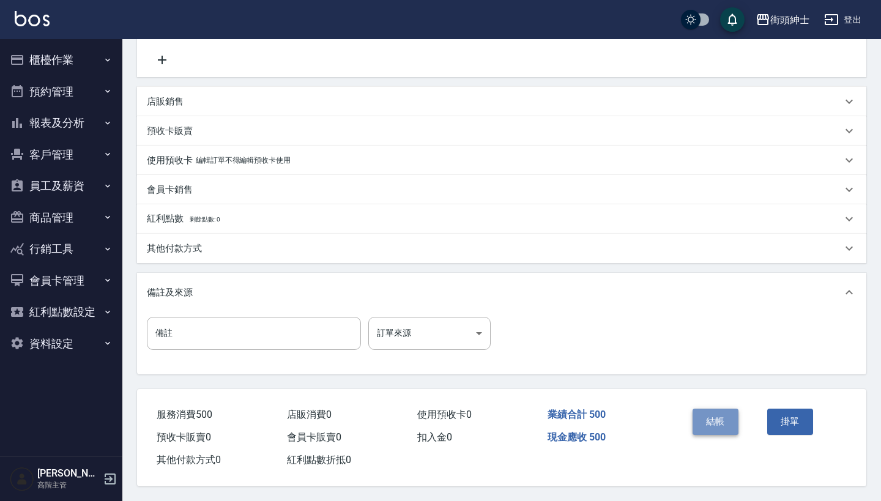
click at [712, 417] on button "結帳" at bounding box center [716, 422] width 46 height 26
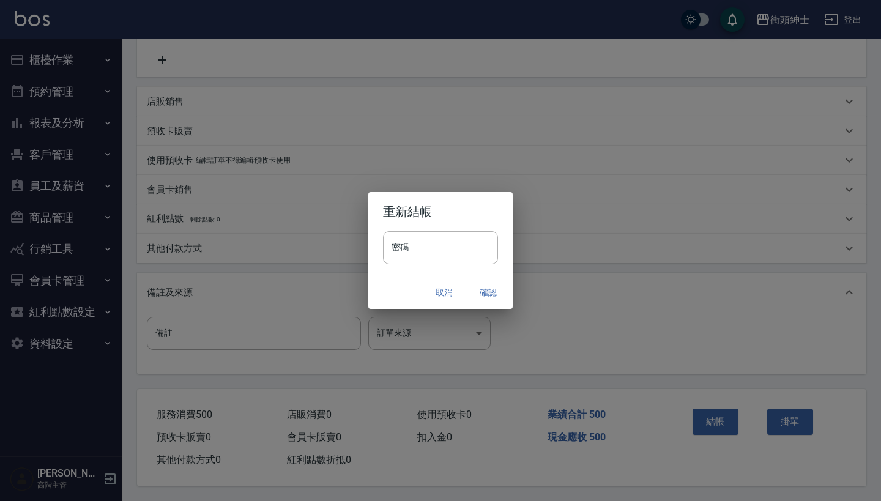
click at [484, 291] on button "確認" at bounding box center [488, 292] width 39 height 23
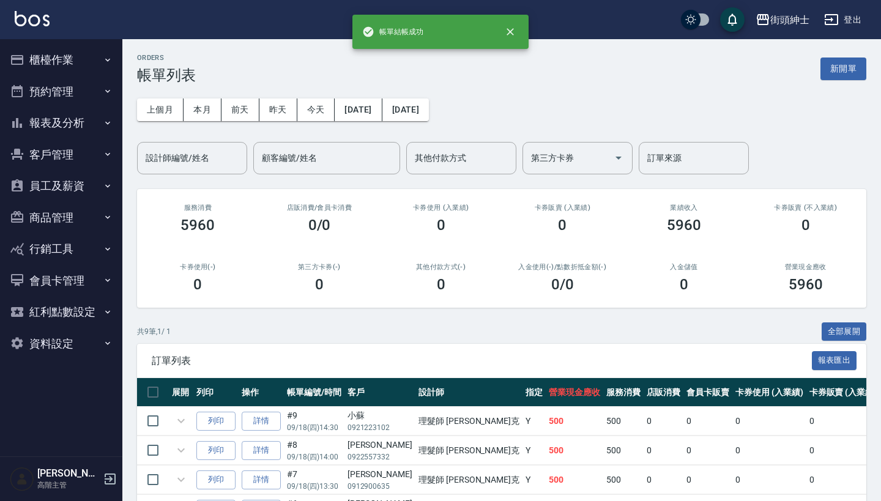
click at [101, 86] on button "預約管理" at bounding box center [61, 92] width 113 height 32
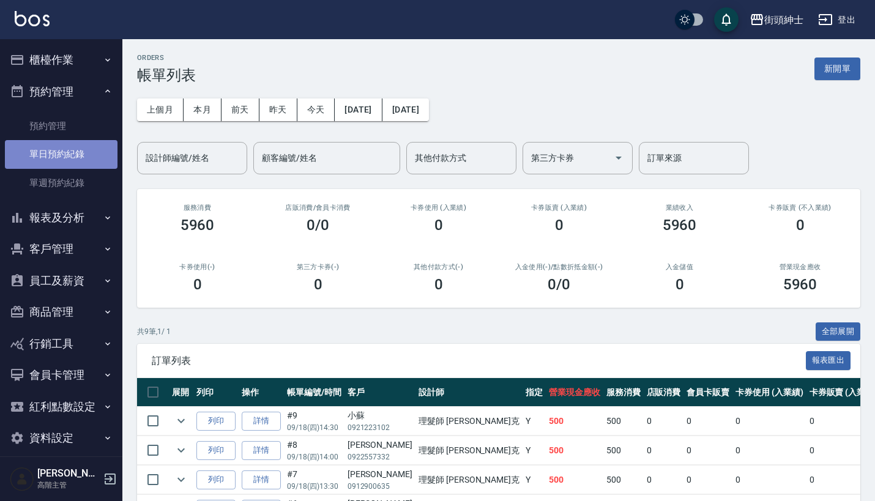
click at [84, 148] on link "單日預約紀錄" at bounding box center [61, 154] width 113 height 28
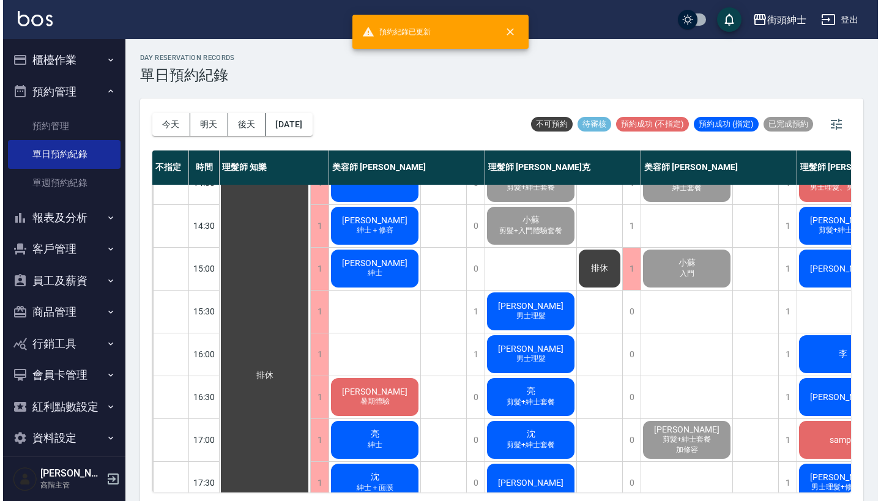
scroll to position [310, 0]
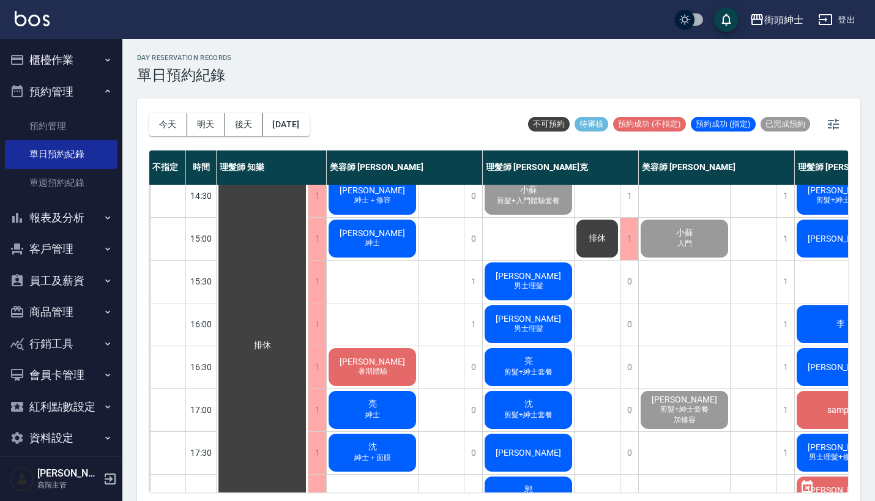
click at [531, 275] on span "[PERSON_NAME]" at bounding box center [528, 276] width 70 height 10
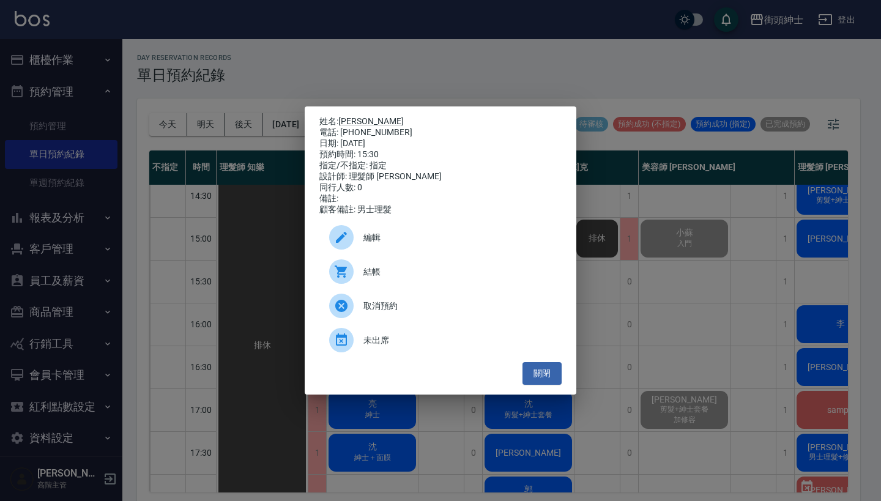
click at [386, 275] on span "結帳" at bounding box center [457, 272] width 188 height 13
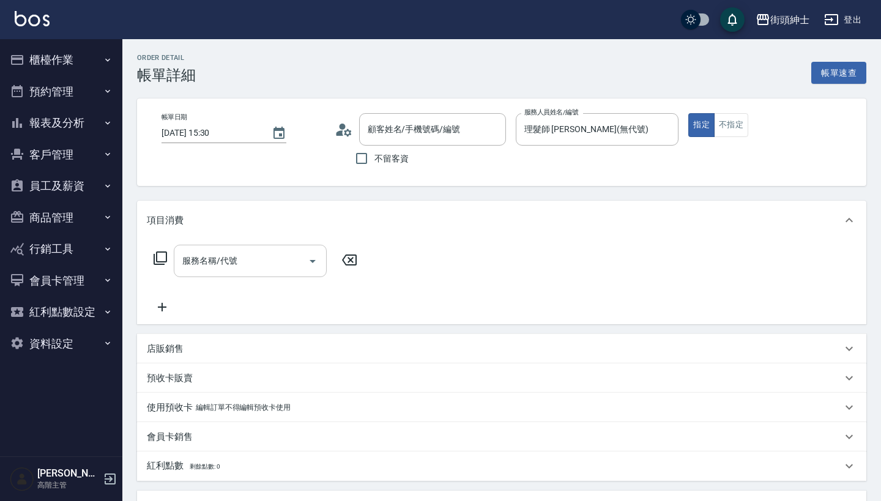
type input "[PERSON_NAME]/0986221322/null"
click at [263, 278] on div "服務名稱/代號 服務名稱/代號" at bounding box center [256, 280] width 218 height 70
click at [263, 271] on input "服務名稱/代號" at bounding box center [241, 260] width 124 height 21
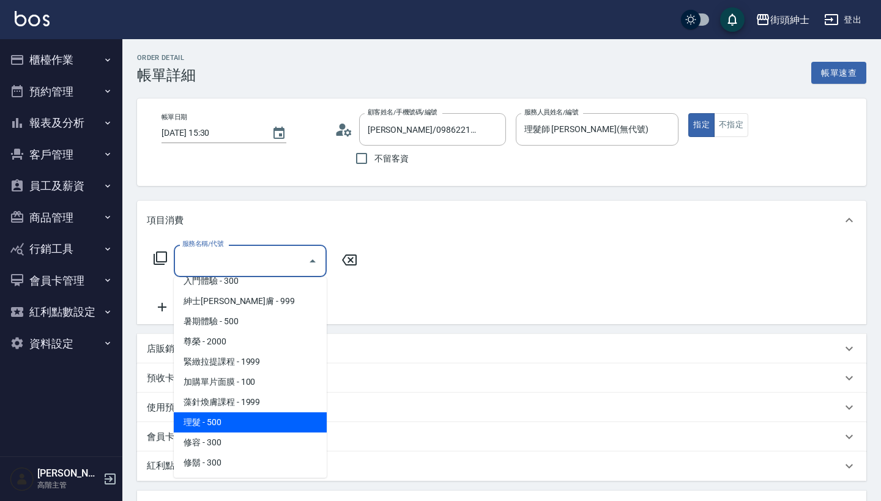
scroll to position [112, 0]
click at [247, 423] on span "理髮 - 500" at bounding box center [250, 422] width 153 height 20
type input "理髮(A02)"
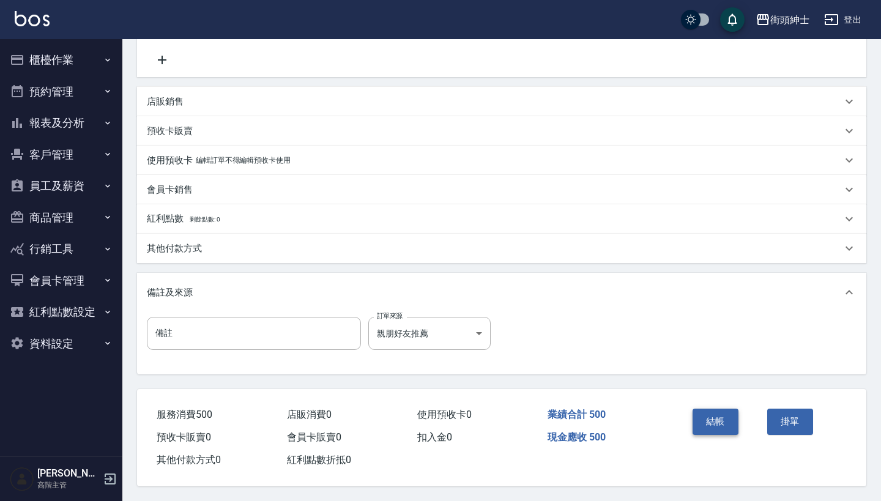
scroll to position [253, 0]
click at [728, 414] on button "結帳" at bounding box center [716, 422] width 46 height 26
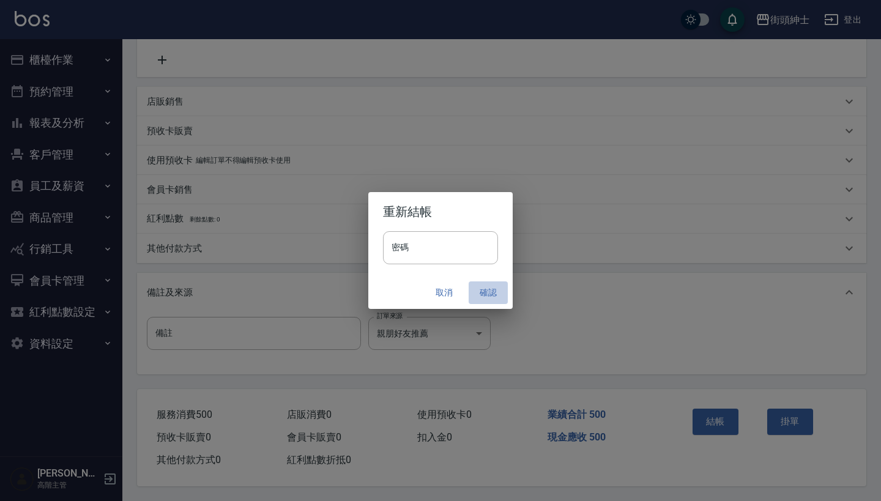
click at [486, 285] on button "確認" at bounding box center [488, 292] width 39 height 23
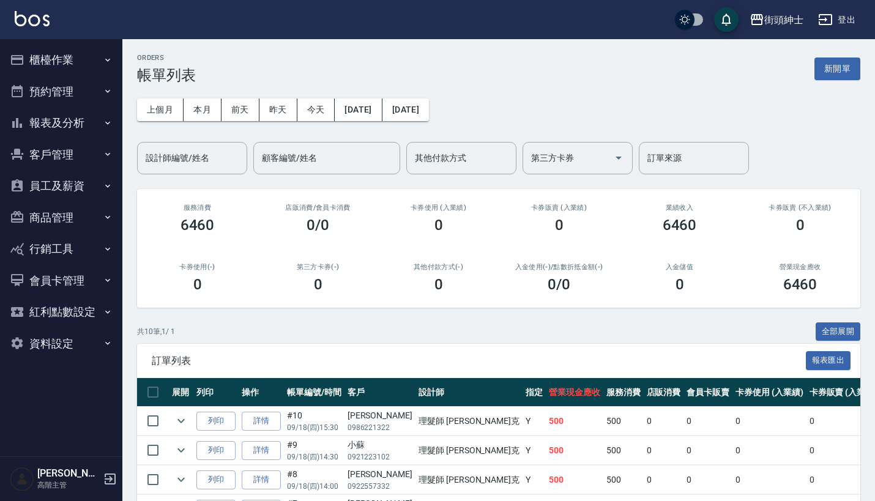
click at [94, 95] on button "預約管理" at bounding box center [61, 92] width 113 height 32
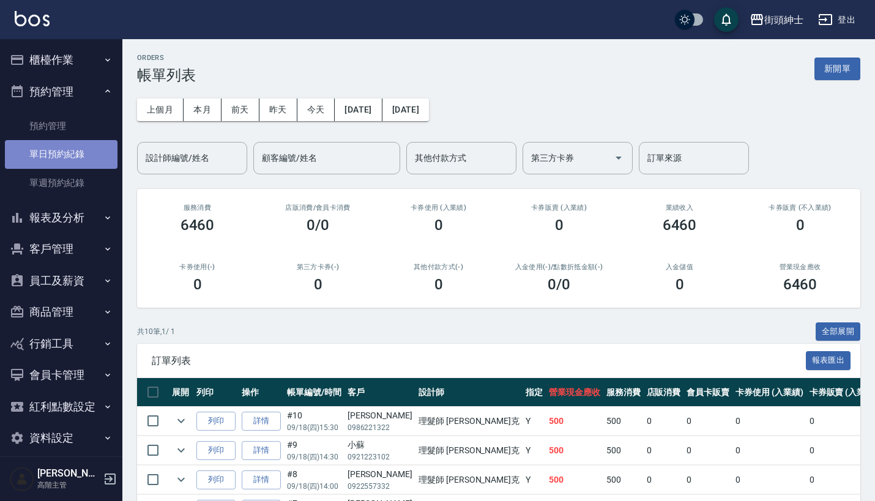
click at [73, 143] on link "單日預約紀錄" at bounding box center [61, 154] width 113 height 28
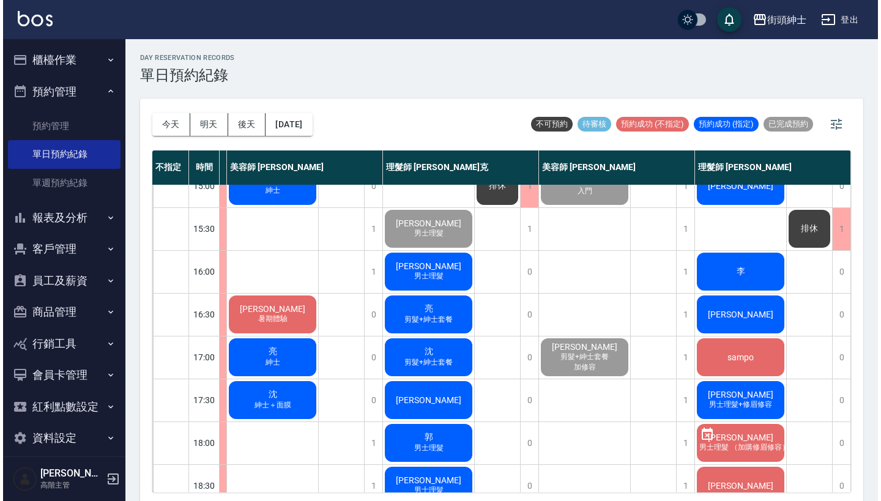
scroll to position [359, 106]
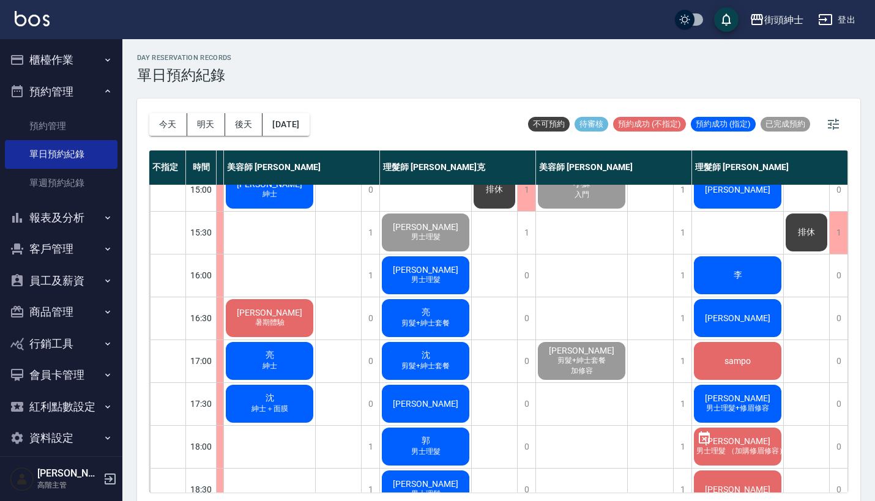
click at [404, 277] on div "亮宇 男士理髮" at bounding box center [425, 276] width 91 height 42
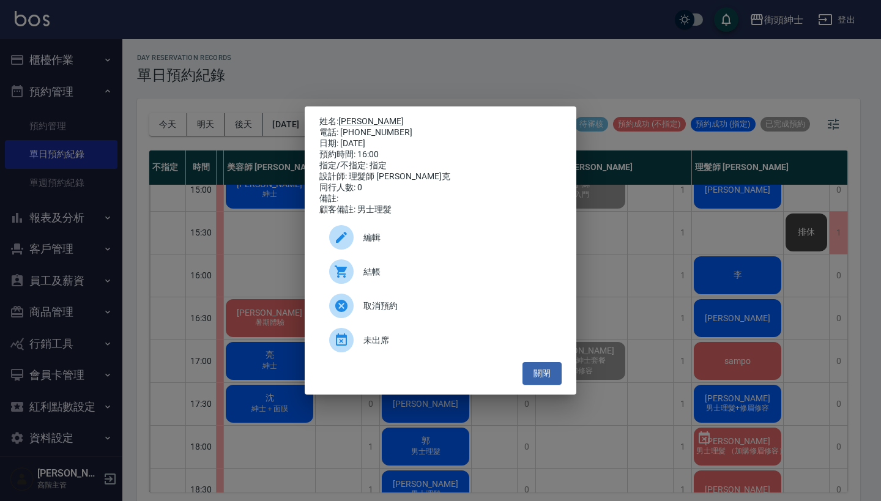
click at [412, 274] on span "結帳" at bounding box center [457, 272] width 188 height 13
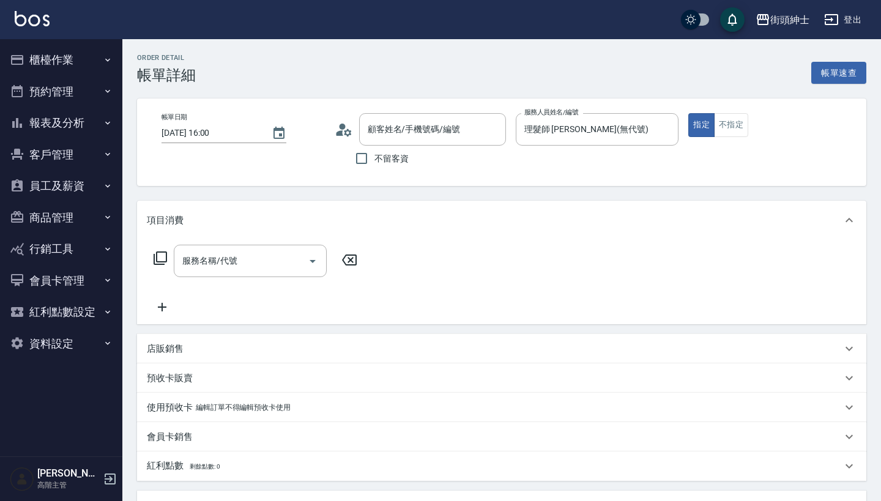
type input "[PERSON_NAME]/0912259530/null"
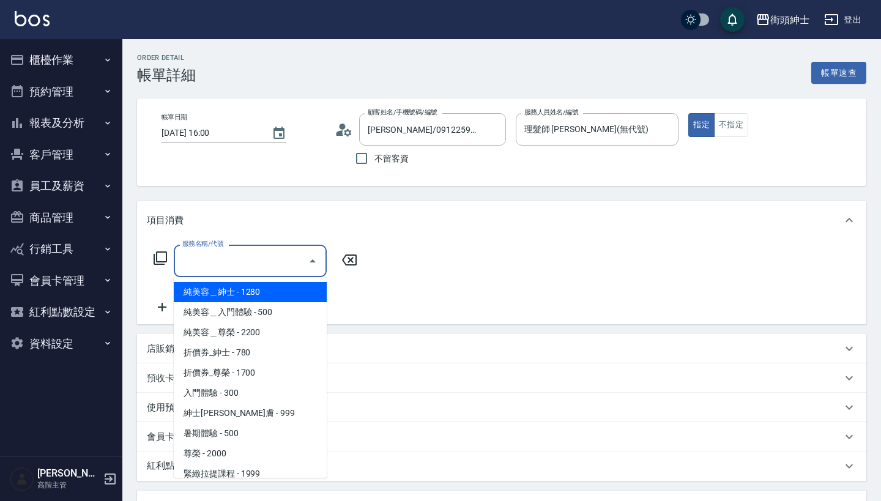
click at [270, 255] on input "服務名稱/代號" at bounding box center [241, 260] width 124 height 21
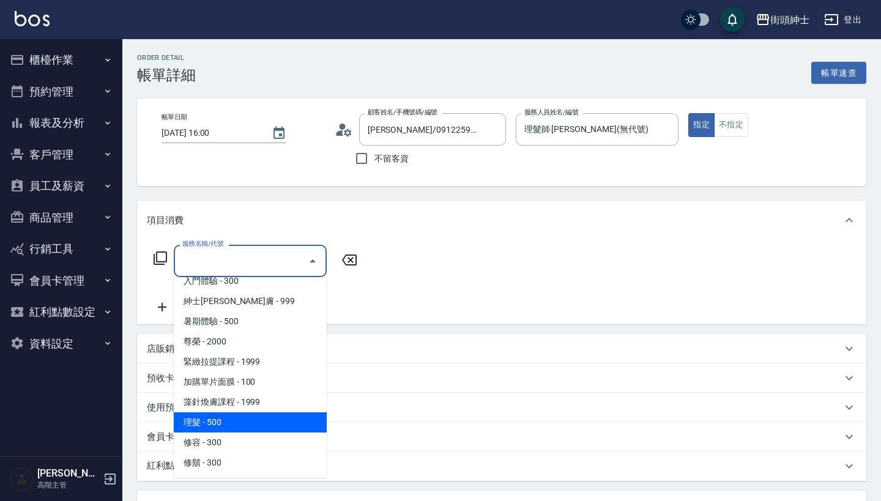
scroll to position [113, 0]
click at [253, 415] on span "理髮 - 500" at bounding box center [250, 422] width 153 height 20
type input "理髮(A02)"
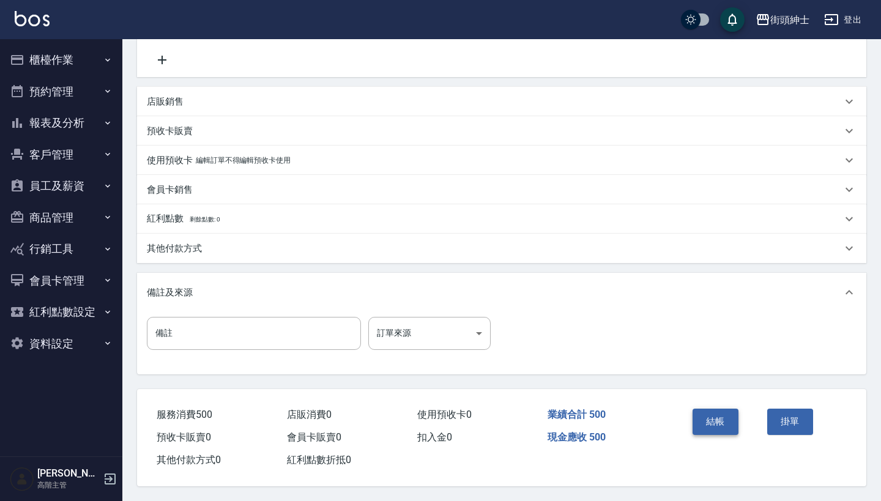
scroll to position [253, 0]
click at [722, 420] on button "結帳" at bounding box center [716, 422] width 46 height 26
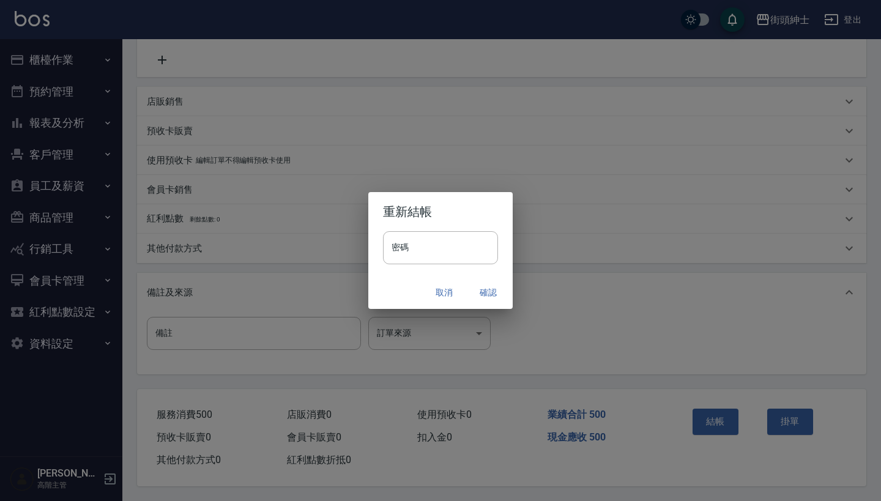
click at [488, 293] on button "確認" at bounding box center [488, 292] width 39 height 23
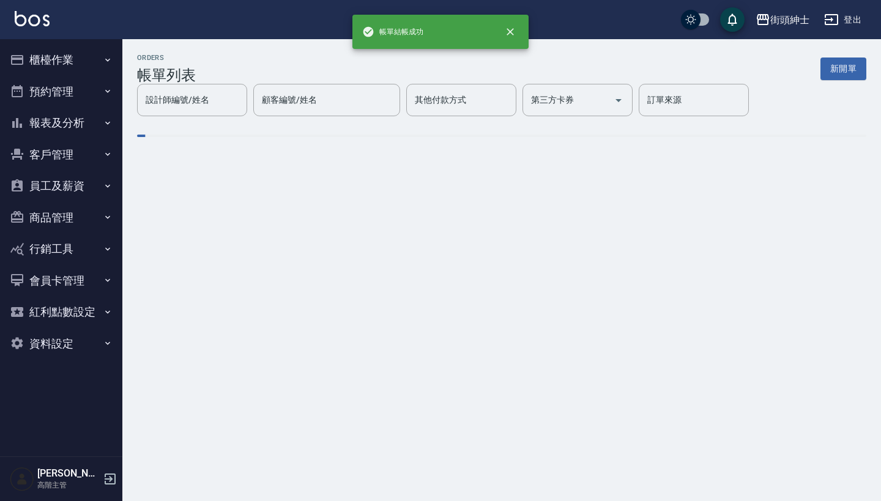
click at [81, 88] on button "預約管理" at bounding box center [61, 92] width 113 height 32
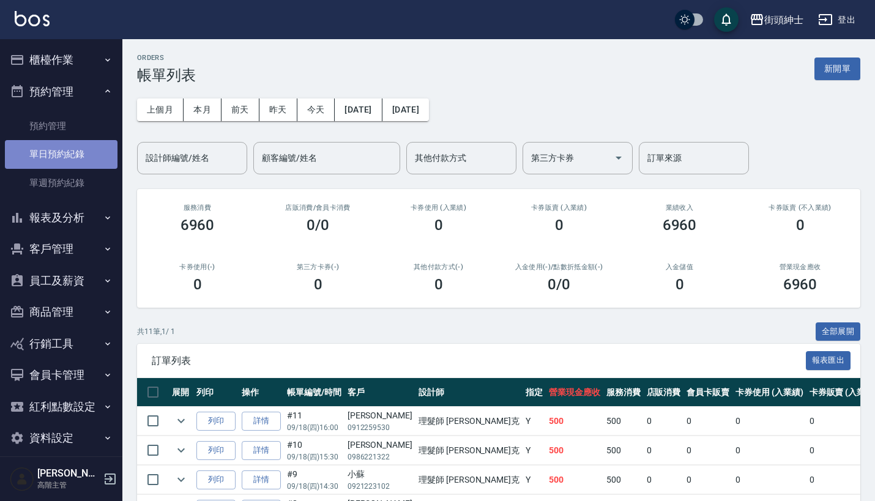
click at [77, 156] on link "單日預約紀錄" at bounding box center [61, 154] width 113 height 28
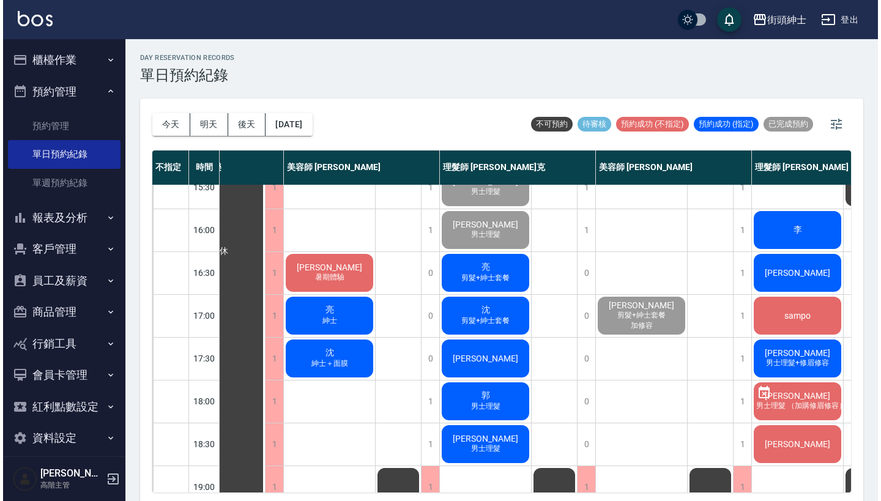
scroll to position [404, 46]
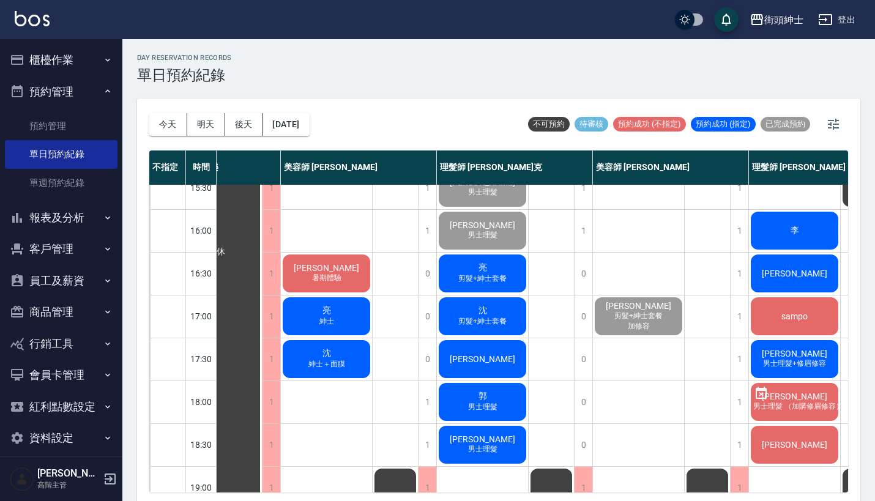
click at [505, 269] on div "亮 剪髮+紳士套餐" at bounding box center [482, 274] width 91 height 42
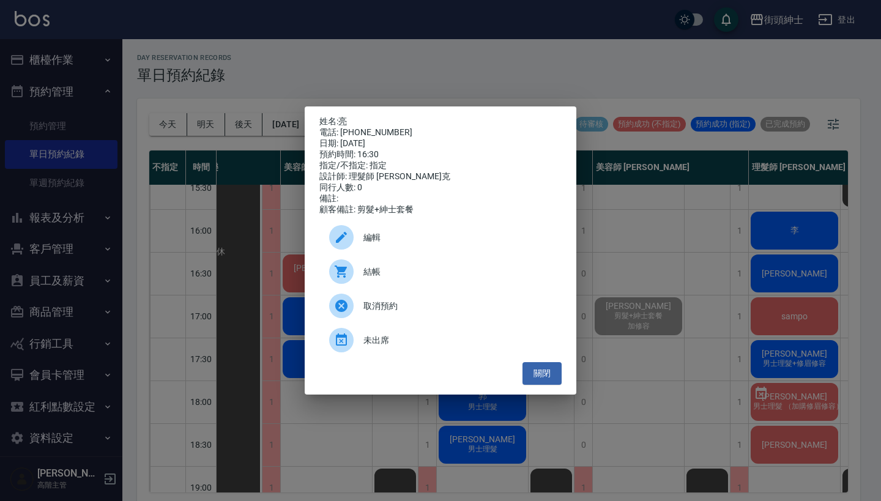
click at [365, 278] on span "結帳" at bounding box center [457, 272] width 188 height 13
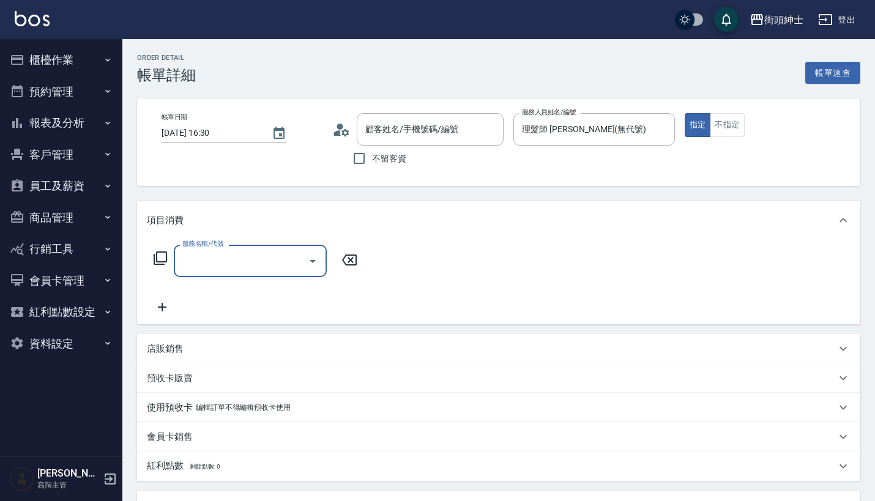
type input "亮/0902203521/null"
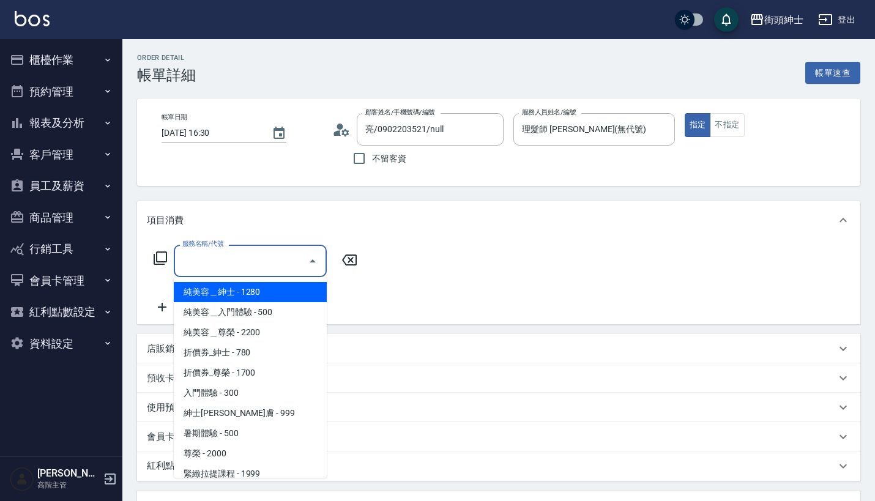
click at [286, 250] on input "服務名稱/代號" at bounding box center [241, 260] width 124 height 21
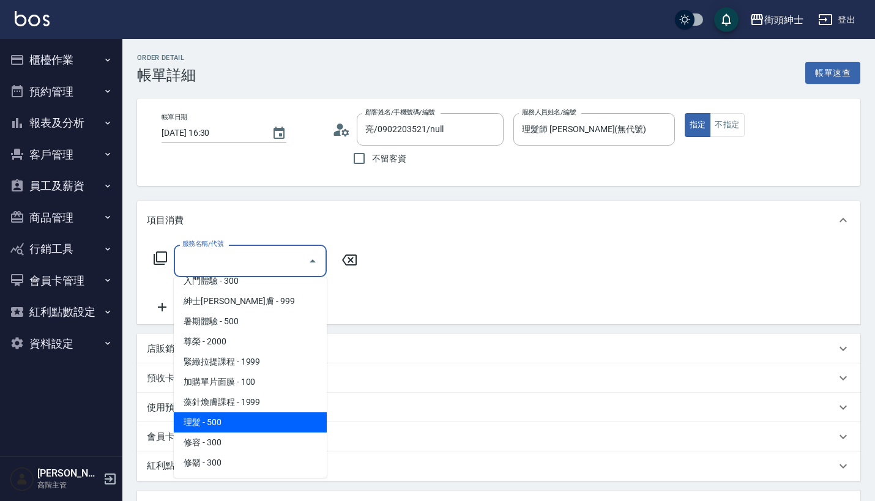
scroll to position [112, 0]
click at [256, 429] on span "理髮 - 500" at bounding box center [250, 422] width 153 height 20
type input "理髮(A02)"
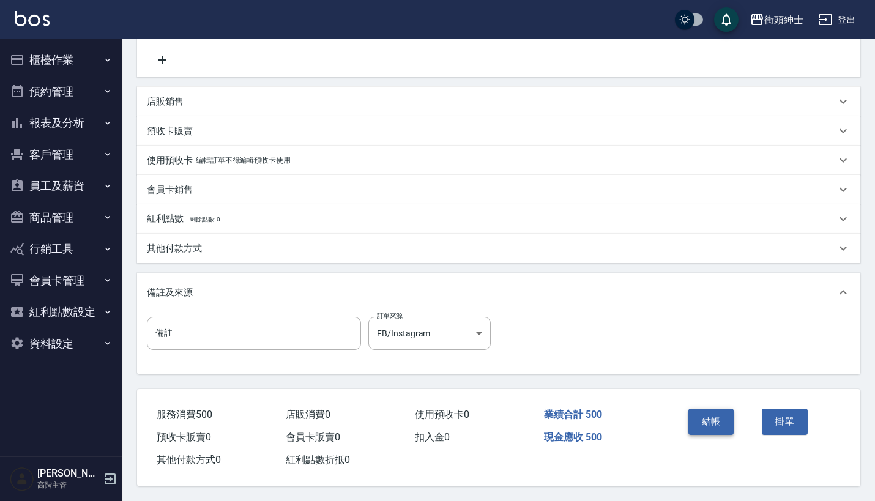
click at [704, 427] on button "結帳" at bounding box center [711, 422] width 46 height 26
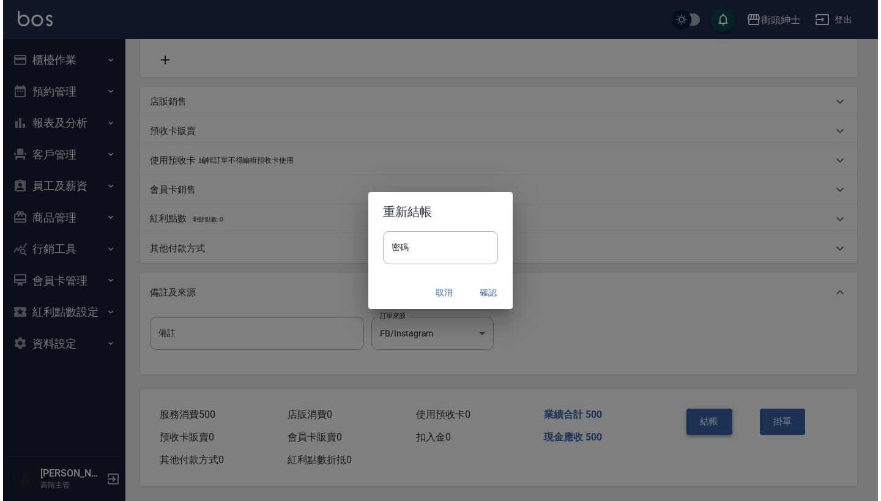
scroll to position [253, 0]
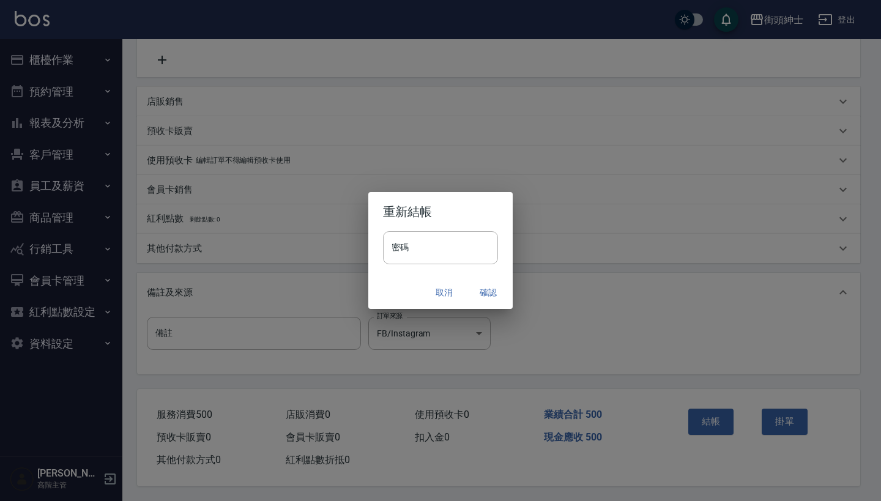
click at [488, 289] on button "確認" at bounding box center [488, 292] width 39 height 23
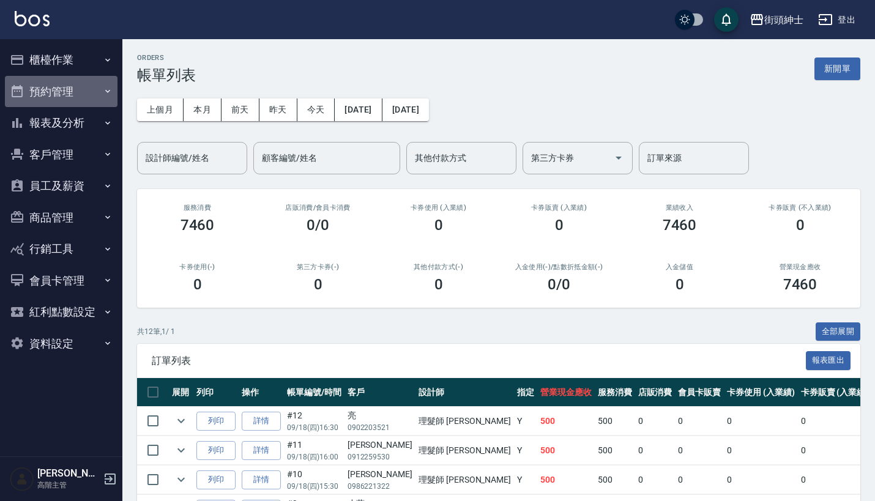
click at [72, 85] on button "預約管理" at bounding box center [61, 92] width 113 height 32
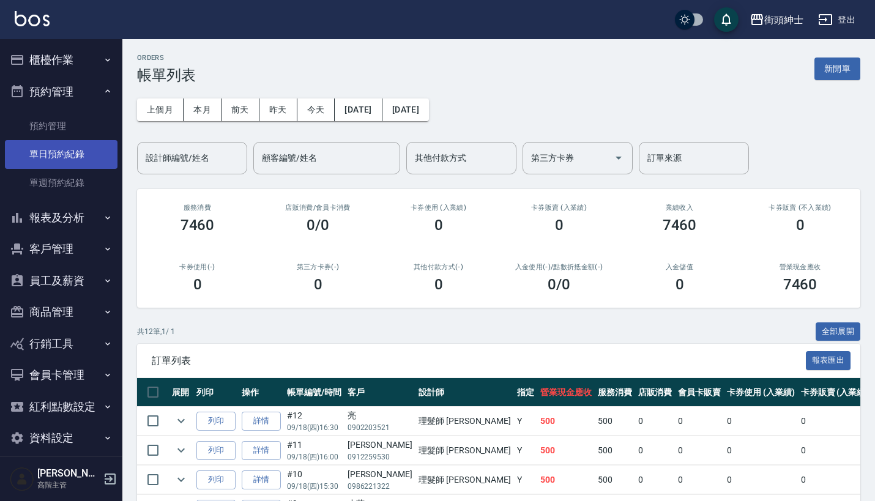
click at [73, 158] on link "單日預約紀錄" at bounding box center [61, 154] width 113 height 28
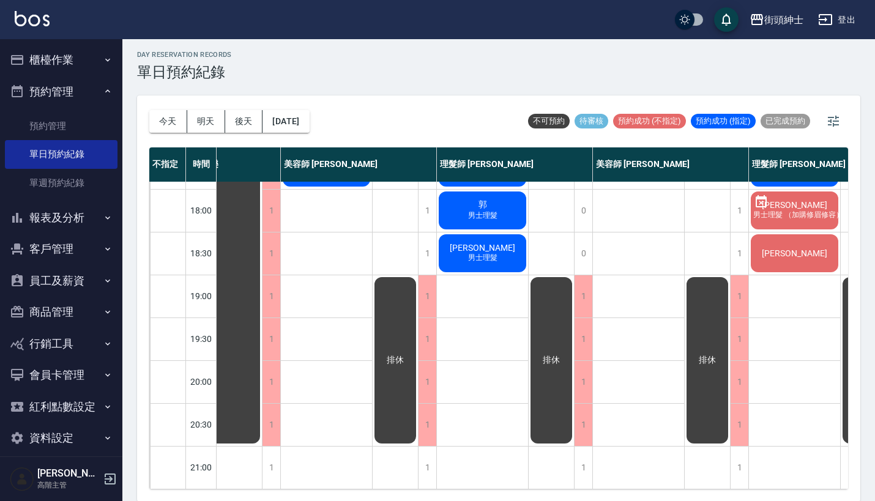
scroll to position [602, 46]
click at [309, 110] on button "[DATE]" at bounding box center [286, 121] width 47 height 23
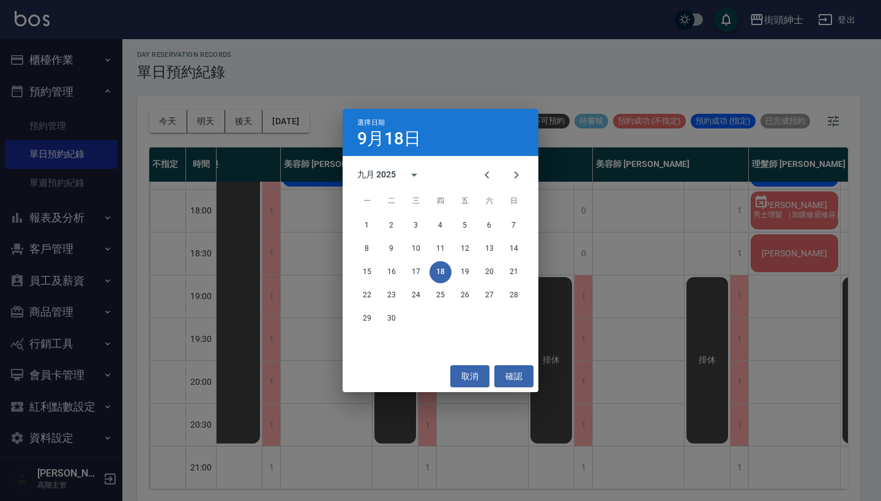
click at [557, 274] on div "選擇日期 9月18日 九月 2025 一 二 三 四 五 六 日 1 2 3 4 5 6 7 8 9 10 11 12 13 14 15 16 17 18 1…" at bounding box center [440, 250] width 881 height 501
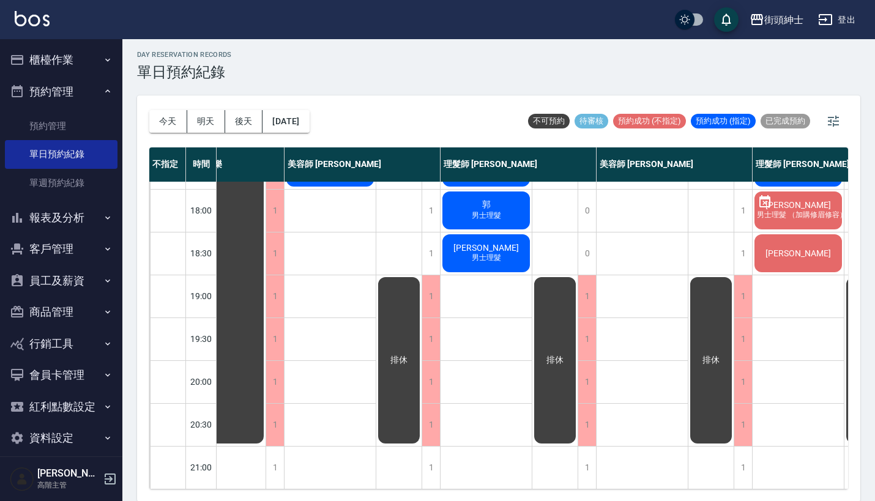
scroll to position [602, 42]
